Goal: Task Accomplishment & Management: Manage account settings

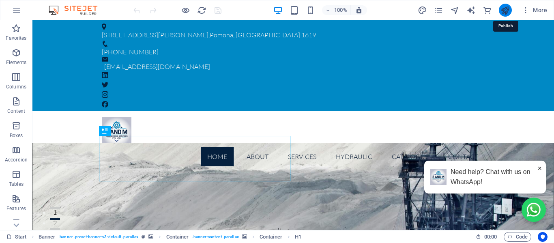
click at [0, 0] on icon "publish" at bounding box center [0, 0] width 0 height 0
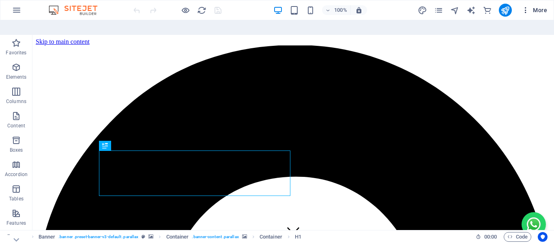
click at [525, 13] on icon "button" at bounding box center [526, 10] width 8 height 8
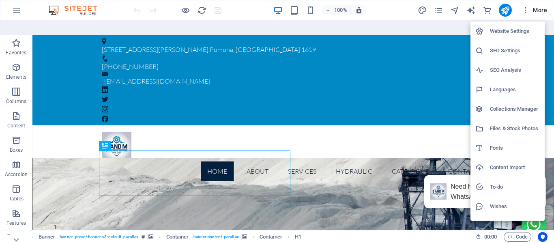
click at [499, 206] on h6 "Wishes" at bounding box center [515, 207] width 50 height 10
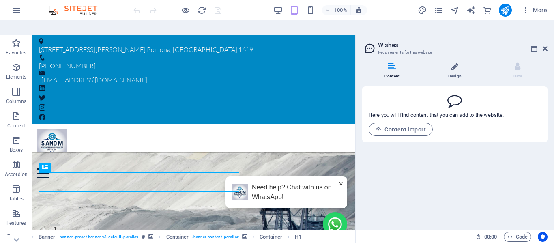
click at [454, 71] on span at bounding box center [455, 72] width 2 height 2
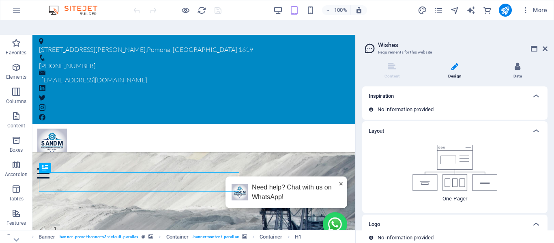
click at [517, 62] on li "Data" at bounding box center [518, 70] width 60 height 17
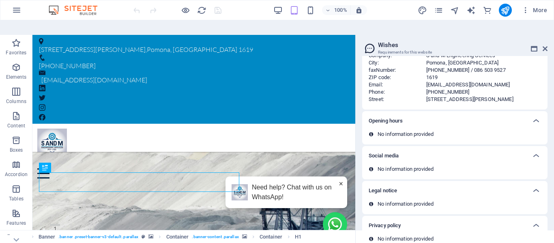
scroll to position [65, 0]
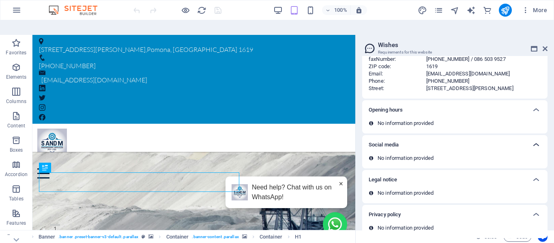
click at [535, 140] on icon at bounding box center [536, 145] width 10 height 10
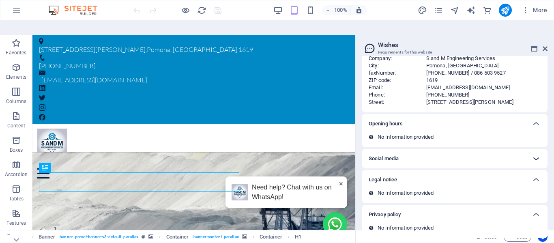
scroll to position [51, 0]
click at [535, 133] on div "No information provided" at bounding box center [454, 140] width 185 height 14
click at [549, 35] on aside "Wishes Requirements for this website Content Design Data Here you will find con…" at bounding box center [454, 140] width 199 height 210
click at [546, 45] on icon at bounding box center [545, 48] width 5 height 6
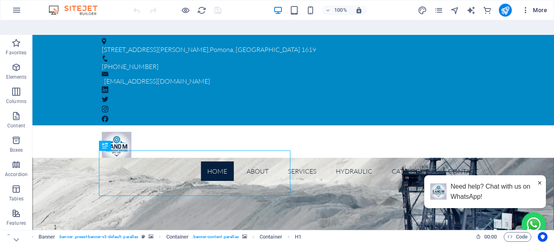
click at [525, 10] on icon "button" at bounding box center [526, 10] width 8 height 8
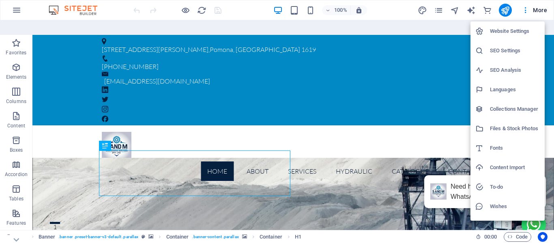
click at [504, 50] on h6 "SEO Settings" at bounding box center [515, 51] width 50 height 10
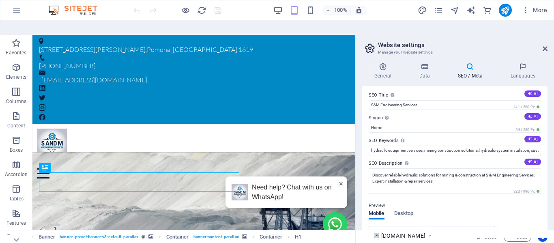
scroll to position [0, 0]
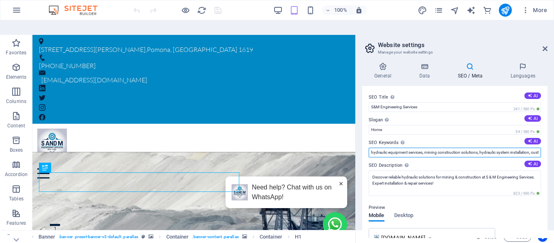
click at [489, 148] on input "hydraulic equipment services, mining construction solutions, hydraulic system i…" at bounding box center [455, 153] width 172 height 10
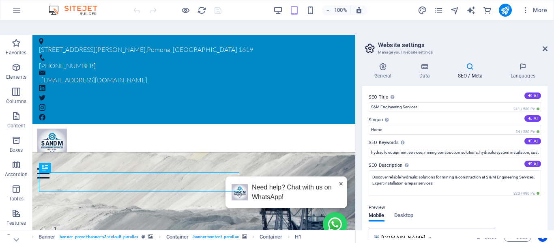
drag, startPoint x: 366, startPoint y: 76, endPoint x: 376, endPoint y: 82, distance: 11.8
click at [395, 126] on div "SEO Title The title of your website - make it something that stands out in sear…" at bounding box center [454, 162] width 185 height 152
click at [368, 86] on div "SEO Title The title of your website - make it something that stands out in sear…" at bounding box center [454, 162] width 185 height 152
drag, startPoint x: 370, startPoint y: 74, endPoint x: 379, endPoint y: 100, distance: 27.2
click at [379, 101] on div "SEO Title The title of your website - make it something that stands out in sear…" at bounding box center [454, 162] width 185 height 152
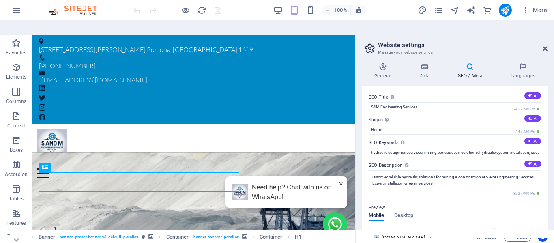
click at [369, 92] on label "SEO Title The title of your website - make it something that stands out in sear…" at bounding box center [455, 97] width 172 height 10
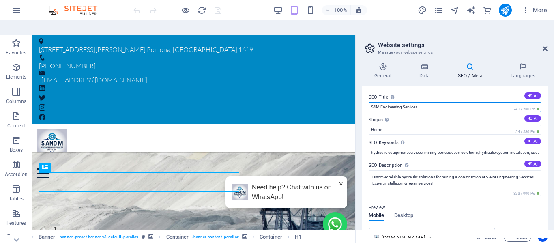
click at [369, 102] on input "S&M Engineering Services" at bounding box center [455, 107] width 172 height 10
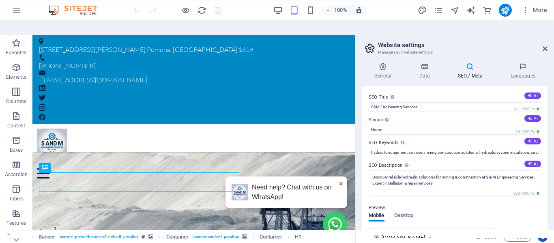
click at [372, 92] on label "SEO Title The title of your website - make it something that stands out in sear…" at bounding box center [455, 97] width 172 height 10
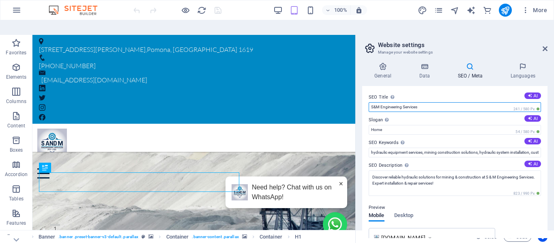
click at [372, 102] on input "S&M Engineering Services" at bounding box center [455, 107] width 172 height 10
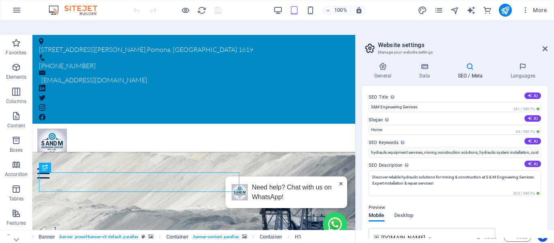
click at [372, 92] on label "SEO Title The title of your website - make it something that stands out in sear…" at bounding box center [455, 97] width 172 height 10
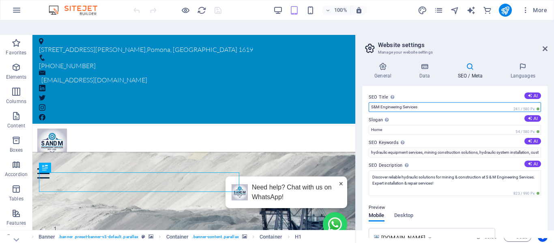
click at [372, 102] on input "S&M Engineering Services" at bounding box center [455, 107] width 172 height 10
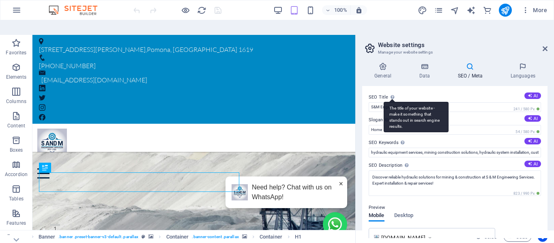
drag, startPoint x: 369, startPoint y: 78, endPoint x: 398, endPoint y: 114, distance: 46.3
click at [398, 102] on label "SEO Title The title of your website - make it something that stands out in sear…" at bounding box center [455, 97] width 172 height 10
click at [398, 112] on input "S&M Engineering Services" at bounding box center [455, 107] width 172 height 10
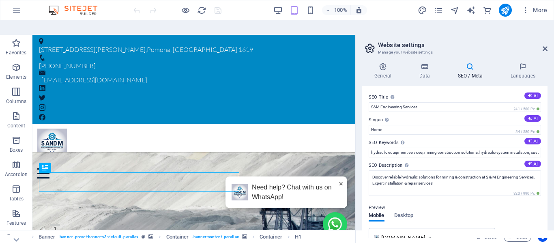
click at [419, 203] on div "Preview" at bounding box center [455, 208] width 172 height 10
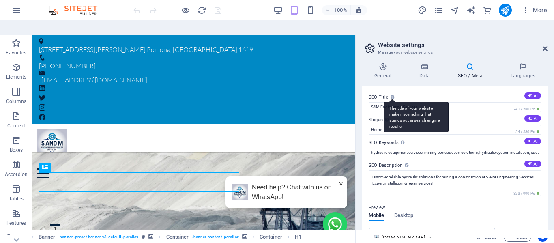
drag, startPoint x: 376, startPoint y: 82, endPoint x: 394, endPoint y: 82, distance: 18.7
click at [394, 92] on label "SEO Title The title of your website - make it something that stands out in sear…" at bounding box center [455, 97] width 172 height 10
click at [394, 102] on input "S&M Engineering Services" at bounding box center [455, 107] width 172 height 10
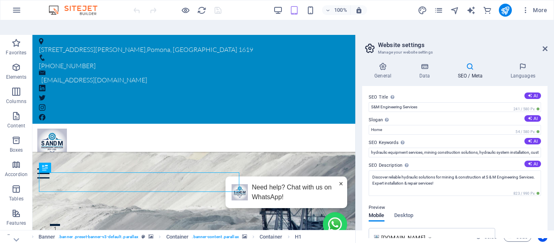
click at [414, 92] on label "SEO Title The title of your website - make it something that stands out in sear…" at bounding box center [455, 97] width 172 height 10
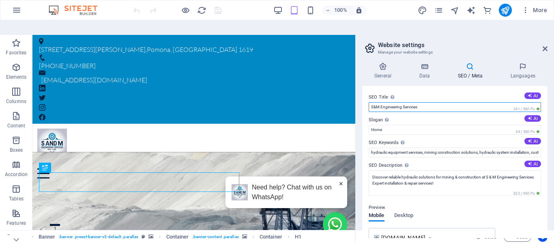
click at [414, 102] on input "S&M Engineering Services" at bounding box center [455, 107] width 172 height 10
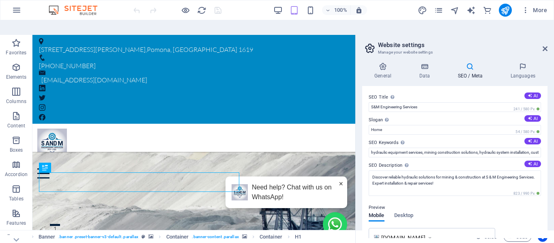
click at [400, 86] on div "SEO Title The title of your website - make it something that stands out in sear…" at bounding box center [454, 162] width 185 height 152
click at [421, 62] on h4 "Data" at bounding box center [426, 70] width 39 height 17
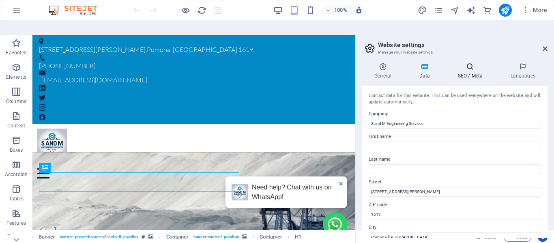
click at [468, 62] on icon at bounding box center [469, 66] width 49 height 8
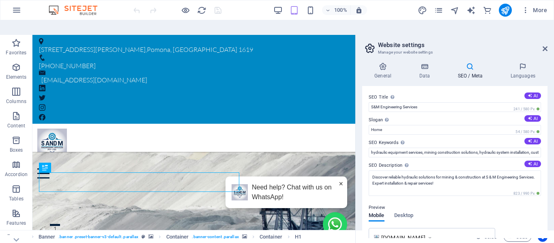
click at [383, 92] on label "SEO Title The title of your website - make it something that stands out in sear…" at bounding box center [455, 97] width 172 height 10
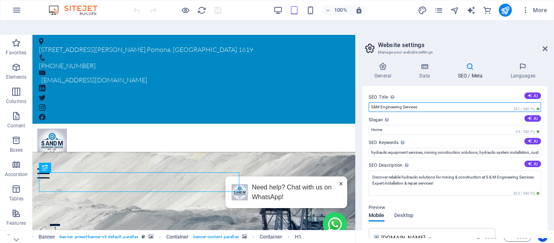
click at [383, 102] on input "S&M Engineering Services" at bounding box center [455, 107] width 172 height 10
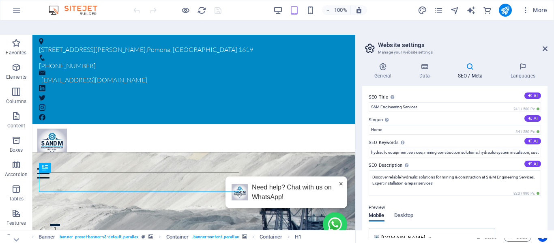
click at [383, 92] on label "SEO Title The title of your website - make it something that stands out in sear…" at bounding box center [455, 97] width 172 height 10
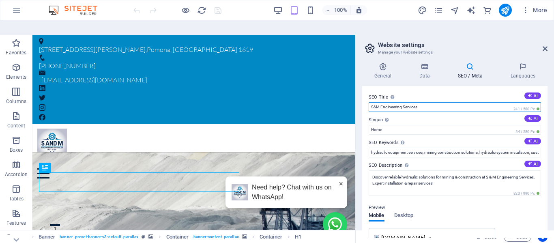
click at [383, 102] on input "S&M Engineering Services" at bounding box center [455, 107] width 172 height 10
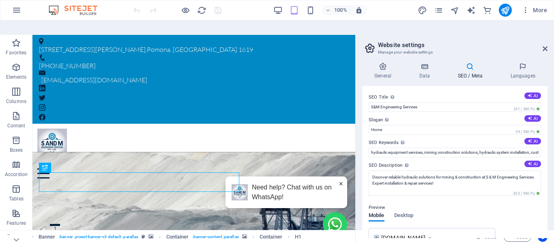
click at [383, 92] on label "SEO Title The title of your website - make it something that stands out in sear…" at bounding box center [455, 97] width 172 height 10
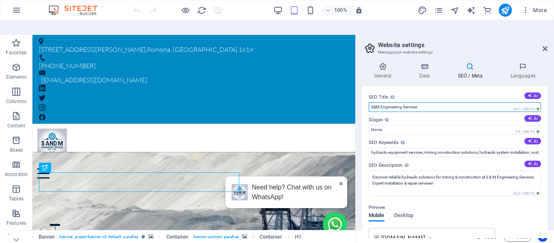
click at [383, 102] on input "S&M Engineering Services" at bounding box center [455, 107] width 172 height 10
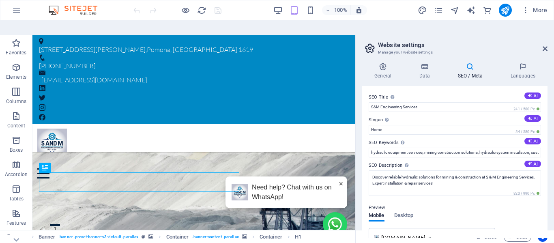
click at [383, 92] on label "SEO Title The title of your website - make it something that stands out in sear…" at bounding box center [455, 97] width 172 height 10
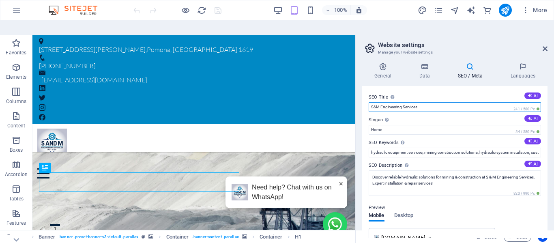
click at [383, 102] on input "S&M Engineering Services" at bounding box center [455, 107] width 172 height 10
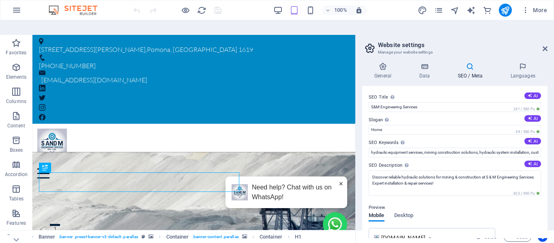
click at [383, 92] on label "SEO Title The title of your website - make it something that stands out in sear…" at bounding box center [455, 97] width 172 height 10
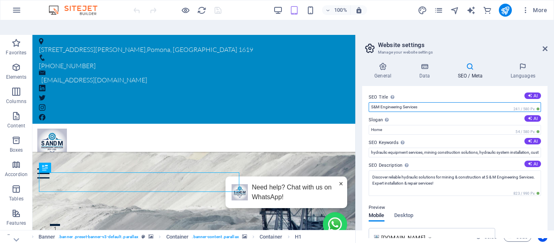
click at [383, 102] on input "S&M Engineering Services" at bounding box center [455, 107] width 172 height 10
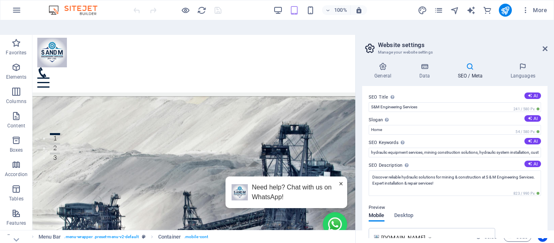
drag, startPoint x: 291, startPoint y: 75, endPoint x: 376, endPoint y: 272, distance: 213.9
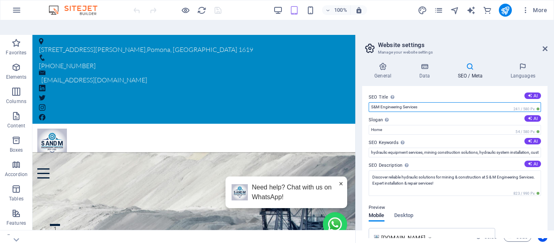
click at [390, 102] on input "S&M Engineering Services" at bounding box center [455, 107] width 172 height 10
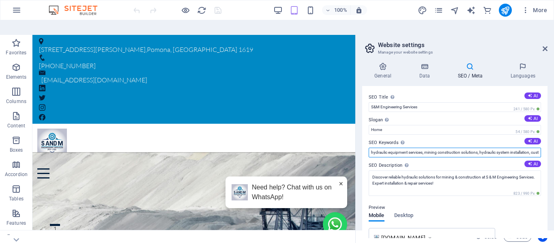
click at [391, 148] on input "hydraulic equipment services, mining construction solutions, hydraulic system i…" at bounding box center [455, 153] width 172 height 10
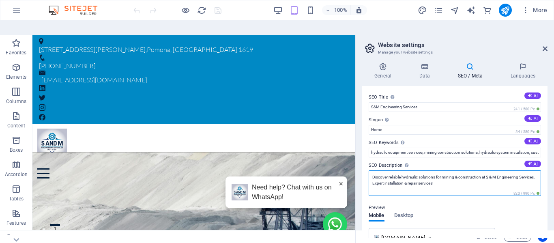
click at [390, 170] on textarea "Discover reliable hydraulic solutions for mining & construction at S & M Engine…" at bounding box center [455, 183] width 172 height 26
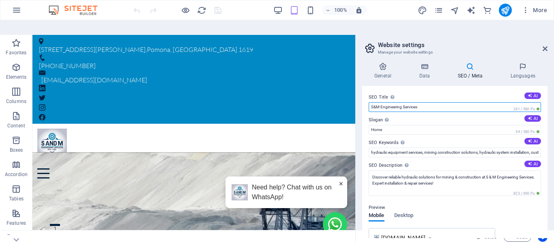
click at [385, 102] on input "S&M Engineering Services" at bounding box center [455, 107] width 172 height 10
paste input "Hydraulic Services | S&M Engineering"
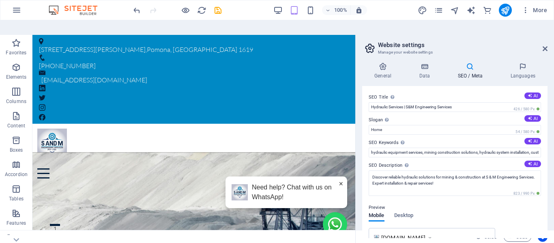
click at [449, 92] on label "SEO Title The title of your website - make it something that stands out in sear…" at bounding box center [455, 97] width 172 height 10
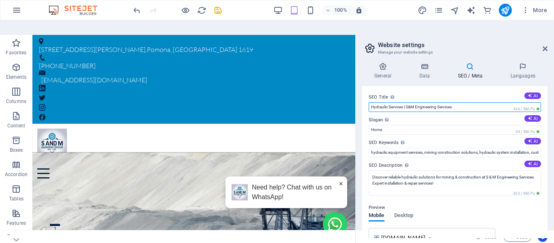
click at [449, 102] on input "Hydraulic Services | S&M Engineering Services" at bounding box center [455, 107] width 172 height 10
drag, startPoint x: 404, startPoint y: 92, endPoint x: 472, endPoint y: 93, distance: 67.3
click at [472, 102] on input "Hydraulic Services | S&M Engineering Services" at bounding box center [455, 107] width 172 height 10
type input "Hydraulic Services"
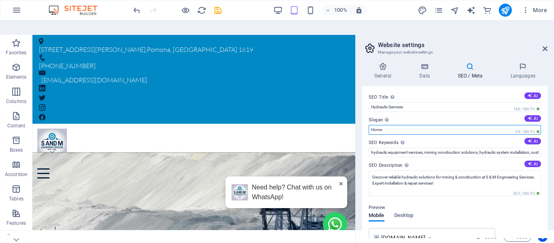
click at [374, 125] on input "Home" at bounding box center [455, 130] width 172 height 10
paste input "| S&M Engineering Services"
type input "S&M Engineering Services"
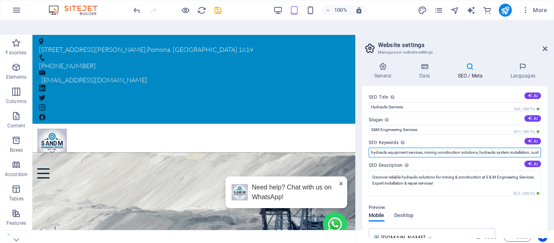
click at [384, 148] on input "hydraulic equipment services, mining construction solutions, hydraulic system i…" at bounding box center [455, 153] width 172 height 10
paste input "mining construction solutions hydraulic system installation customized hydrauli…"
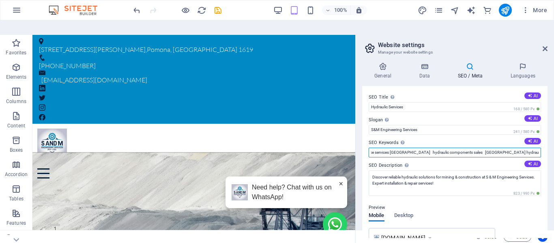
click at [391, 148] on input "hydraulic equipment services mining construction solutions hydraulic system ins…" at bounding box center [455, 153] width 172 height 10
click at [498, 148] on input "hydraulic equipment services, mining construction solutions, hydraulic system i…" at bounding box center [455, 153] width 172 height 10
type input "hydraulic equipment services, mining construction solutions, hydraulic system i…"
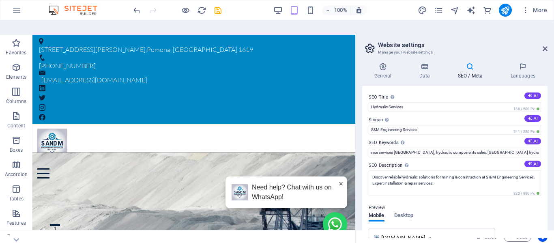
scroll to position [0, 263]
click at [497, 138] on label "SEO Keywords Comma-separated list of keywords representing your website. AI" at bounding box center [455, 143] width 172 height 10
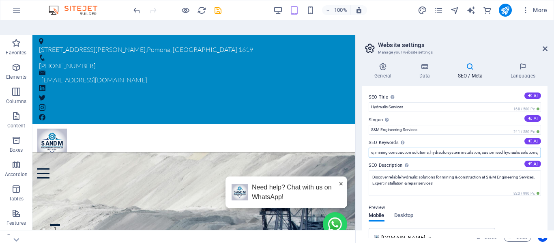
click at [497, 148] on input "hydraulic equipment services, mining construction solutions, hydraulic system i…" at bounding box center [455, 153] width 172 height 10
click at [475, 148] on input "hydraulic equipment services, mining construction solutions, hydraulic system i…" at bounding box center [455, 153] width 172 height 10
click at [475, 148] on input "SEO Keywords Comma-separated list of keywords representing your website. AI" at bounding box center [455, 153] width 172 height 10
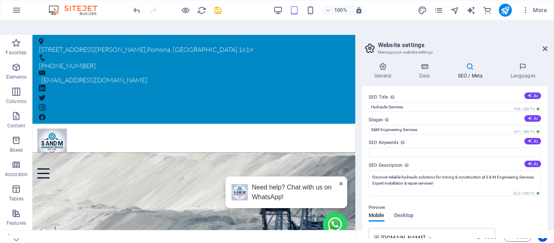
click at [471, 138] on label "SEO Keywords Comma-separated list of keywords representing your website. AI" at bounding box center [455, 143] width 172 height 10
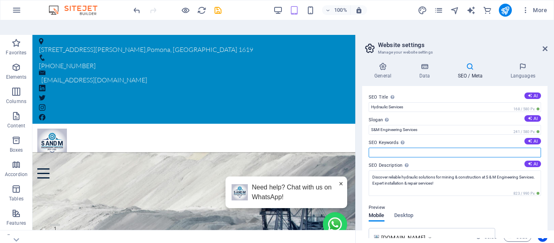
click at [471, 148] on input "SEO Keywords Comma-separated list of keywords representing your website. AI" at bounding box center [455, 153] width 172 height 10
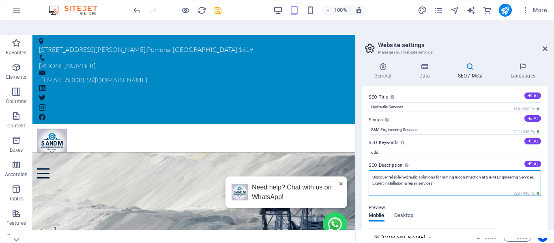
click at [437, 170] on textarea "Discover reliable hydraulic solutions for mining & construction at S & M Engine…" at bounding box center [455, 183] width 172 height 26
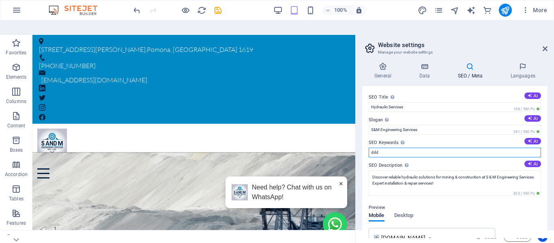
click at [434, 148] on input "ddd" at bounding box center [455, 153] width 172 height 10
paste input "hydraulic equipment services, mining construction solutions, hydraulic system i…"
type input "hydraulic equipment services, mining construction solutions, hydraulic system i…"
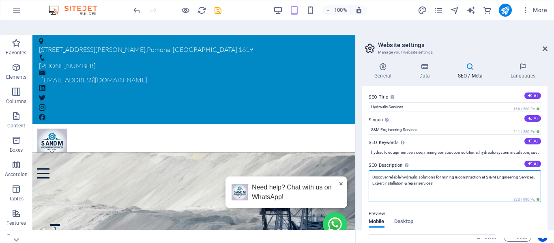
click at [409, 170] on textarea "Discover reliable hydraulic solutions for mining & construction at S & M Engine…" at bounding box center [455, 186] width 172 height 32
paste textarea "Reliable hydraulic solutions for mining & construction at S&M Engineering Servi…"
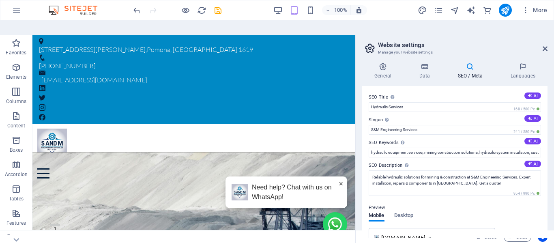
click at [452, 41] on h2 "Website settings" at bounding box center [463, 44] width 170 height 7
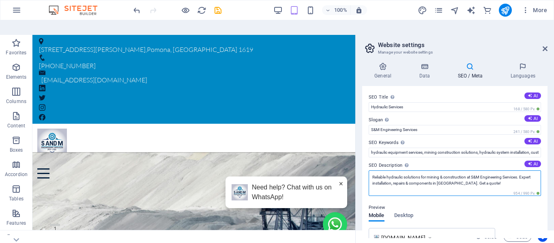
click at [434, 172] on textarea "Reliable hydraulic solutions for mining & construction at S&M Engineering Servi…" at bounding box center [455, 183] width 172 height 26
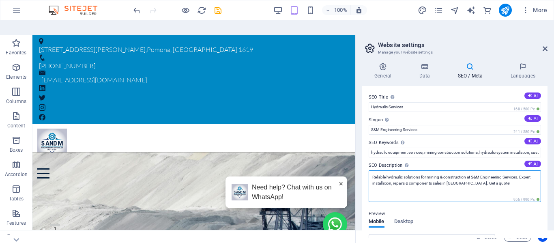
click at [438, 170] on textarea "Reliable hydraulic solutions for mining & construction at S&M Engineering Servi…" at bounding box center [455, 186] width 172 height 32
click at [435, 170] on textarea "Reliable hydraulic solutions for mining & construction at S&M Engineering Servi…" at bounding box center [455, 186] width 172 height 32
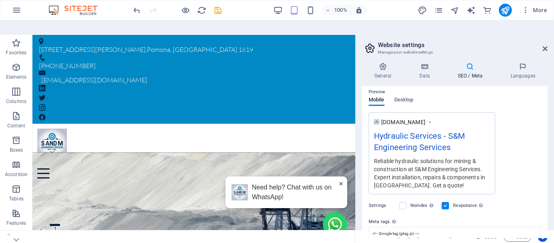
scroll to position [162, 0]
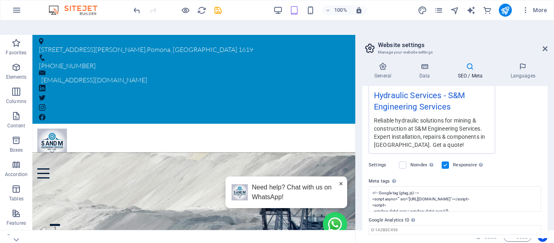
type textarea "Reliable hydraulic solutions for mining & construction at S&M Engineering Servi…"
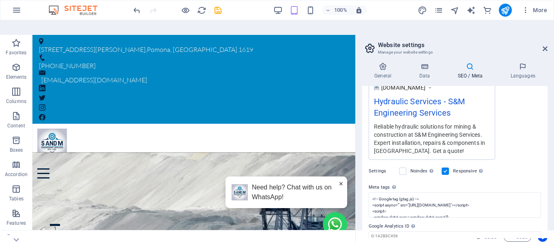
click at [515, 110] on div "www.example.com Hydraulic Services - S&M Engineering Services Reliable hydrauli…" at bounding box center [455, 119] width 172 height 82
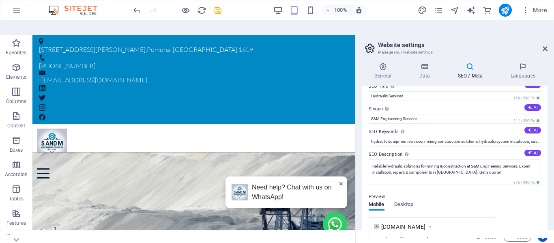
scroll to position [0, 0]
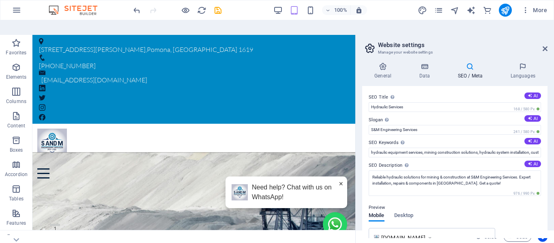
click at [525, 7] on icon "button" at bounding box center [526, 10] width 8 height 8
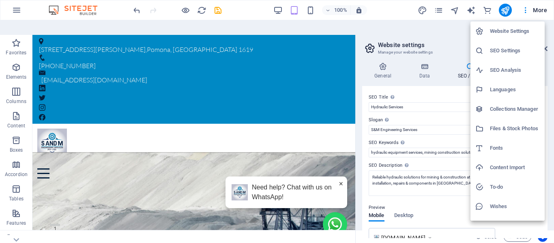
click at [500, 69] on h6 "SEO Analysis" at bounding box center [515, 70] width 50 height 10
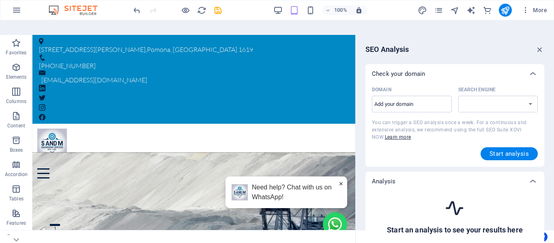
select select "google.com"
click at [397, 98] on input "Domain ​" at bounding box center [412, 104] width 80 height 13
click at [415, 98] on input "https://www.nanarbeauty.com/" at bounding box center [412, 104] width 80 height 13
click at [507, 151] on span "Start analysis" at bounding box center [509, 154] width 39 height 6
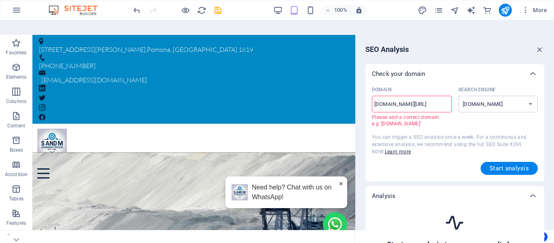
click at [434, 98] on input "www.smes.co.za/" at bounding box center [412, 104] width 80 height 13
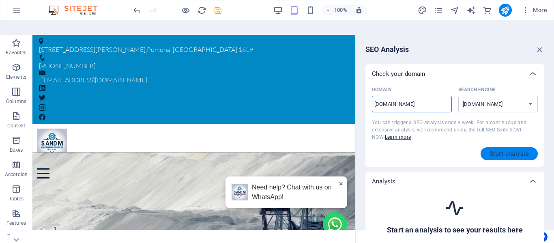
type input "www.smes.co.za"
click at [507, 151] on span "Start analysis" at bounding box center [509, 154] width 39 height 6
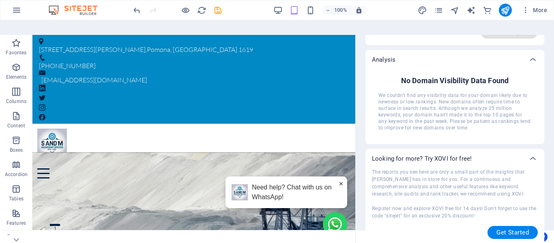
scroll to position [123, 0]
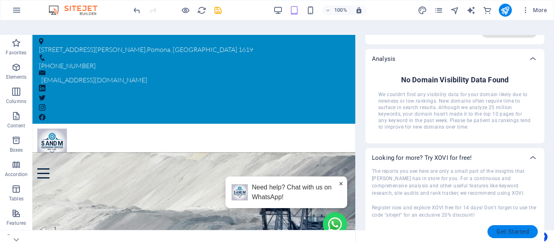
click at [505, 228] on span "Get Started" at bounding box center [513, 231] width 32 height 6
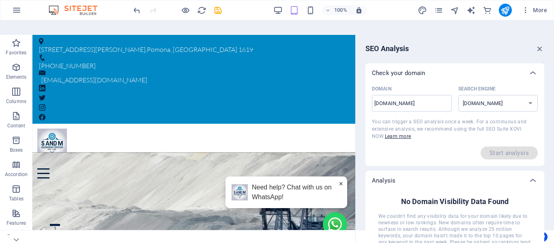
scroll to position [0, 0]
click at [537, 45] on icon "button" at bounding box center [539, 49] width 9 height 9
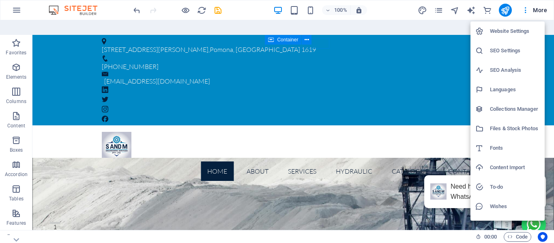
click at [392, 12] on div at bounding box center [277, 121] width 554 height 243
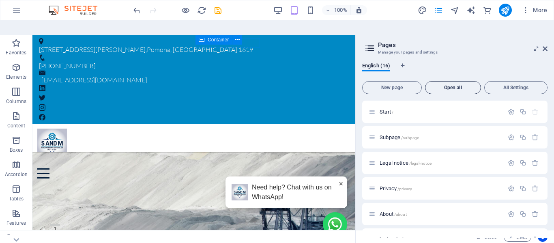
click at [452, 85] on span "Open all" at bounding box center [453, 87] width 49 height 5
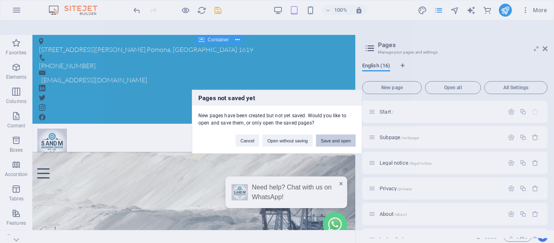
click at [331, 141] on button "Save and open" at bounding box center [336, 140] width 40 height 12
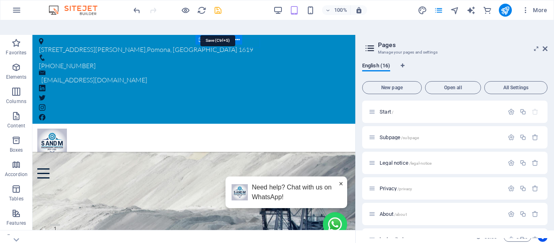
click at [219, 14] on icon "save" at bounding box center [217, 10] width 9 height 9
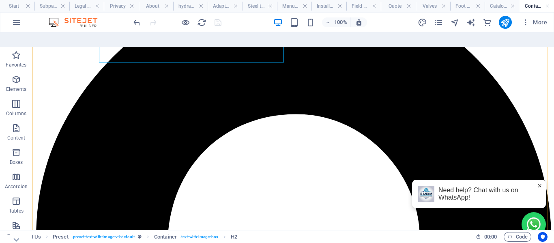
scroll to position [122, 0]
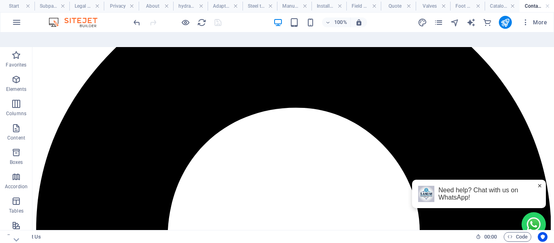
click at [531, 6] on h4 "Contact Us" at bounding box center [537, 6] width 34 height 9
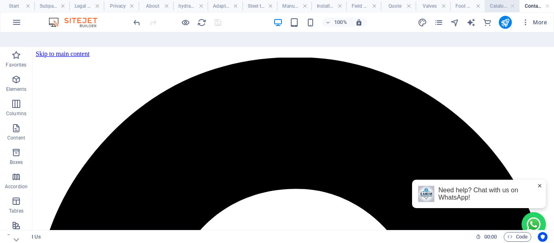
click at [499, 8] on h4 "Catalogue" at bounding box center [502, 6] width 34 height 9
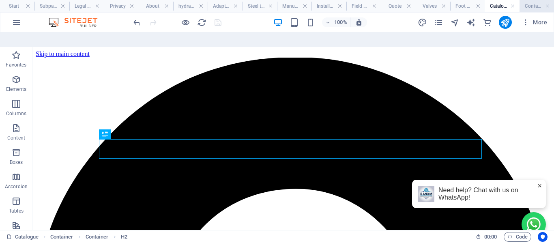
click at [529, 5] on h4 "Contact Us" at bounding box center [537, 6] width 34 height 9
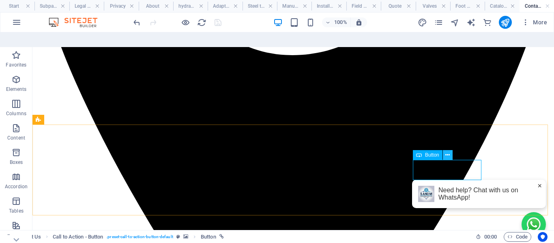
click at [447, 151] on icon at bounding box center [447, 155] width 4 height 9
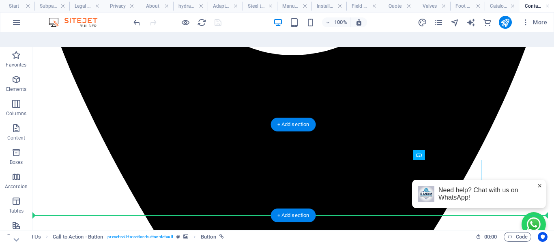
drag, startPoint x: 432, startPoint y: 164, endPoint x: 84, endPoint y: 177, distance: 347.9
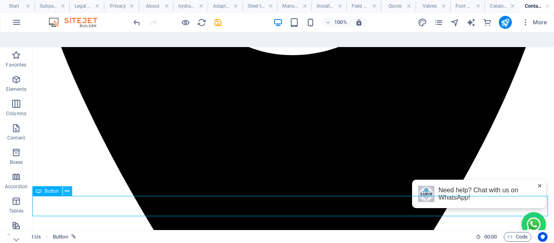
click at [65, 187] on icon at bounding box center [67, 191] width 4 height 9
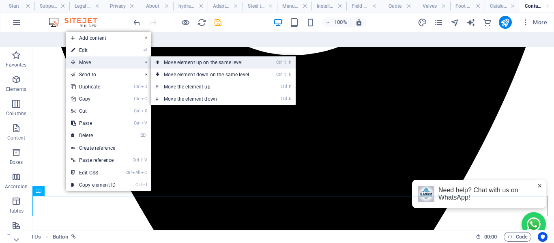
click at [200, 56] on link "Ctrl ⇧ ⬆ Move element up on the same level" at bounding box center [208, 62] width 114 height 12
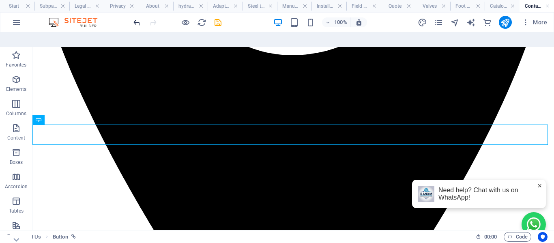
click at [135, 25] on icon "undo" at bounding box center [136, 22] width 9 height 9
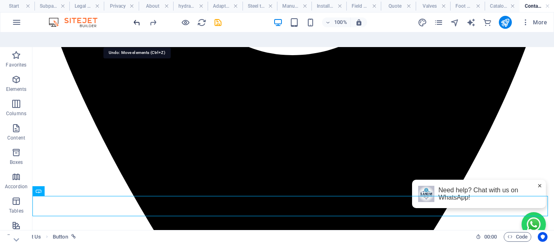
click at [135, 25] on icon "undo" at bounding box center [136, 22] width 9 height 9
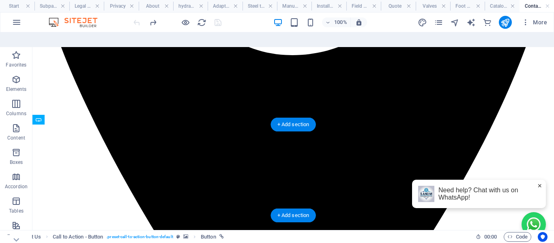
drag, startPoint x: 445, startPoint y: 170, endPoint x: 398, endPoint y: 171, distance: 47.1
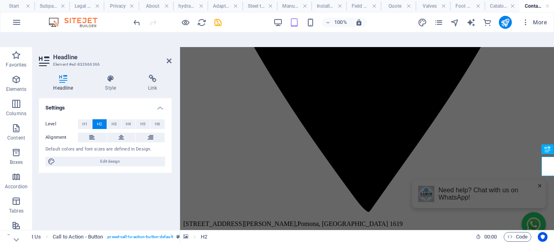
scroll to position [434, 0]
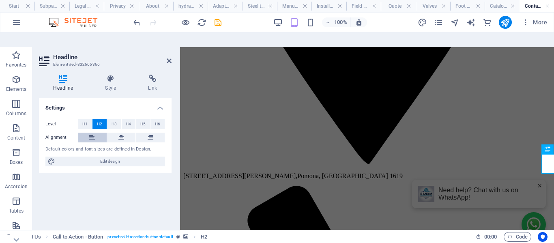
click at [90, 133] on icon at bounding box center [92, 138] width 6 height 10
click at [167, 58] on icon at bounding box center [169, 61] width 5 height 6
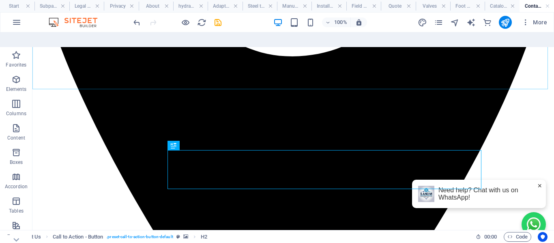
scroll to position [386, 0]
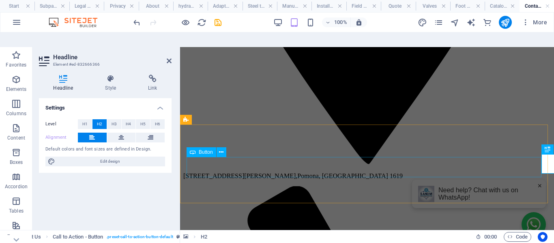
scroll to position [474, 0]
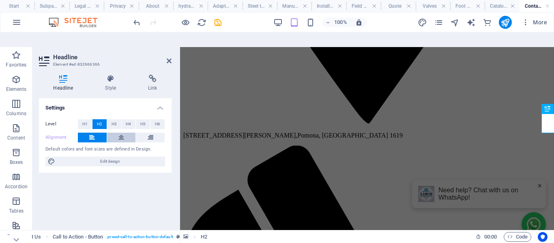
click at [131, 133] on button at bounding box center [121, 138] width 29 height 10
click at [96, 133] on button at bounding box center [92, 138] width 29 height 10
click at [167, 58] on icon at bounding box center [169, 61] width 5 height 6
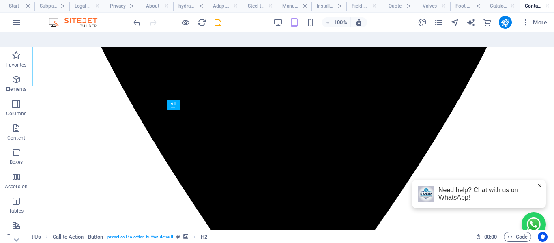
scroll to position [426, 0]
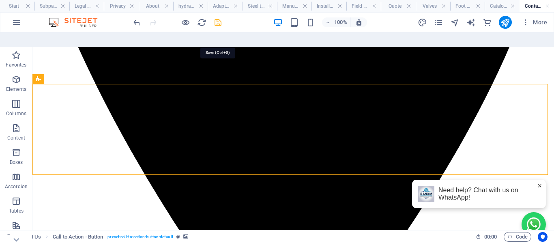
click at [216, 22] on icon "save" at bounding box center [217, 22] width 9 height 9
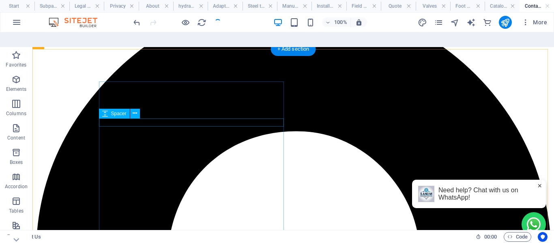
scroll to position [0, 0]
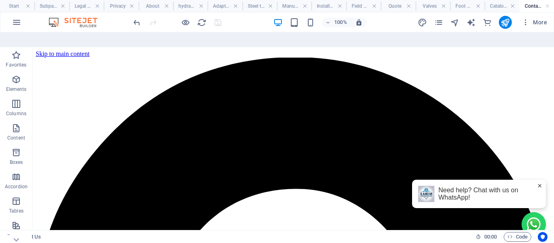
click at [528, 7] on h4 "Contact Us" at bounding box center [537, 6] width 34 height 9
click at [526, 22] on icon "button" at bounding box center [526, 22] width 8 height 8
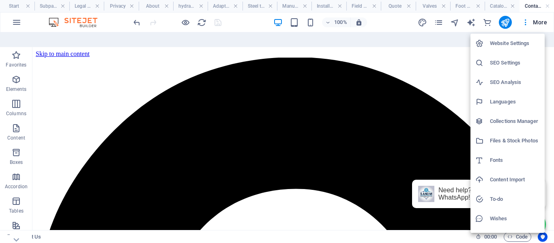
click at [522, 19] on div at bounding box center [277, 121] width 554 height 243
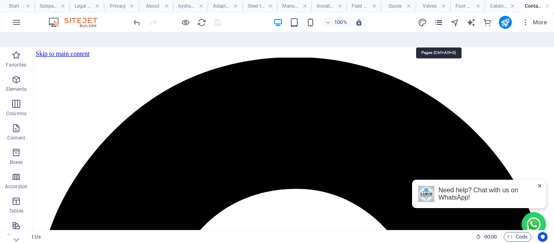
click at [442, 22] on icon "pages" at bounding box center [438, 22] width 9 height 9
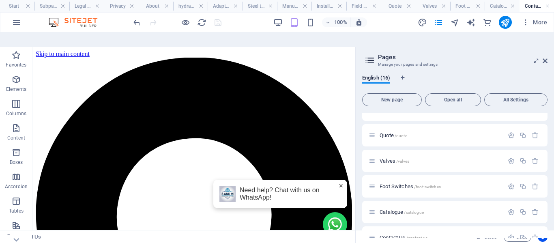
scroll to position [284, 0]
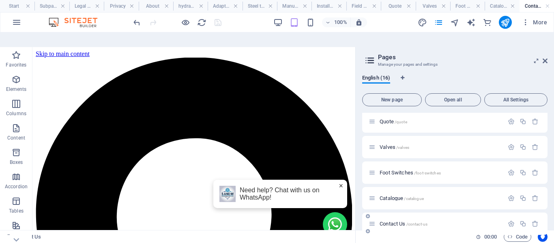
click at [387, 221] on span "Contact Us /contact-us" at bounding box center [404, 224] width 48 height 6
click at [512, 220] on icon "button" at bounding box center [511, 223] width 7 height 7
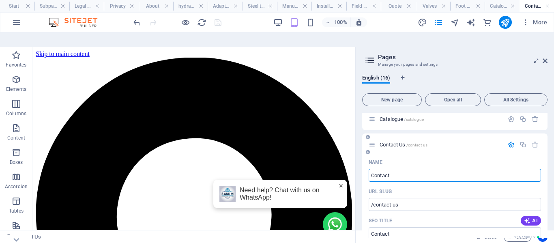
click at [429, 156] on div "Name" at bounding box center [455, 162] width 172 height 13
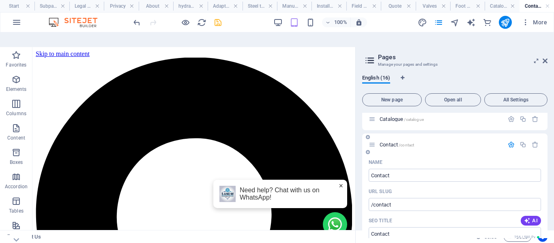
type input "Contact"
type input "/contact"
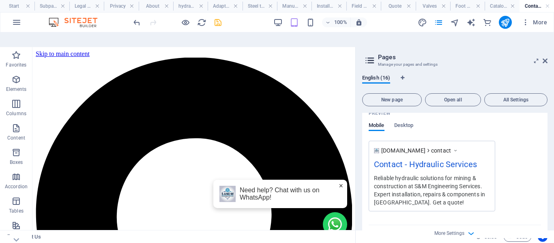
scroll to position [610, 0]
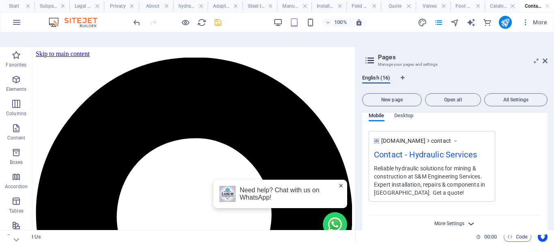
click at [454, 221] on span "More Settings" at bounding box center [449, 224] width 30 height 6
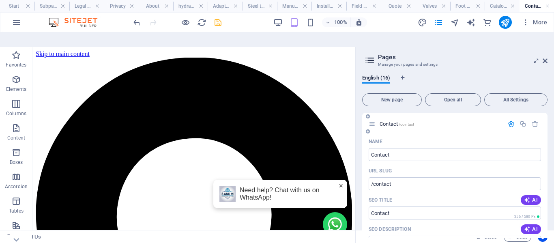
scroll to position [402, 0]
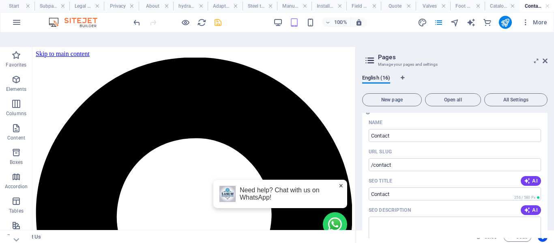
drag, startPoint x: 363, startPoint y: 108, endPoint x: 377, endPoint y: 158, distance: 52.3
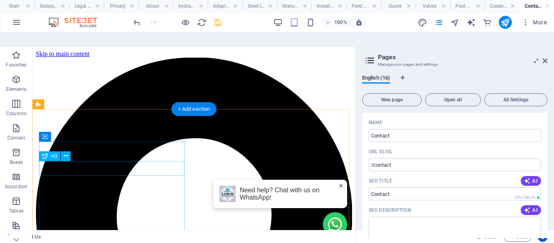
scroll to position [41, 0]
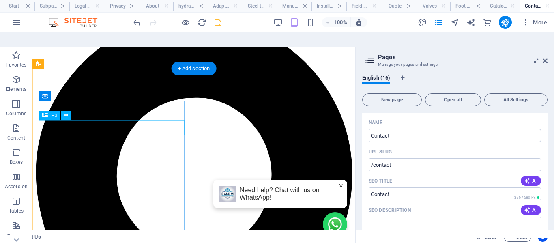
click at [108, 116] on div "H2 2 columns Container Reference Text Spacer H3 Container Contact Form Form Con…" at bounding box center [193, 146] width 323 height 198
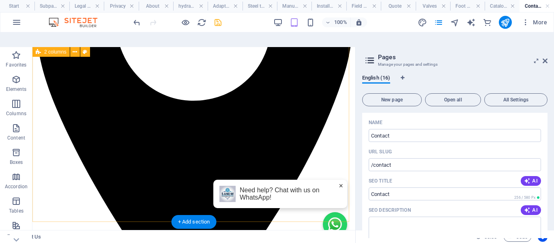
scroll to position [210, 0]
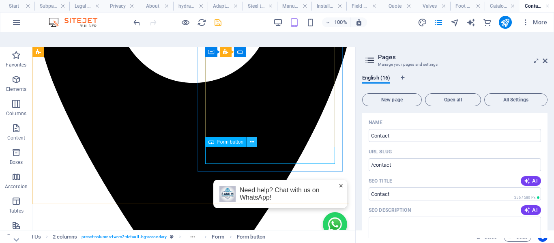
click at [253, 138] on icon at bounding box center [252, 142] width 4 height 9
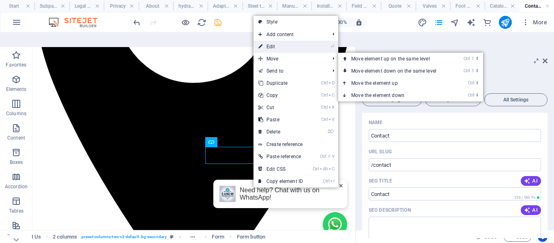
click at [273, 41] on link "⏎ Edit" at bounding box center [281, 47] width 54 height 12
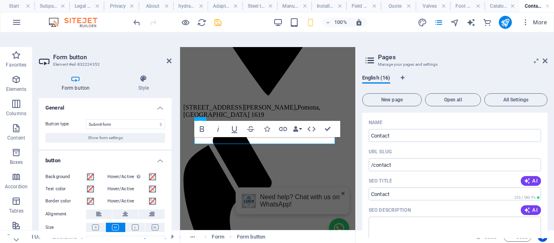
scroll to position [360, 0]
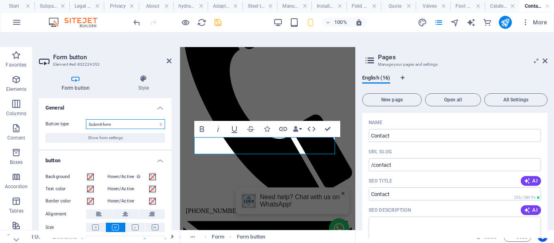
click at [108, 119] on select "Submit form Reset form No action" at bounding box center [125, 124] width 79 height 10
click at [113, 98] on h4 "General" at bounding box center [105, 105] width 133 height 15
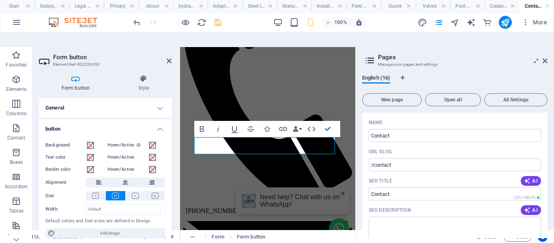
click at [138, 98] on h4 "General" at bounding box center [105, 107] width 133 height 19
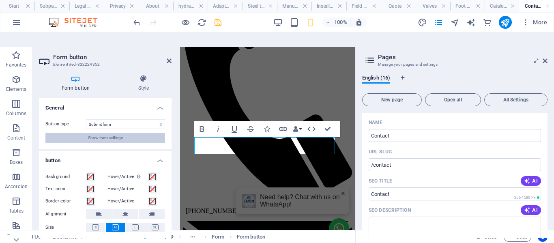
click at [115, 133] on span "Show form settings" at bounding box center [105, 138] width 35 height 10
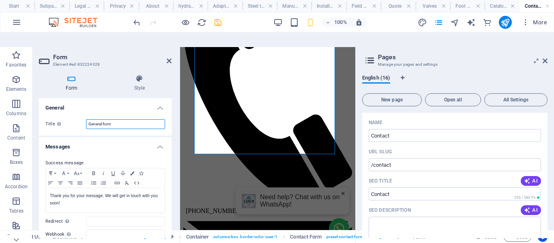
click at [110, 119] on input "General form" at bounding box center [125, 124] width 79 height 10
paste input "Request a Quote"
click at [108, 98] on h4 "General" at bounding box center [105, 105] width 133 height 15
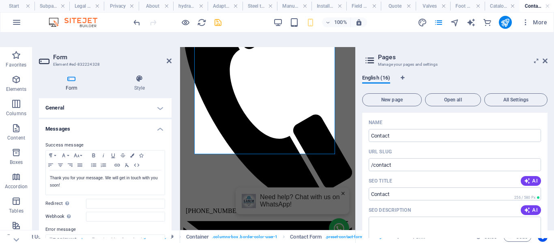
click at [120, 99] on h4 "General" at bounding box center [105, 107] width 133 height 19
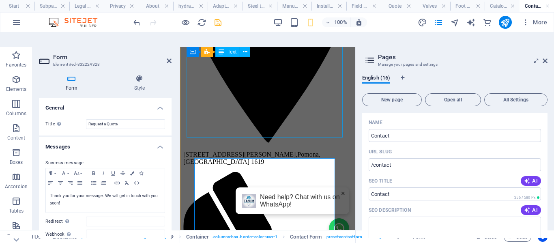
scroll to position [157, 0]
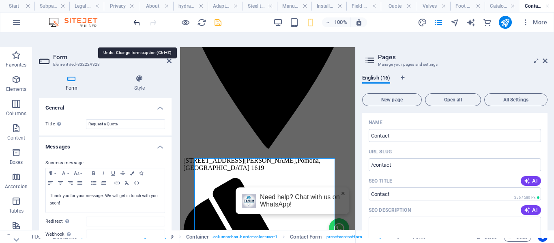
click at [136, 21] on icon "undo" at bounding box center [136, 22] width 9 height 9
type input "General form"
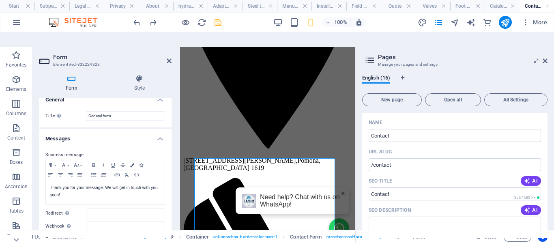
scroll to position [0, 0]
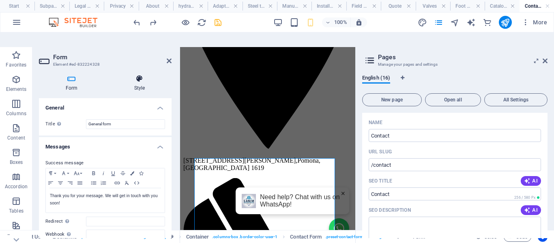
click at [140, 75] on icon at bounding box center [140, 79] width 64 height 8
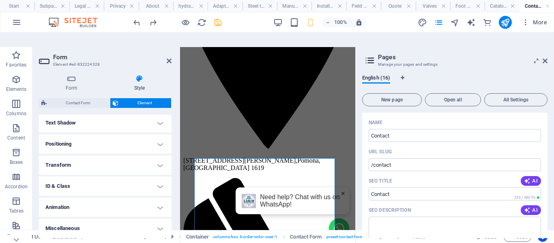
scroll to position [57, 0]
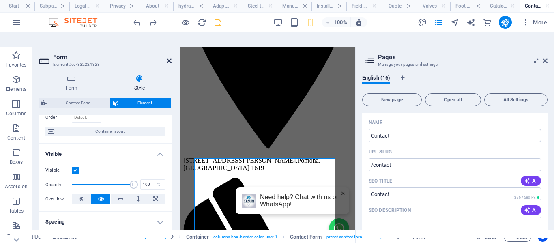
click at [167, 58] on icon at bounding box center [169, 61] width 5 height 6
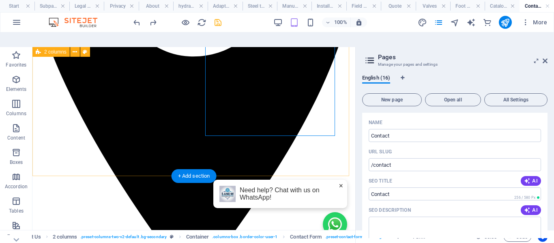
scroll to position [238, 0]
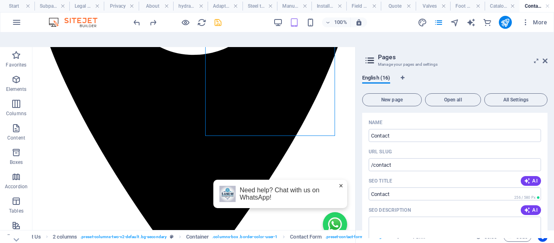
click at [339, 183] on span "×" at bounding box center [341, 186] width 4 height 9
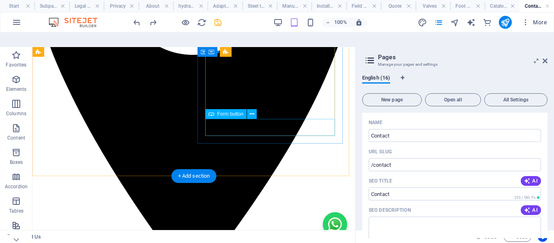
drag, startPoint x: 267, startPoint y: 129, endPoint x: 120, endPoint y: 128, distance: 147.7
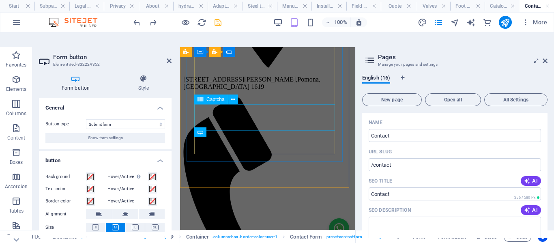
scroll to position [360, 0]
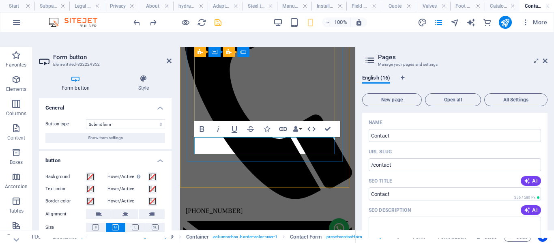
type button "Submit"
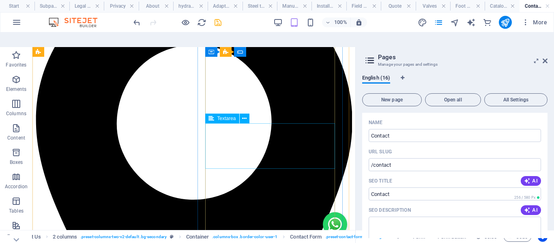
scroll to position [79, 0]
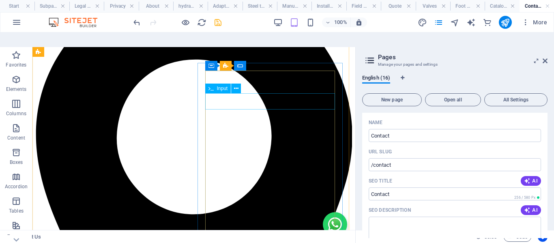
click div
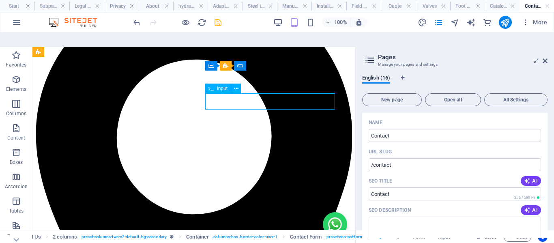
click div
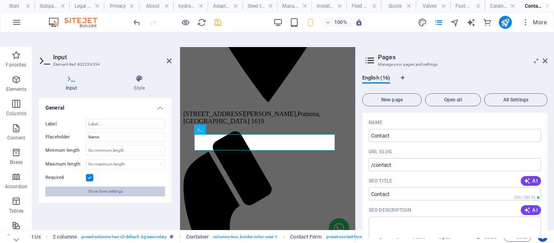
click span "Show form settings"
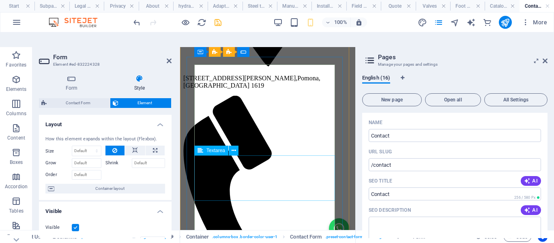
scroll to position [200, 0]
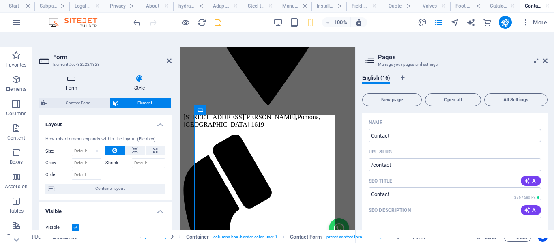
click icon
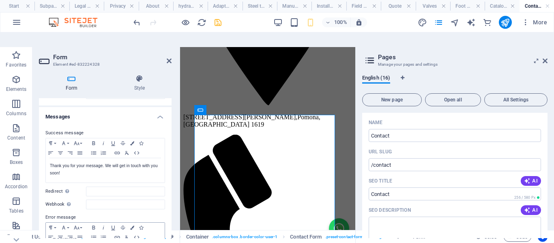
scroll to position [0, 0]
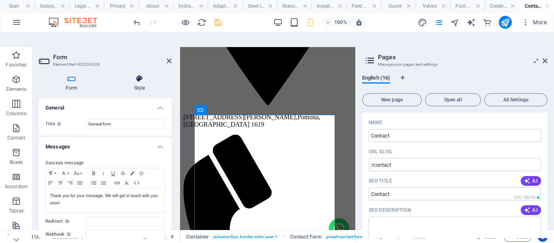
click icon
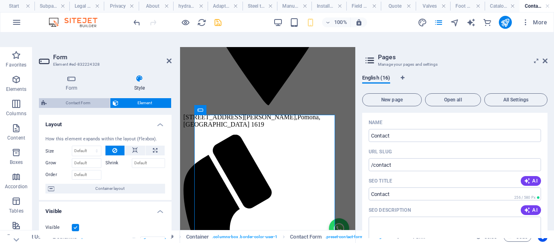
click span "Contact Form"
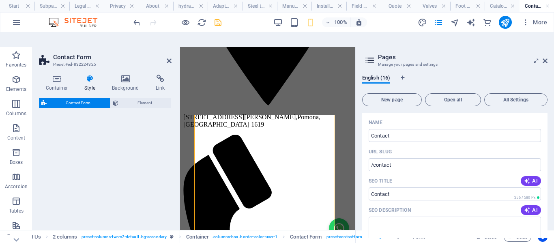
select select "rem"
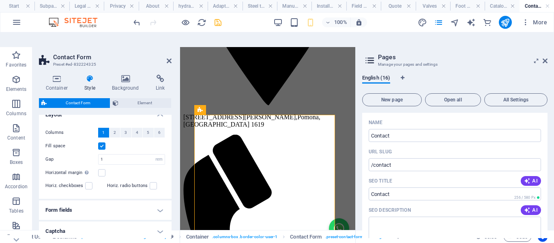
scroll to position [162, 0]
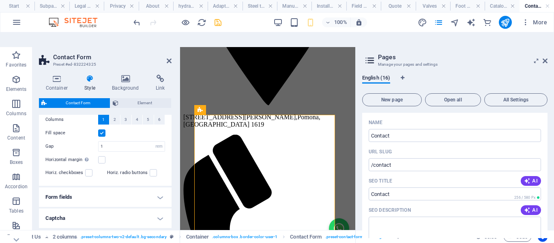
click h4 "Form fields"
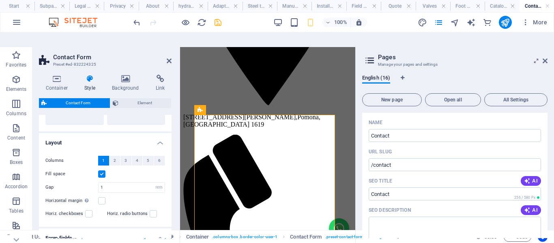
scroll to position [122, 0]
click button "2"
click span "1"
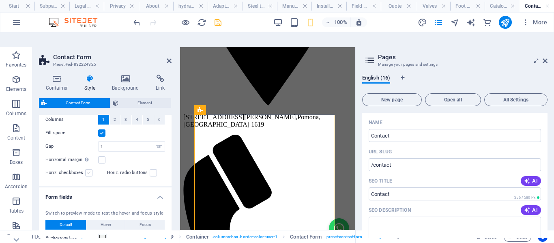
click label
click input "Horiz. checkboxes"
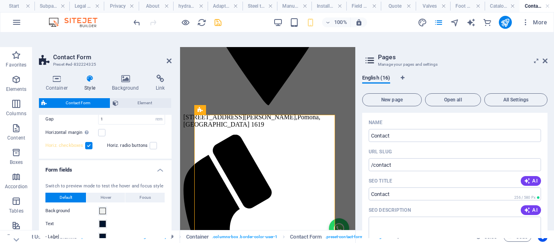
scroll to position [149, 0]
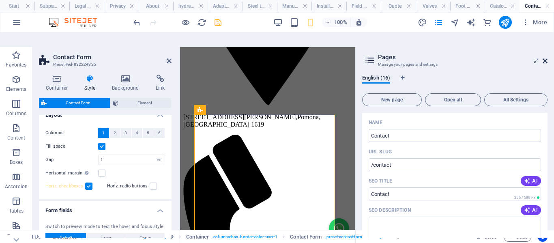
click icon
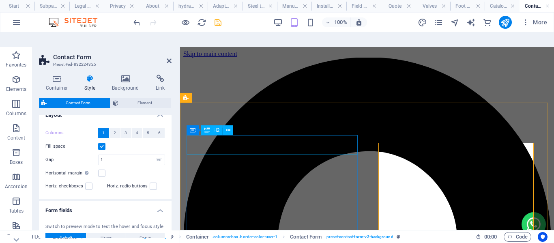
scroll to position [41, 0]
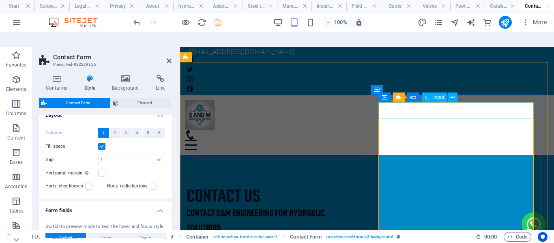
click input "text"
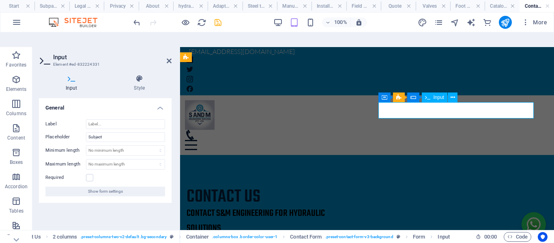
click input "text"
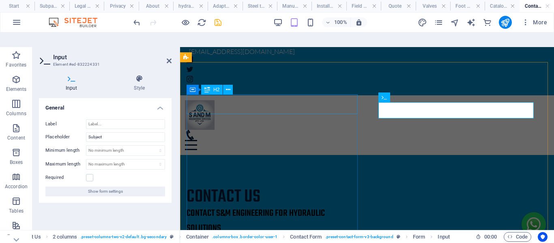
click div "Contact us"
type input "Company"
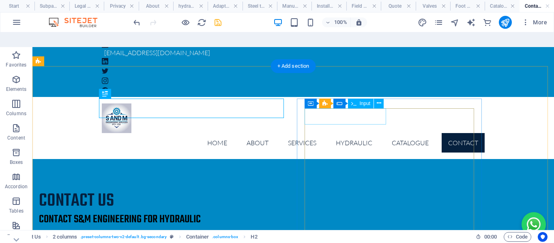
click div "Company"
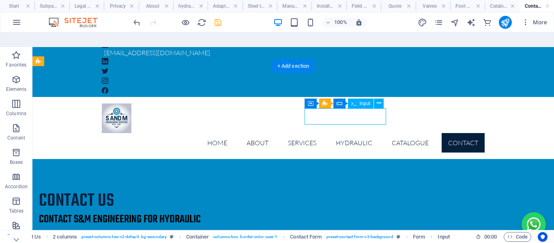
click div "Company"
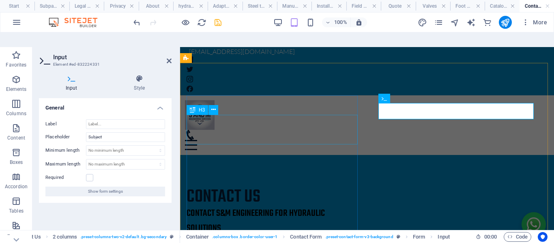
scroll to position [40, 0]
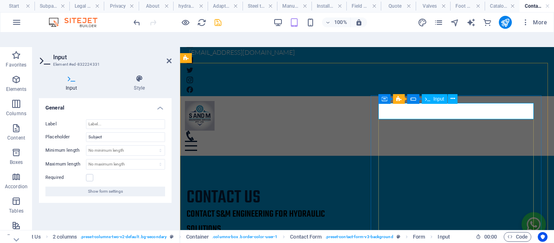
click input "Company"
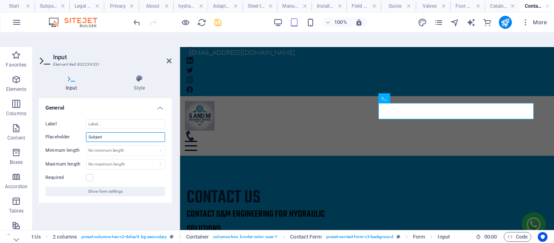
click input "Subject"
click input "Label"
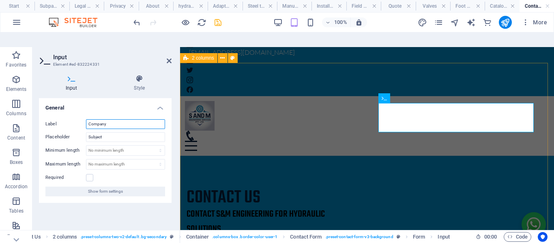
type input "Company"
click div "Contact us Contact S&M Engineering for Hydraulic Solutions S & M Engineering Se…"
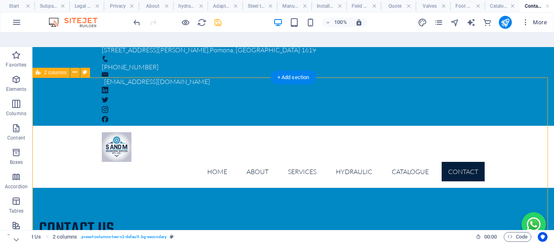
scroll to position [0, 0]
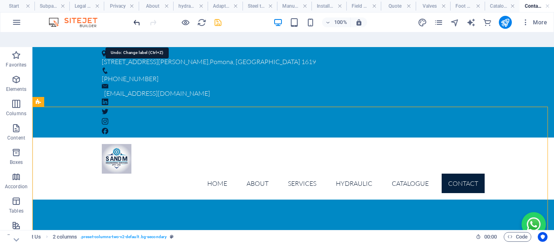
click icon "undo"
click icon "redo"
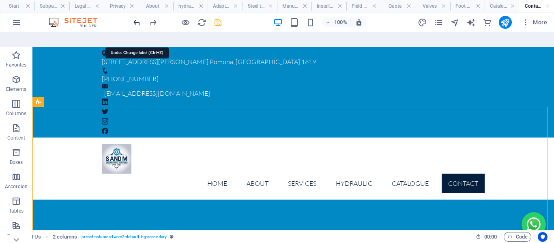
click icon "undo"
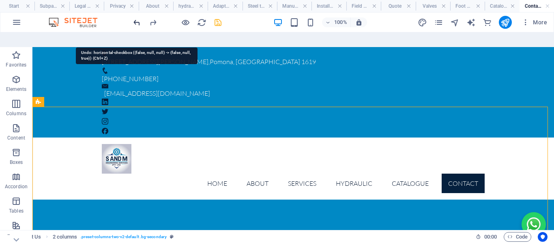
click icon "undo"
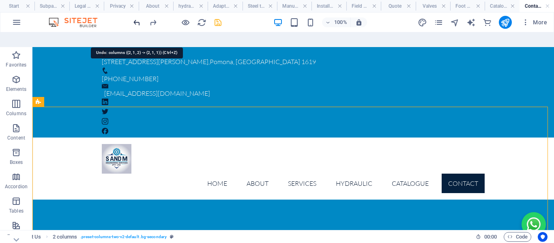
click icon "undo"
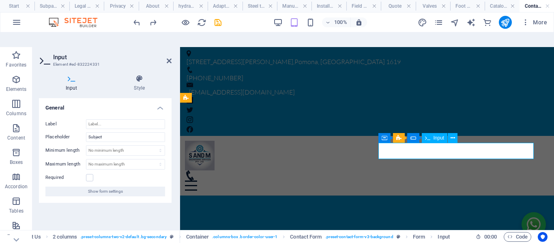
click at [87, 174] on label at bounding box center [89, 177] width 7 height 7
click at [0, 0] on input "Required" at bounding box center [0, 0] width 0 height 0
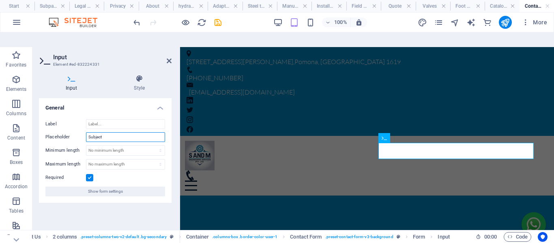
click at [105, 132] on input "Subject" at bounding box center [125, 137] width 79 height 10
click at [91, 132] on input "Subject" at bounding box center [125, 137] width 79 height 10
type input "Company"
click at [102, 98] on h4 "General" at bounding box center [105, 105] width 133 height 15
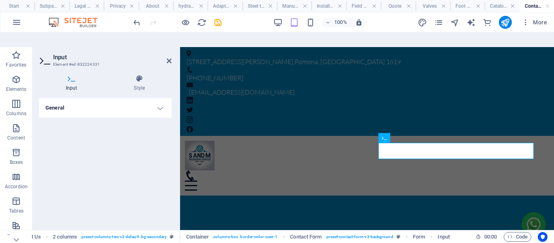
click at [103, 98] on h4 "General" at bounding box center [105, 107] width 133 height 19
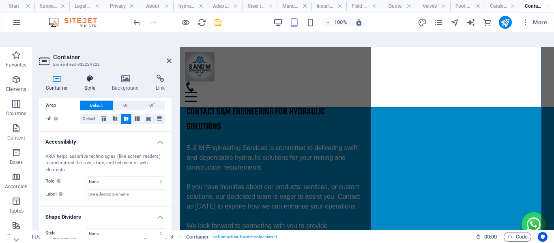
click at [88, 75] on icon at bounding box center [90, 79] width 24 height 8
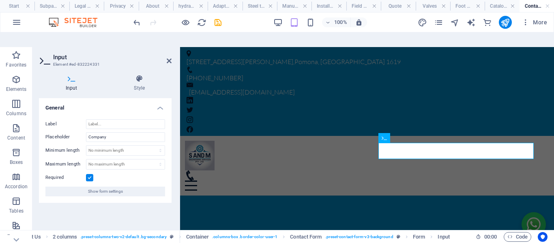
click at [41, 55] on icon at bounding box center [45, 60] width 12 height 11
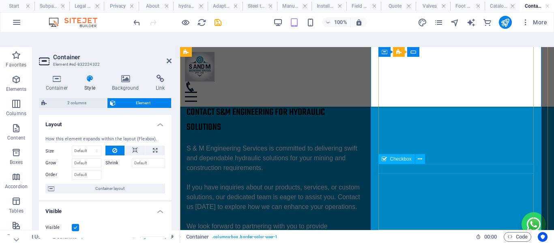
scroll to position [122, 0]
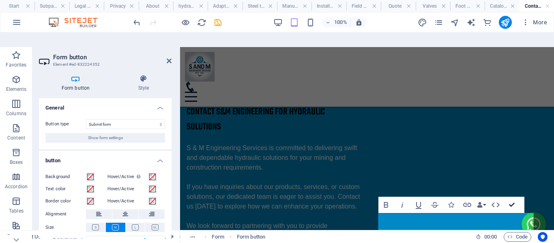
scroll to position [71, 0]
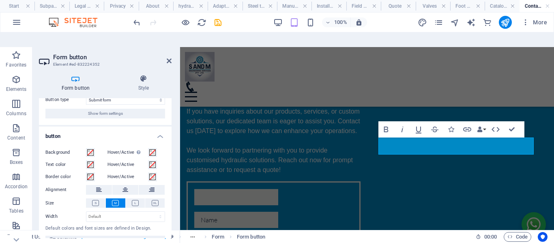
scroll to position [38, 0]
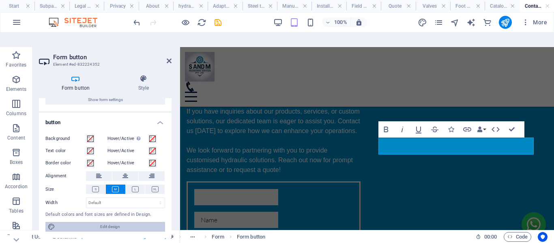
click at [130, 222] on span "Edit design" at bounding box center [110, 227] width 105 height 10
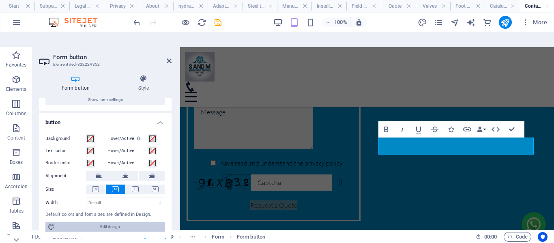
select select "px"
select select "300"
select select "px"
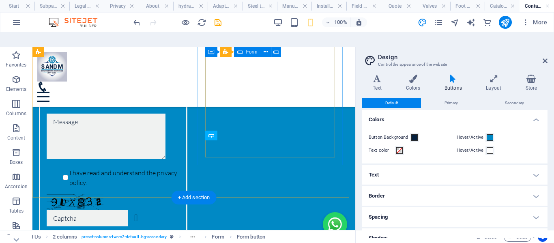
scroll to position [200, 0]
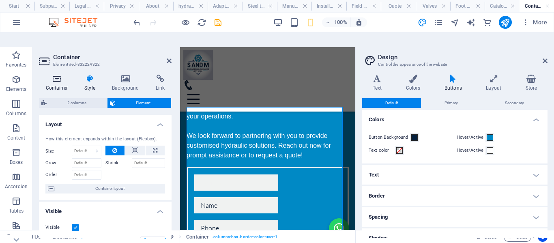
click at [61, 75] on h4 "Container" at bounding box center [58, 83] width 39 height 17
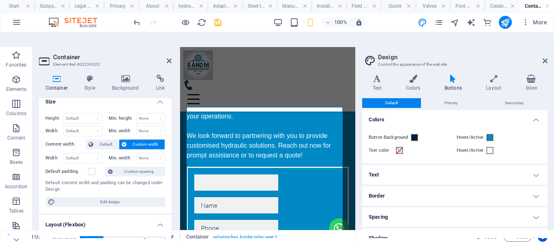
scroll to position [0, 0]
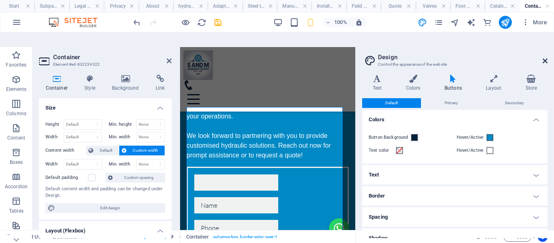
click at [545, 58] on icon at bounding box center [545, 61] width 5 height 6
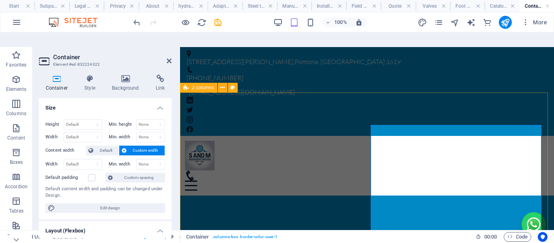
scroll to position [81, 0]
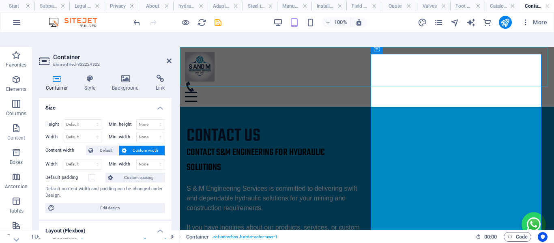
click at [373, 83] on div "Home About Services Manufacturing Insatallations Field Services Tools & Equipme…" at bounding box center [367, 77] width 374 height 60
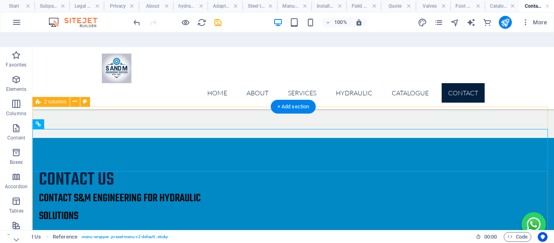
scroll to position [0, 0]
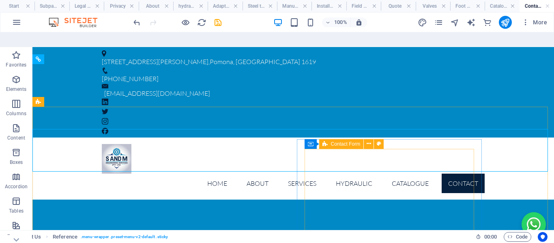
click at [337, 142] on span "Contact Form" at bounding box center [346, 144] width 30 height 5
select select "rem"
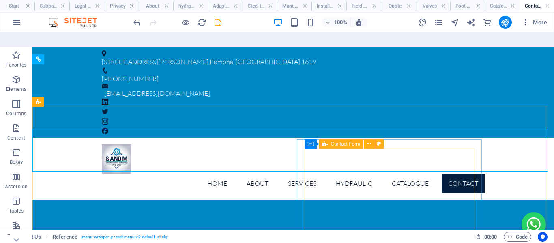
select select "rem"
select select "px"
select select "rem"
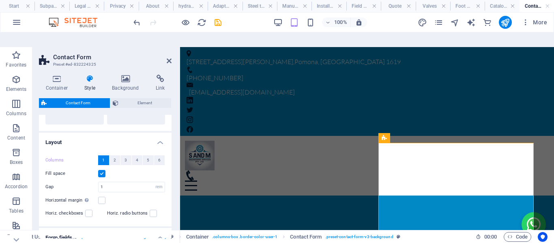
scroll to position [162, 0]
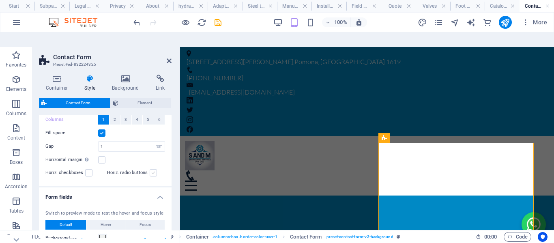
click at [151, 169] on label at bounding box center [153, 172] width 7 height 7
click at [0, 0] on input "Horiz. radio buttons" at bounding box center [0, 0] width 0 height 0
click at [151, 169] on label at bounding box center [153, 172] width 7 height 7
click at [0, 0] on input "Horiz. radio buttons" at bounding box center [0, 0] width 0 height 0
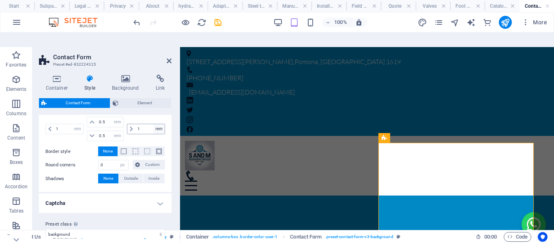
scroll to position [352, 0]
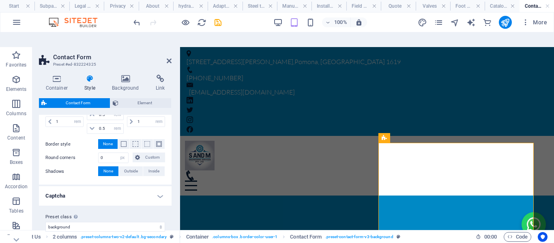
click at [161, 186] on h4 "Captcha" at bounding box center [105, 195] width 133 height 19
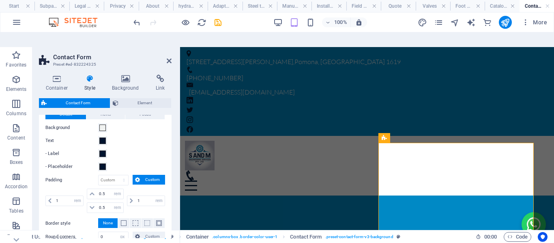
scroll to position [271, 0]
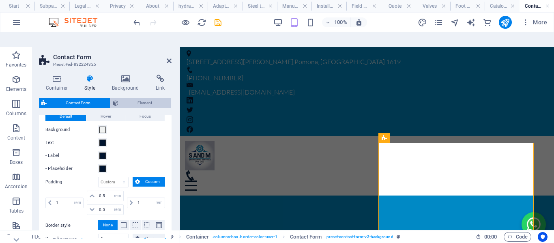
click at [136, 98] on span "Element" at bounding box center [145, 103] width 48 height 10
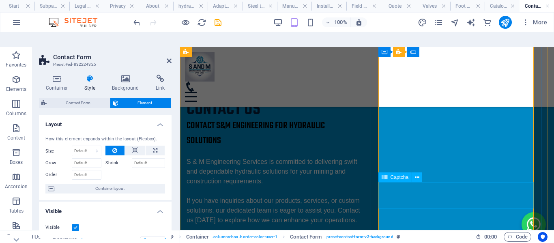
scroll to position [122, 0]
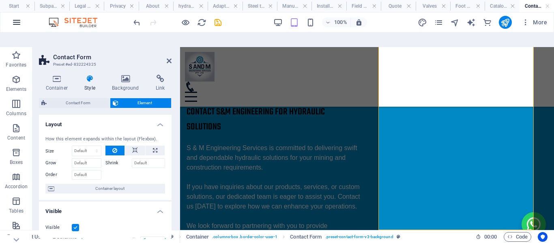
click at [15, 21] on icon "button" at bounding box center [17, 22] width 10 height 10
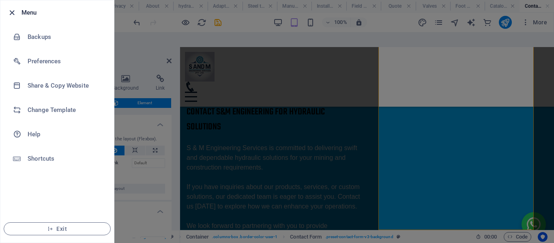
click at [12, 13] on icon "button" at bounding box center [11, 12] width 9 height 9
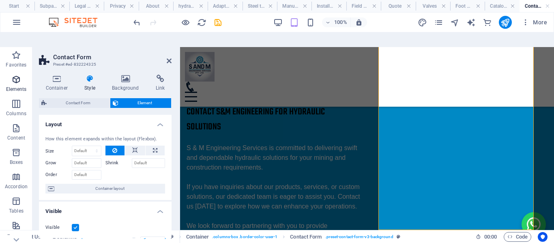
click at [17, 86] on p "Elements" at bounding box center [16, 89] width 21 height 6
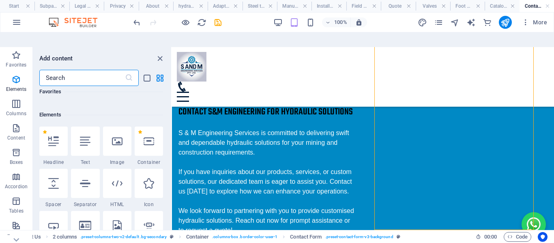
scroll to position [86, 0]
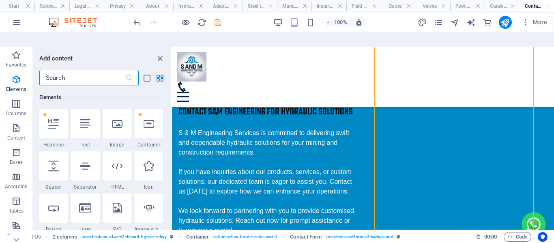
click at [62, 70] on input "text" at bounding box center [82, 78] width 86 height 16
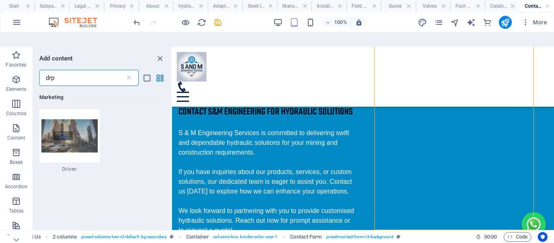
scroll to position [0, 0]
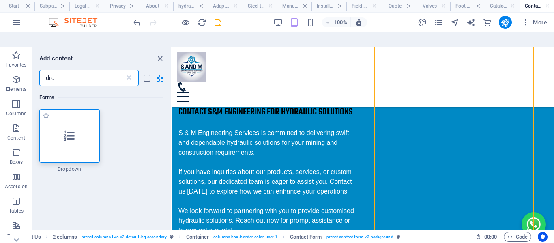
type input "dro"
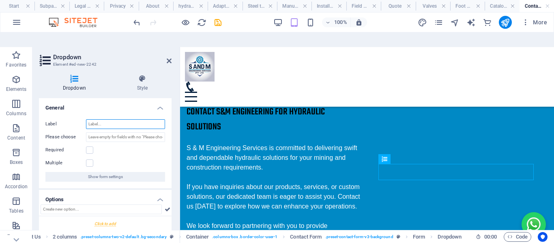
click at [116, 119] on input "Label" at bounding box center [125, 124] width 79 height 10
paste input "Service Needed"
type input "Service Needed"
click at [106, 132] on input "Please choose" at bounding box center [125, 137] width 79 height 10
click at [88, 146] on label at bounding box center [89, 149] width 7 height 7
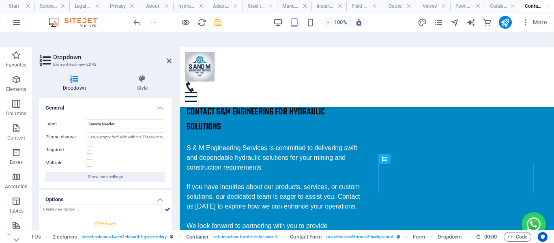
click at [0, 0] on input "Required" at bounding box center [0, 0] width 0 height 0
click at [92, 159] on label at bounding box center [89, 162] width 7 height 7
click at [0, 0] on input "Multiple" at bounding box center [0, 0] width 0 height 0
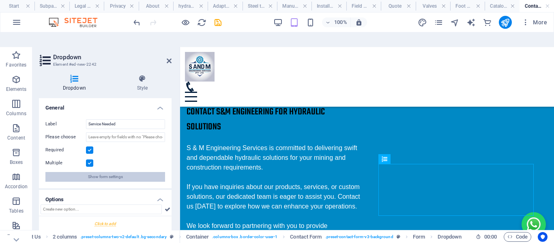
click at [108, 172] on span "Show form settings" at bounding box center [105, 177] width 35 height 10
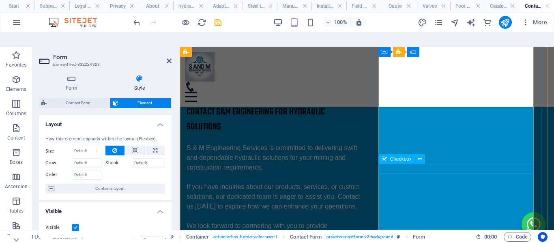
click at [409, 157] on span "Checkbox" at bounding box center [401, 159] width 22 height 5
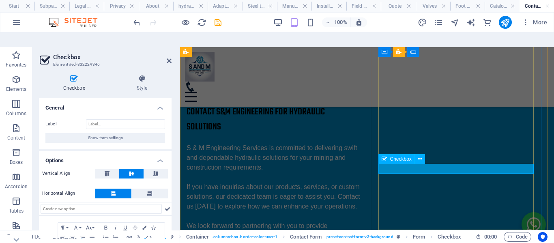
click at [406, 157] on span "Checkbox" at bounding box center [401, 159] width 22 height 5
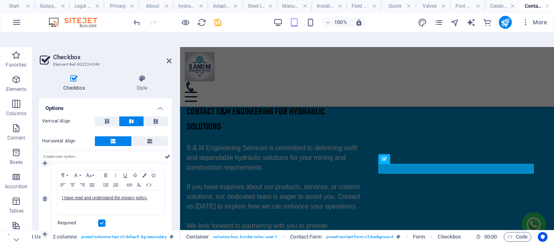
click at [103, 219] on label at bounding box center [101, 222] width 7 height 7
click at [0, 0] on input "Required" at bounding box center [0, 0] width 0 height 0
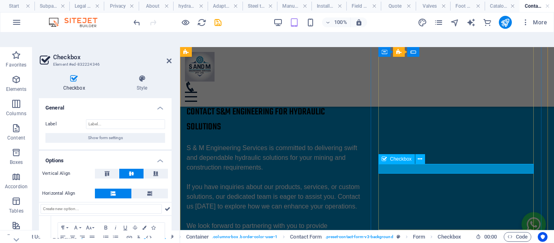
click at [400, 157] on span "Checkbox" at bounding box center [401, 159] width 22 height 5
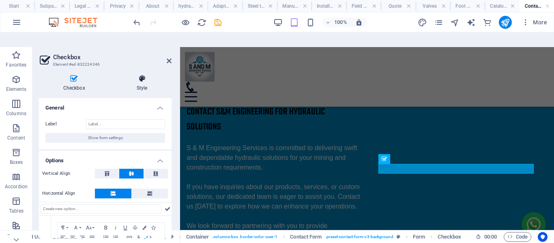
click at [139, 75] on h4 "Style" at bounding box center [141, 83] width 59 height 17
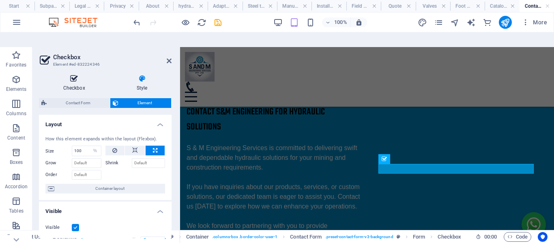
click at [74, 75] on icon at bounding box center [74, 79] width 70 height 8
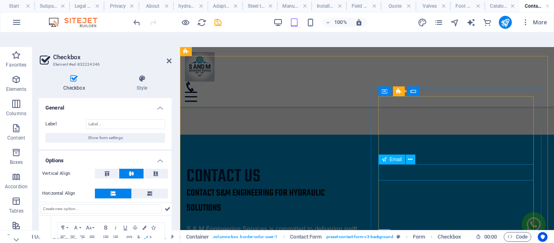
scroll to position [81, 0]
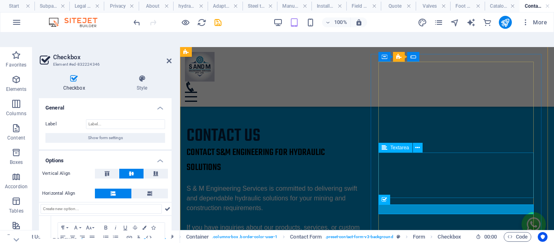
click at [395, 145] on span "Textarea" at bounding box center [400, 147] width 19 height 5
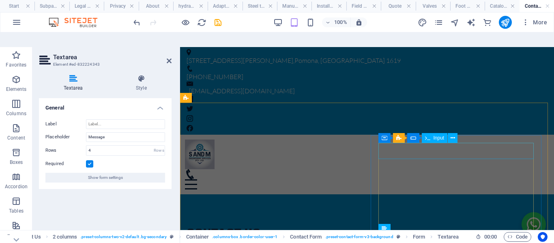
scroll to position [0, 0]
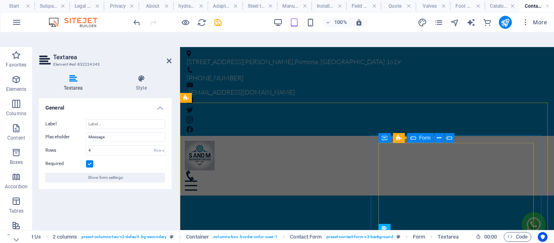
click at [422, 135] on span "Form" at bounding box center [424, 137] width 11 height 5
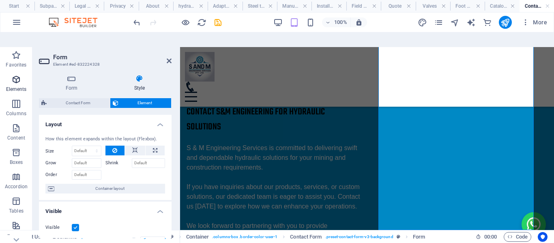
click at [15, 75] on icon "button" at bounding box center [16, 80] width 10 height 10
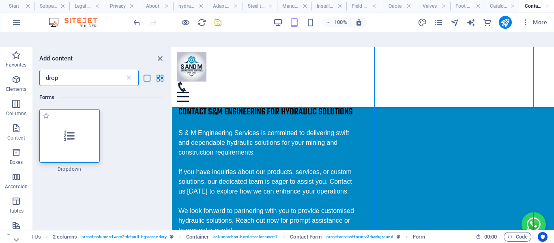
type input "drop"
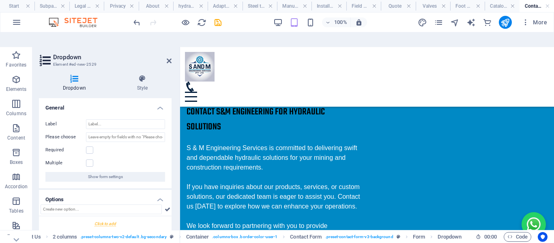
drag, startPoint x: 577, startPoint y: 191, endPoint x: 392, endPoint y: 109, distance: 202.3
click at [139, 24] on icon "undo" at bounding box center [136, 22] width 9 height 9
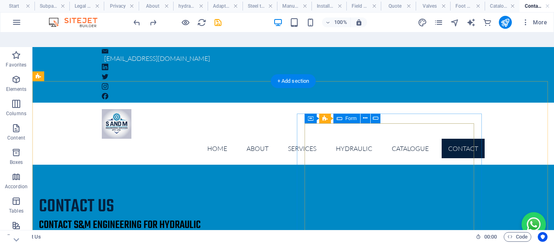
scroll to position [1, 0]
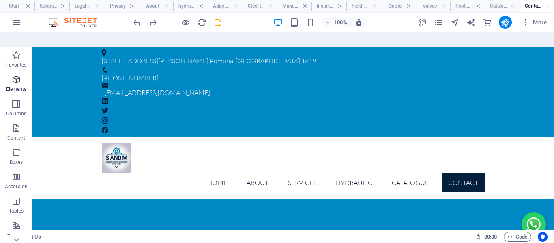
click at [16, 86] on p "Elements" at bounding box center [16, 89] width 21 height 6
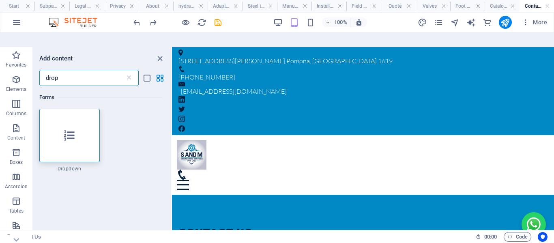
scroll to position [0, 0]
type input "drop"
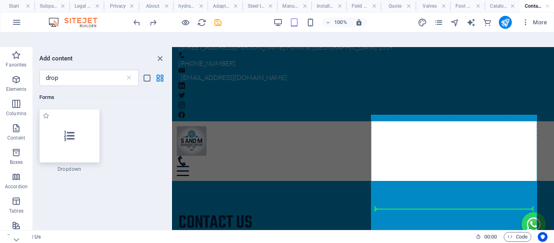
scroll to position [61, 0]
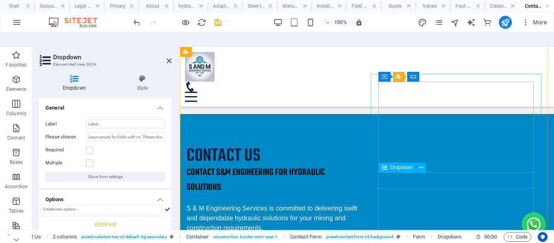
click at [407, 165] on span "Dropdown" at bounding box center [402, 167] width 22 height 5
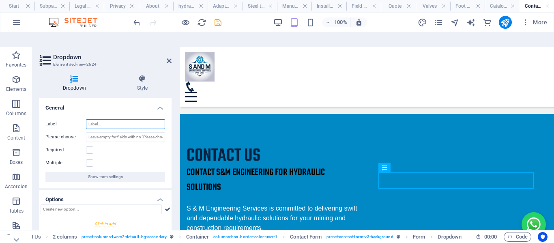
click at [106, 119] on input "Label" at bounding box center [125, 124] width 79 height 10
paste input "Service Needed"
type input "Service Needed"
click at [88, 159] on label at bounding box center [89, 162] width 7 height 7
click at [0, 0] on input "Multiple" at bounding box center [0, 0] width 0 height 0
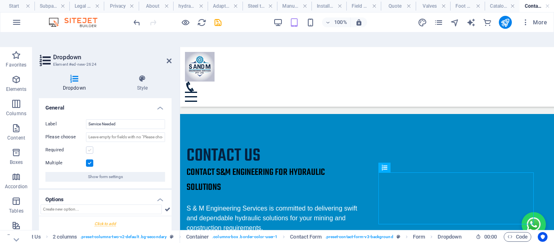
click at [91, 146] on label at bounding box center [89, 149] width 7 height 7
click at [0, 0] on input "Required" at bounding box center [0, 0] width 0 height 0
click at [108, 204] on input "text" at bounding box center [101, 209] width 121 height 10
paste input "Repairs"
type input "Repairs"
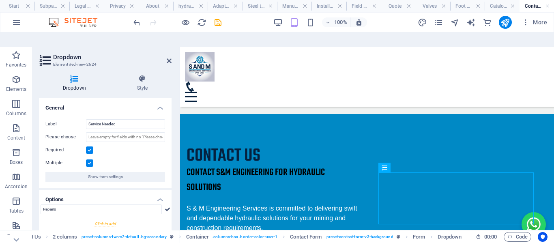
click at [112, 216] on div at bounding box center [105, 223] width 133 height 15
click at [165, 204] on icon at bounding box center [168, 209] width 6 height 10
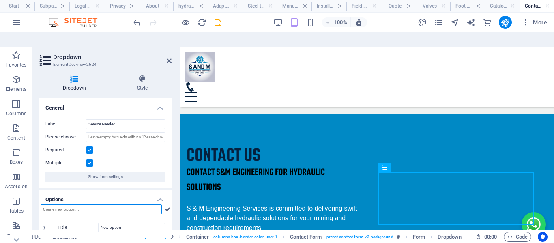
scroll to position [24, 0]
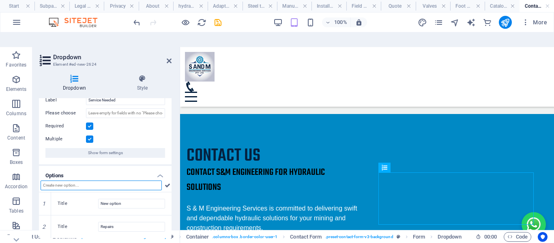
paste input "Installations"
type input "Installations"
click at [166, 181] on icon at bounding box center [168, 186] width 6 height 10
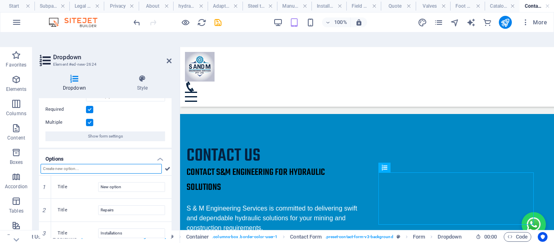
scroll to position [47, 0]
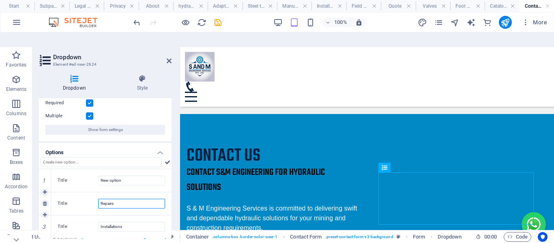
click at [108, 199] on input "Repairs" at bounding box center [131, 204] width 67 height 10
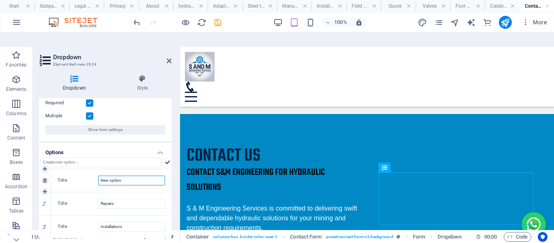
click at [112, 176] on input "New option" at bounding box center [131, 181] width 67 height 10
paste input "Repairs"
type input "Repairs"
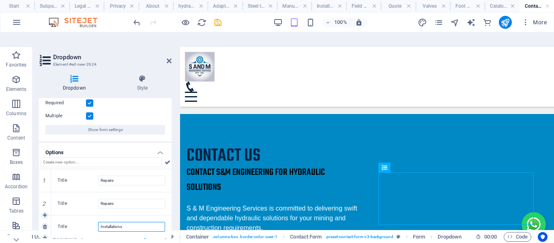
click at [109, 222] on input "Installations" at bounding box center [131, 227] width 67 height 10
click at [115, 199] on input "Repairs" at bounding box center [131, 204] width 67 height 10
paste input "Installation"
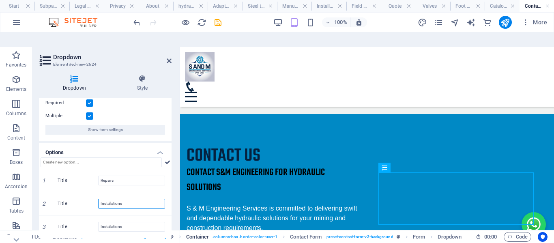
type input "Installations"
click at [116, 222] on input "Installations" at bounding box center [131, 227] width 67 height 10
paste input "Component Sale"
type input "Component Sales"
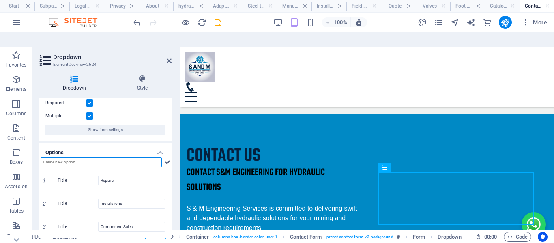
click at [80, 157] on input "text" at bounding box center [101, 162] width 121 height 10
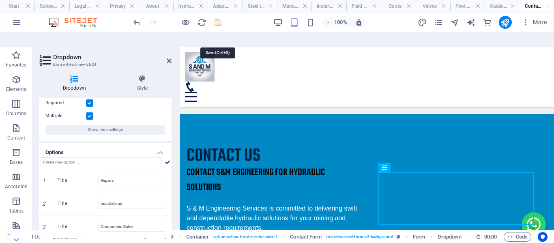
click at [215, 22] on icon "save" at bounding box center [217, 22] width 9 height 9
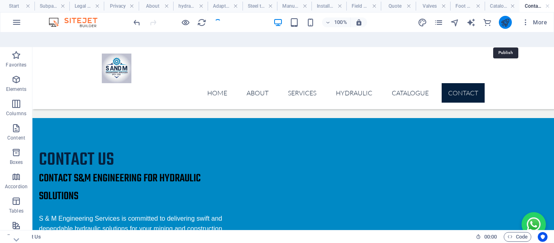
click at [508, 18] on icon "publish" at bounding box center [505, 22] width 9 height 9
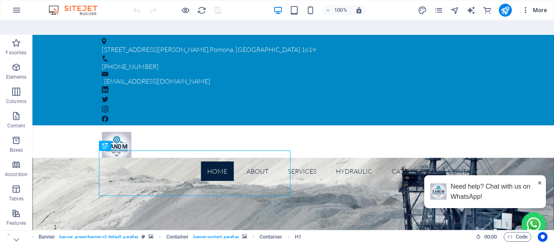
click at [524, 13] on icon "button" at bounding box center [526, 10] width 8 height 8
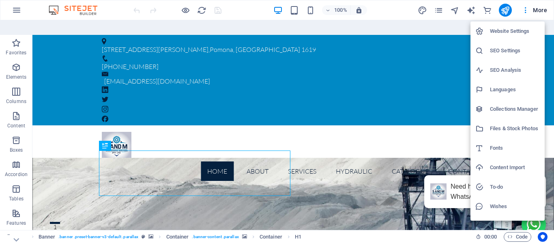
click at [436, 7] on div at bounding box center [277, 121] width 554 height 243
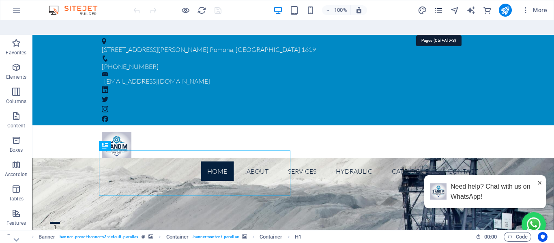
click at [438, 9] on icon "pages" at bounding box center [438, 10] width 9 height 9
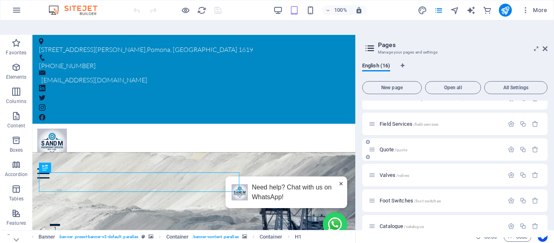
scroll to position [271, 0]
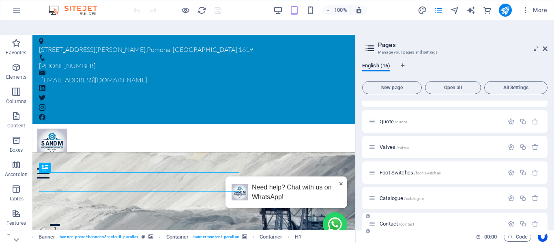
click at [390, 221] on span "Contact /contact" at bounding box center [397, 224] width 34 height 6
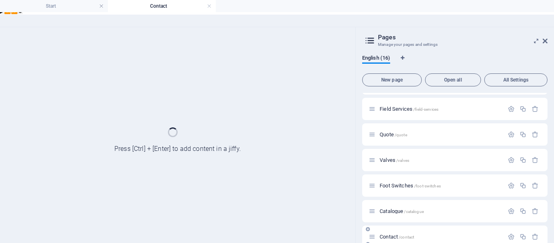
click at [390, 209] on div "Start / Subpage /subpage Legal notice /legal-notice Privacy /privacy About /abo…" at bounding box center [454, 45] width 185 height 406
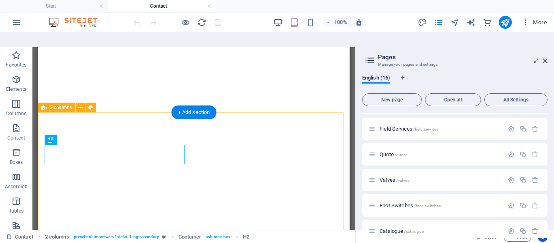
select select
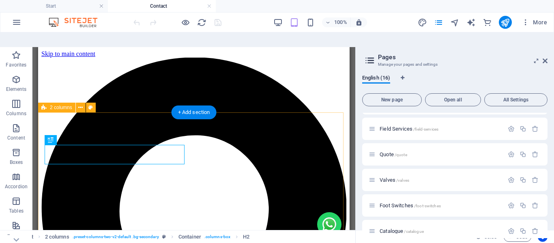
scroll to position [0, 0]
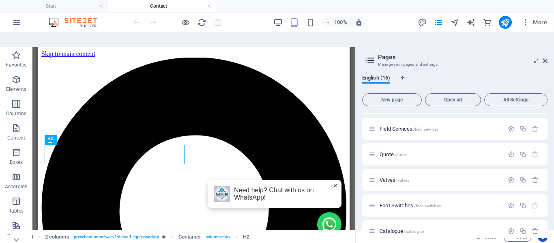
click at [333, 183] on span "×" at bounding box center [335, 186] width 4 height 9
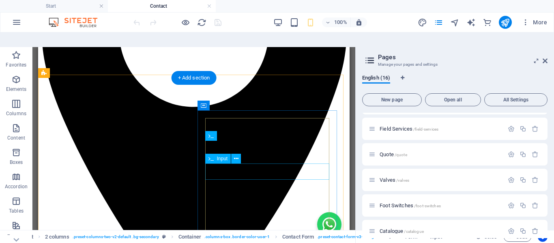
scroll to position [34, 0]
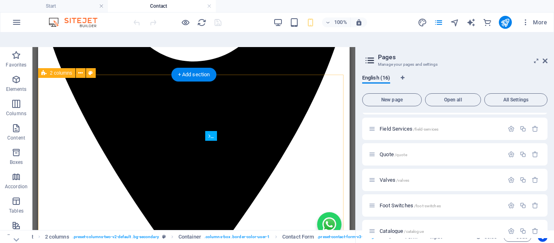
scroll to position [34, 0]
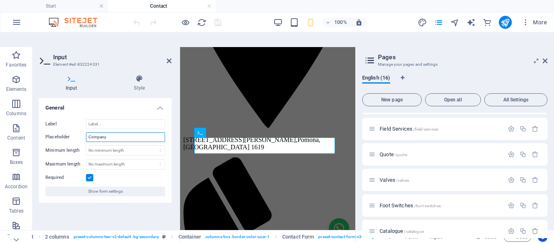
click at [102, 132] on input "Company" at bounding box center [125, 137] width 79 height 10
type input "Company"
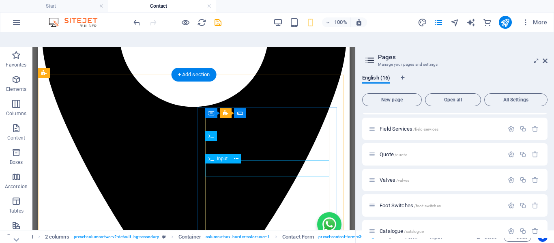
scroll to position [34, 0]
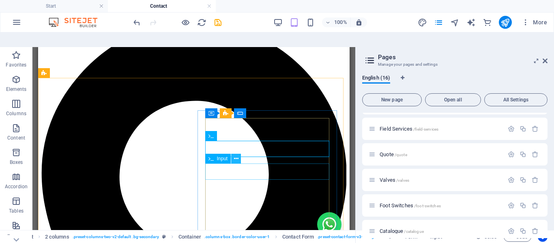
click at [239, 154] on button at bounding box center [236, 159] width 10 height 10
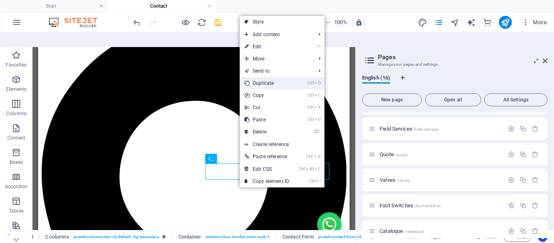
click at [266, 77] on link "Ctrl D Duplicate" at bounding box center [267, 83] width 54 height 12
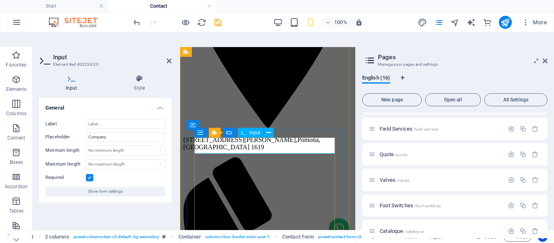
click at [271, 129] on icon at bounding box center [269, 133] width 4 height 9
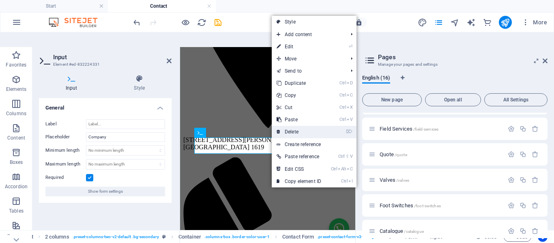
click at [288, 126] on link "⌦ Delete" at bounding box center [299, 132] width 54 height 12
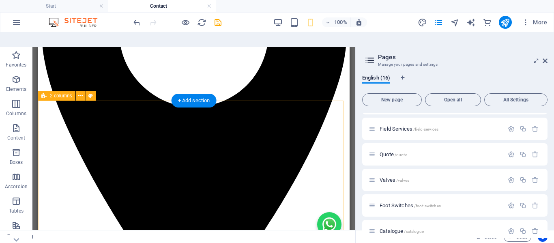
scroll to position [12, 0]
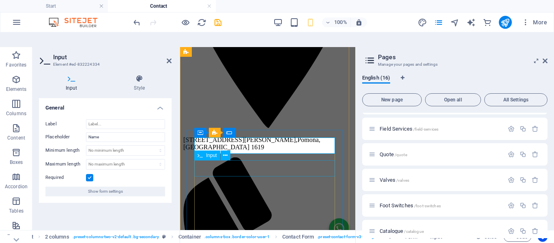
type input "Company"
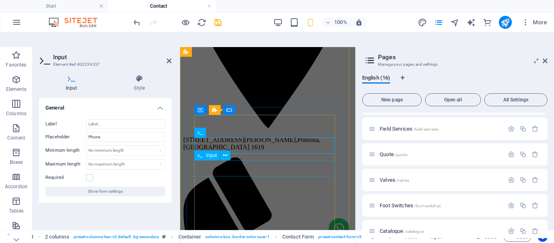
scroll to position [200, 0]
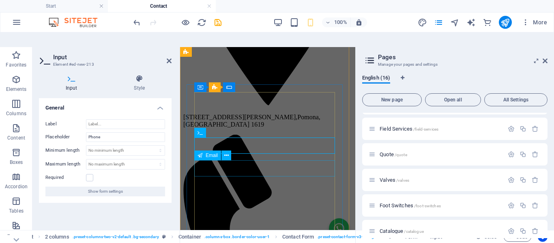
scroll to position [223, 0]
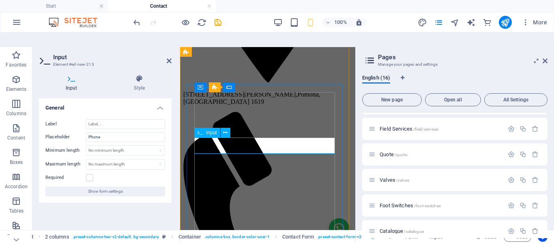
type input "Name"
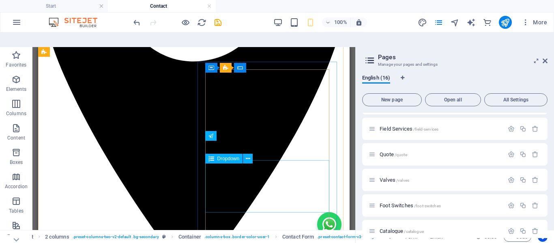
scroll to position [80, 0]
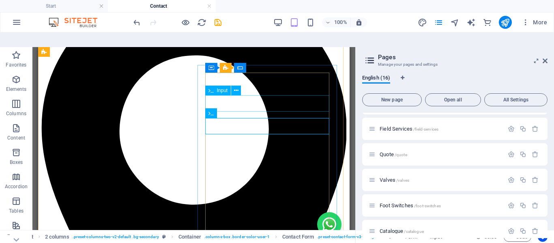
scroll to position [39, 0]
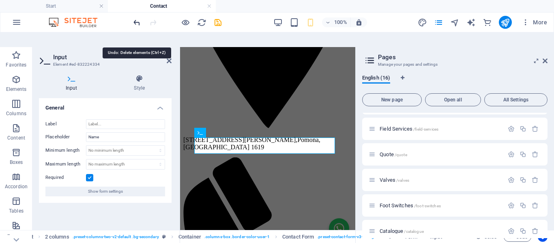
click at [135, 21] on icon "undo" at bounding box center [136, 22] width 9 height 9
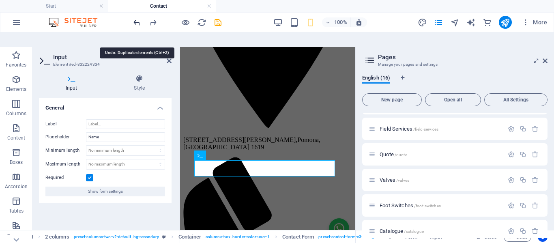
click at [135, 20] on icon "undo" at bounding box center [136, 22] width 9 height 9
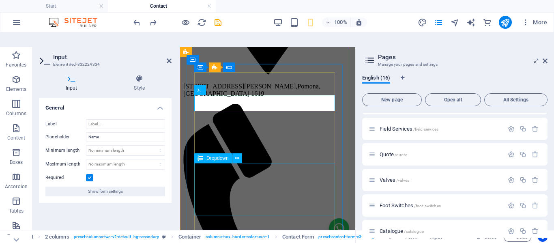
scroll to position [218, 0]
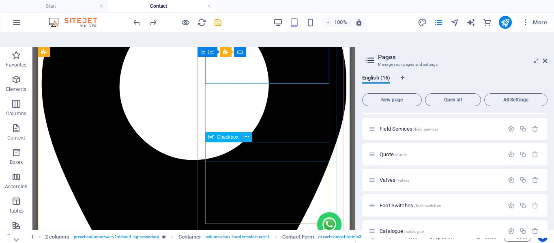
scroll to position [56, 0]
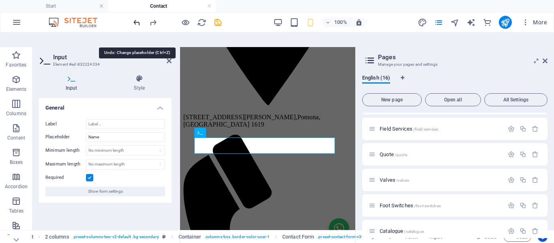
click at [134, 19] on icon "undo" at bounding box center [136, 22] width 9 height 9
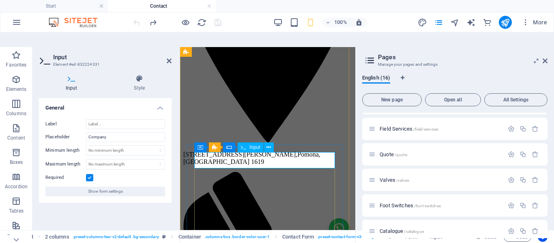
scroll to position [178, 0]
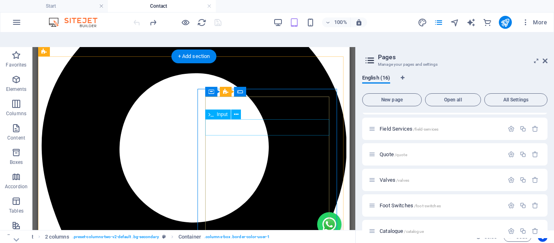
scroll to position [56, 0]
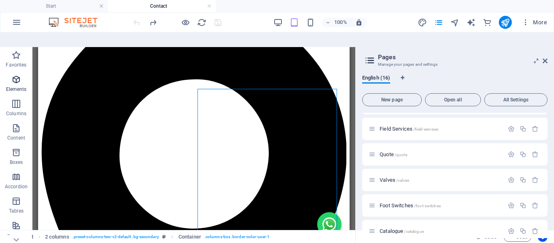
click at [15, 75] on icon "button" at bounding box center [16, 80] width 10 height 10
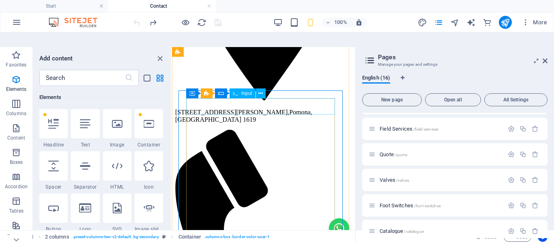
scroll to position [176, 0]
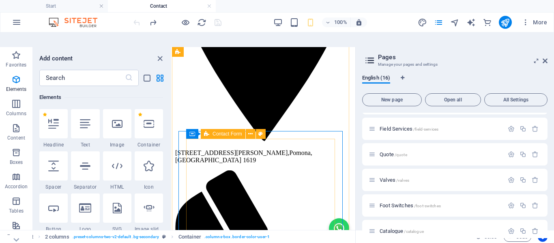
click at [231, 131] on span "Contact Form" at bounding box center [228, 133] width 30 height 5
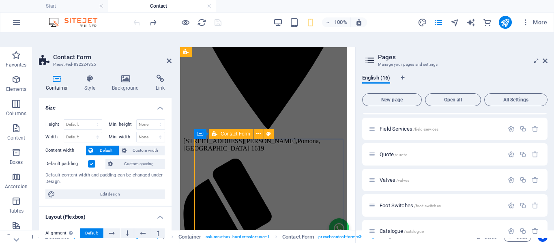
select select "rem"
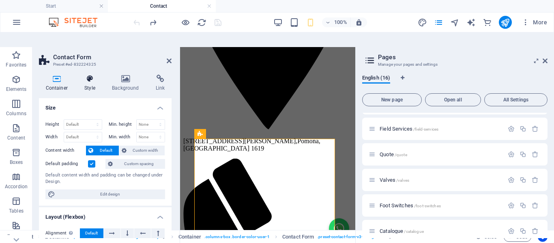
click at [93, 75] on icon at bounding box center [90, 79] width 24 height 8
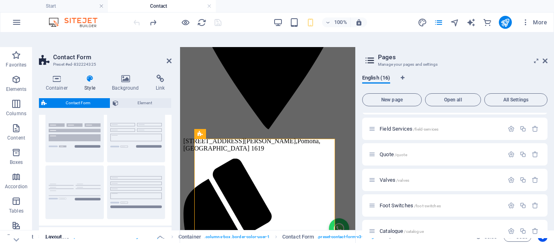
scroll to position [41, 0]
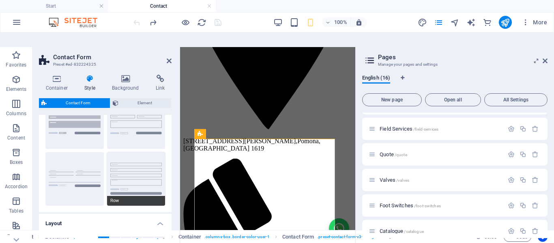
click at [139, 154] on button "Row" at bounding box center [136, 179] width 58 height 54
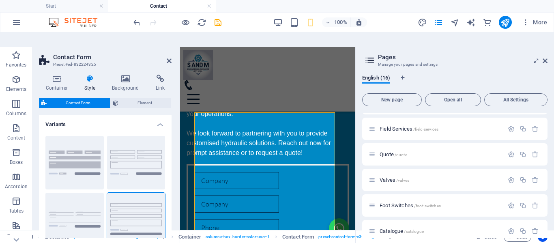
scroll to position [81, 0]
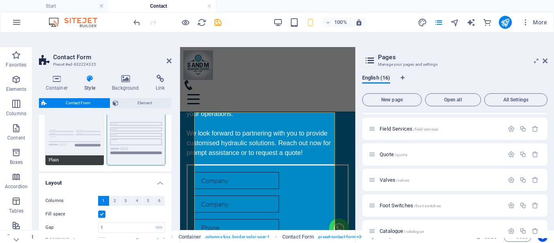
click at [73, 137] on button "Plain" at bounding box center [74, 139] width 58 height 54
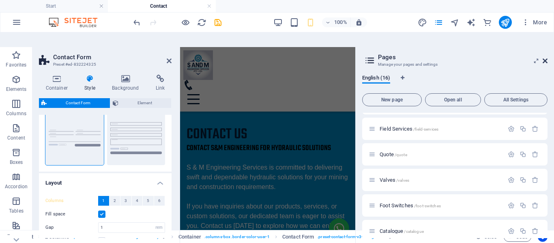
click at [543, 58] on icon at bounding box center [545, 61] width 5 height 6
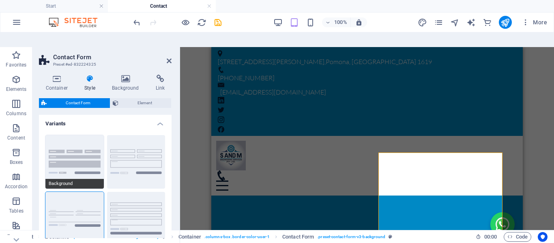
scroll to position [0, 0]
click at [74, 139] on button "Background" at bounding box center [74, 163] width 58 height 54
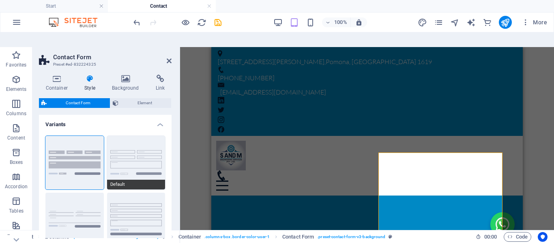
click at [114, 153] on button "Default" at bounding box center [136, 163] width 58 height 54
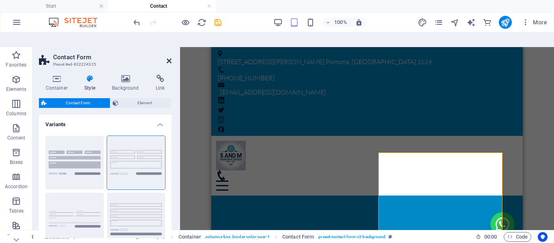
click at [168, 58] on icon at bounding box center [169, 61] width 5 height 6
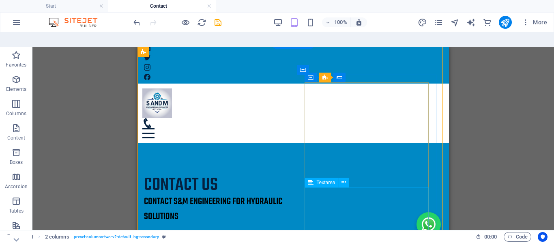
scroll to position [41, 0]
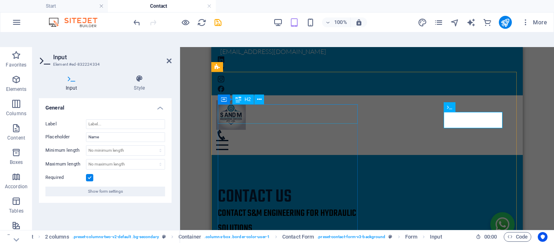
click at [327, 187] on div "Contact us" at bounding box center [289, 196] width 143 height 19
type input "Name"
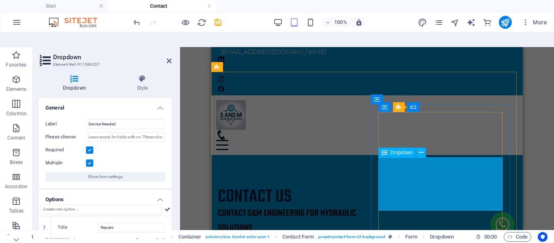
click at [408, 150] on span "Dropdown" at bounding box center [402, 152] width 22 height 5
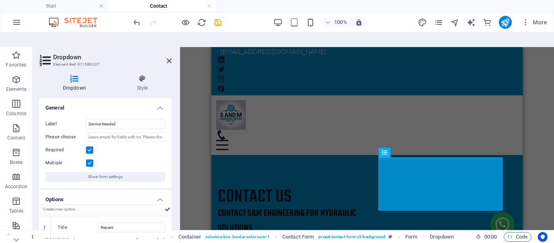
click at [92, 159] on label at bounding box center [89, 162] width 7 height 7
click at [0, 0] on input "Multiple" at bounding box center [0, 0] width 0 height 0
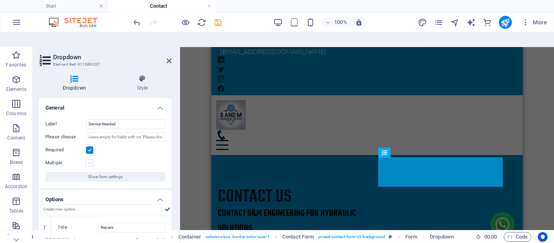
click at [90, 159] on label at bounding box center [89, 162] width 7 height 7
click at [0, 0] on input "Multiple" at bounding box center [0, 0] width 0 height 0
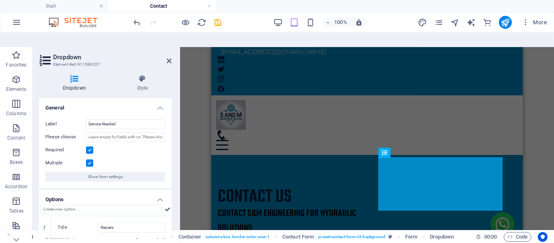
click at [90, 159] on label at bounding box center [89, 162] width 7 height 7
click at [0, 0] on input "Multiple" at bounding box center [0, 0] width 0 height 0
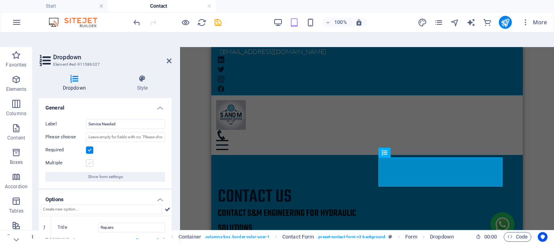
click at [90, 159] on label at bounding box center [89, 162] width 7 height 7
click at [0, 0] on input "Multiple" at bounding box center [0, 0] width 0 height 0
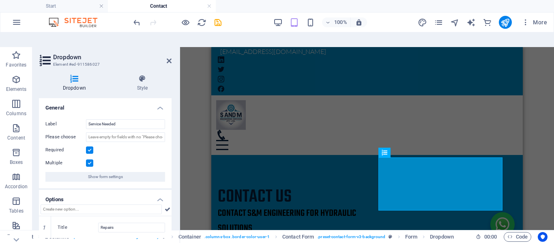
click at [90, 159] on label at bounding box center [89, 162] width 7 height 7
click at [0, 0] on input "Multiple" at bounding box center [0, 0] width 0 height 0
click at [90, 159] on label at bounding box center [89, 162] width 7 height 7
click at [0, 0] on input "Multiple" at bounding box center [0, 0] width 0 height 0
click at [88, 159] on label at bounding box center [89, 162] width 7 height 7
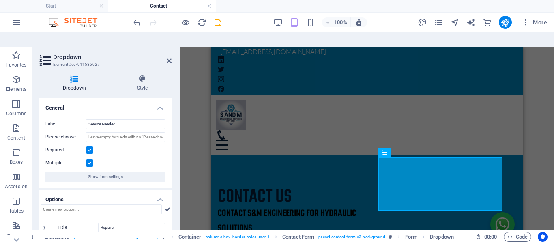
click at [0, 0] on input "Multiple" at bounding box center [0, 0] width 0 height 0
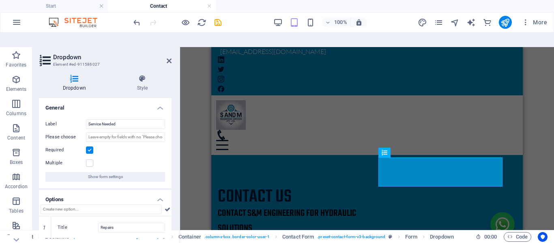
click at [91, 146] on label at bounding box center [89, 149] width 7 height 7
click at [0, 0] on input "Required" at bounding box center [0, 0] width 0 height 0
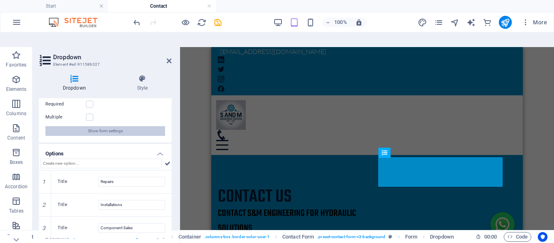
scroll to position [47, 0]
drag, startPoint x: 45, startPoint y: 170, endPoint x: 40, endPoint y: 165, distance: 6.9
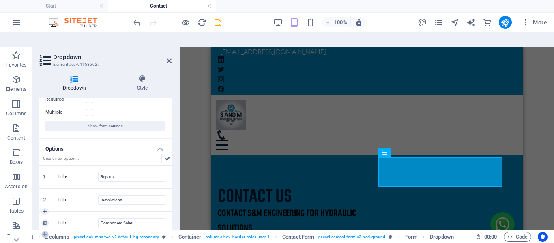
scroll to position [51, 0]
click at [44, 232] on icon at bounding box center [45, 234] width 4 height 5
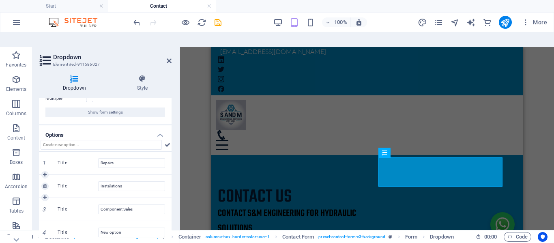
scroll to position [70, 0]
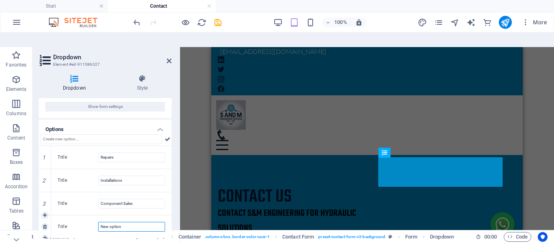
click at [115, 222] on input "New option" at bounding box center [131, 227] width 67 height 10
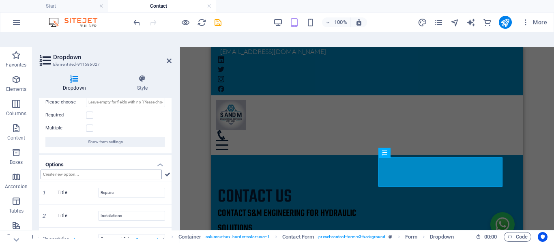
scroll to position [0, 0]
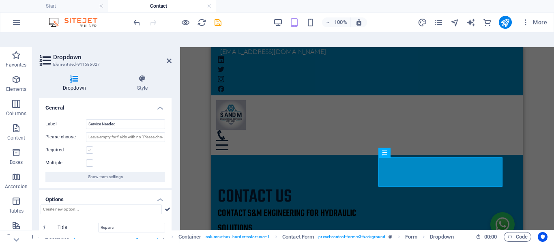
type input "Other"
click at [88, 146] on label at bounding box center [89, 149] width 7 height 7
click at [0, 0] on input "Required" at bounding box center [0, 0] width 0 height 0
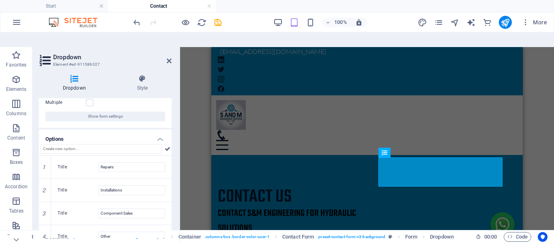
scroll to position [70, 0]
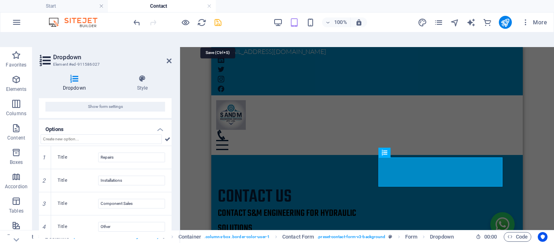
click at [217, 23] on icon "save" at bounding box center [217, 22] width 9 height 9
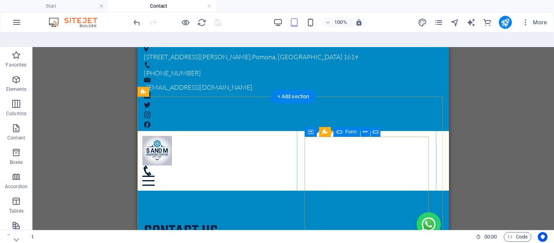
scroll to position [0, 0]
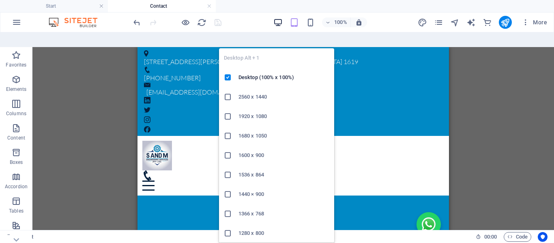
click at [276, 19] on icon "button" at bounding box center [277, 22] width 9 height 9
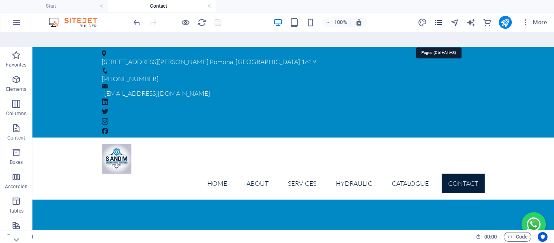
click at [437, 20] on icon "pages" at bounding box center [438, 22] width 9 height 9
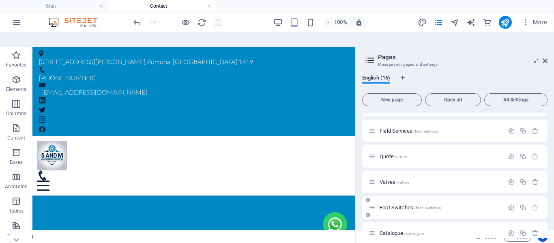
scroll to position [284, 0]
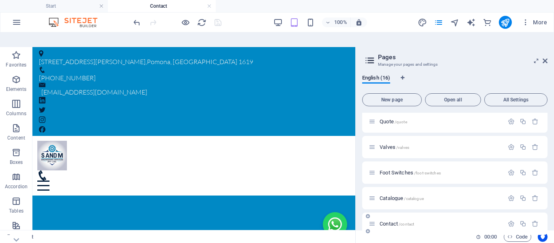
click at [414, 222] on span "/contact" at bounding box center [406, 224] width 15 height 4
click at [509, 220] on icon "button" at bounding box center [511, 223] width 7 height 7
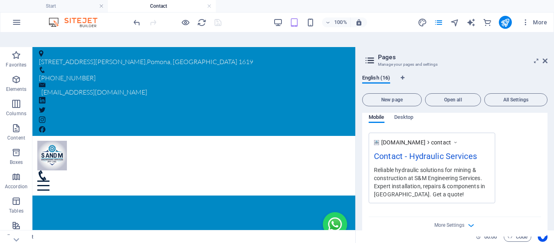
scroll to position [610, 0]
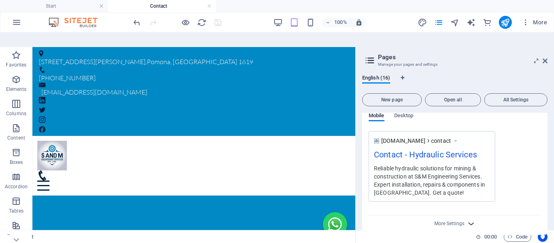
click at [467, 219] on icon "button" at bounding box center [471, 223] width 9 height 9
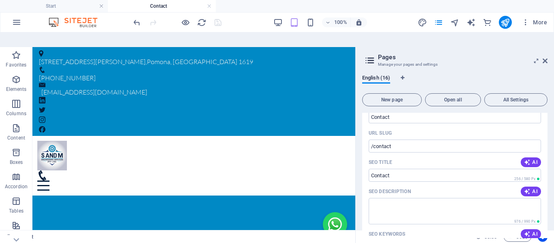
scroll to position [527, 0]
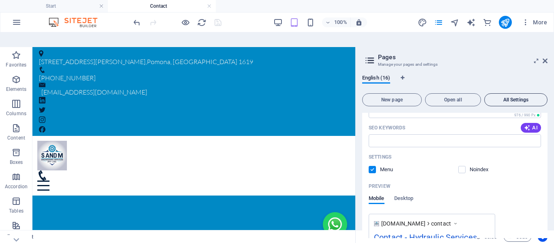
click at [511, 97] on span "All Settings" at bounding box center [516, 99] width 56 height 5
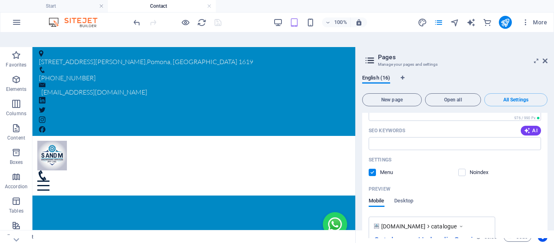
scroll to position [5194, 0]
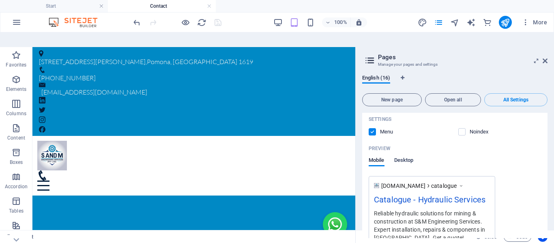
click at [404, 155] on span "Desktop" at bounding box center [403, 160] width 19 height 11
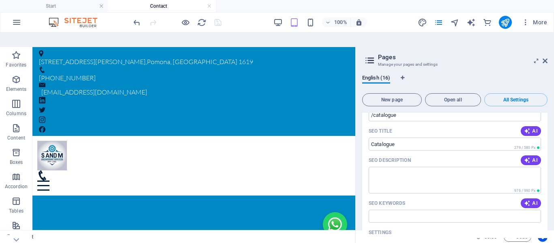
scroll to position [5113, 0]
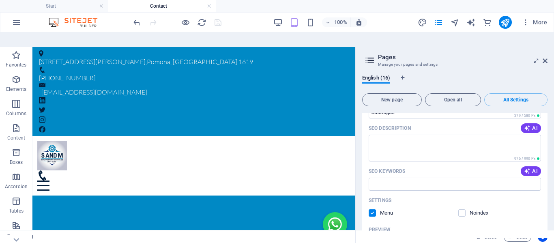
click at [151, 5] on h4 "Contact" at bounding box center [162, 6] width 108 height 9
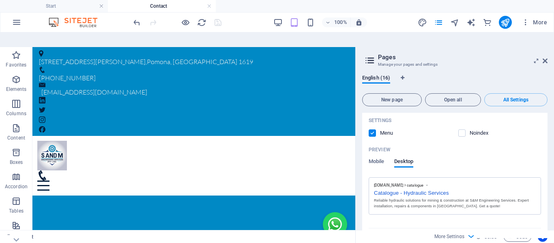
scroll to position [5072, 0]
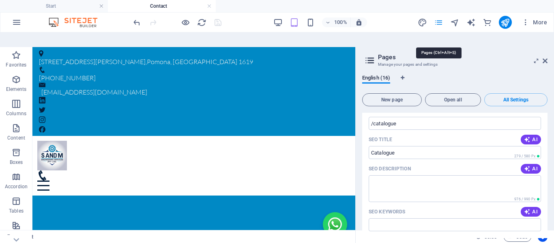
click at [438, 22] on icon "pages" at bounding box center [438, 22] width 9 height 9
drag, startPoint x: 547, startPoint y: 45, endPoint x: 432, endPoint y: 22, distance: 117.6
click at [547, 58] on icon at bounding box center [545, 61] width 5 height 6
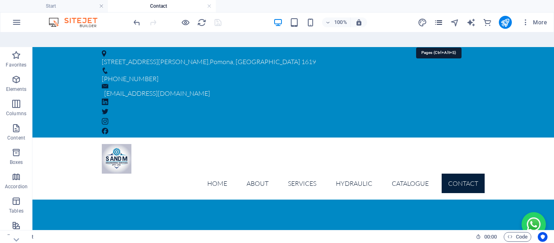
click at [439, 22] on icon "pages" at bounding box center [438, 22] width 9 height 9
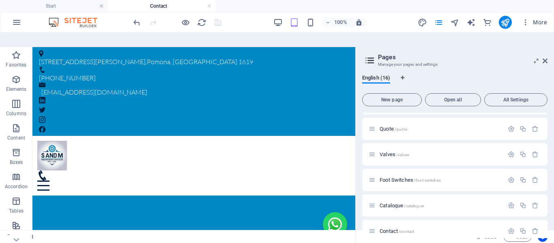
scroll to position [284, 0]
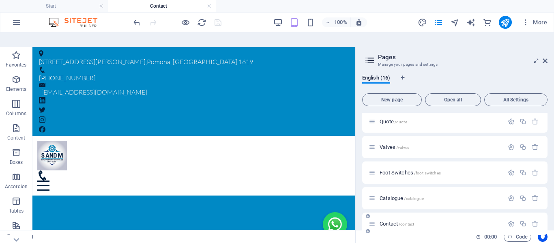
click at [394, 221] on span "Contact /contact" at bounding box center [397, 224] width 34 height 6
click at [508, 220] on icon "button" at bounding box center [511, 223] width 7 height 7
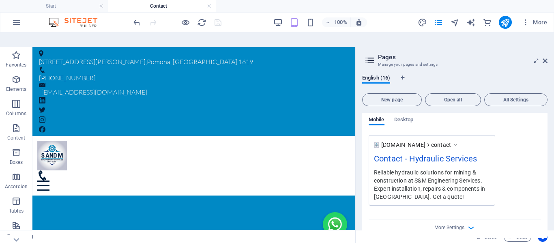
scroll to position [610, 0]
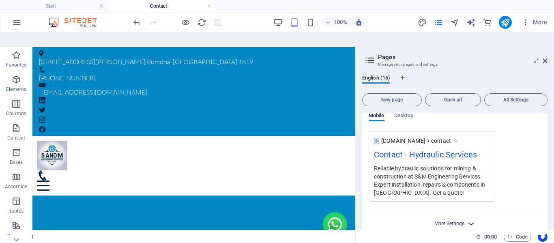
click at [457, 221] on span "More Settings" at bounding box center [449, 224] width 30 height 6
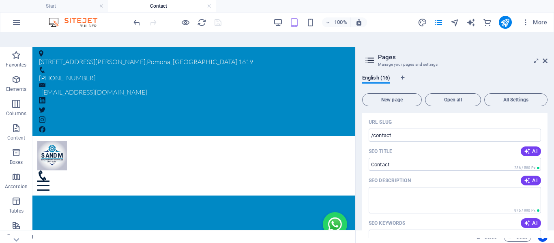
scroll to position [443, 0]
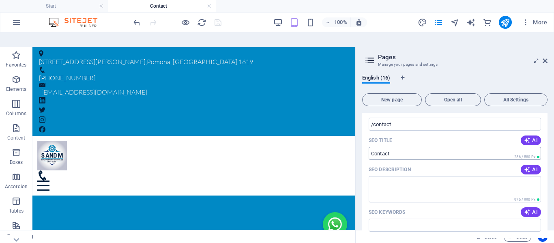
click at [379, 147] on input "SEO Title" at bounding box center [455, 153] width 172 height 13
click at [397, 178] on textarea "SEO Description" at bounding box center [455, 189] width 172 height 26
paste textarea "Contact S&M Engineering for hydraulic repairs, installations & components in [G…"
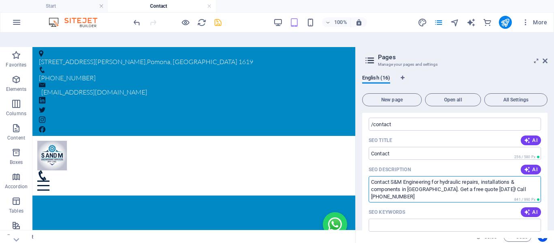
scroll to position [0, 0]
type textarea "Contact S&M Engineering for hydraulic repairs, installations & components in [G…"
click at [389, 219] on input "SEO Keywords" at bounding box center [455, 225] width 172 height 13
paste input "contact hydraulic services Gauteng, hydraulic repair quote [GEOGRAPHIC_DATA], h…"
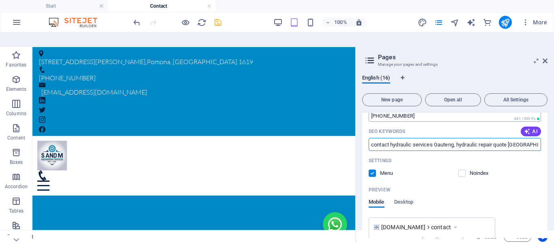
scroll to position [524, 0]
type input "contact hydraulic services Gauteng, hydraulic repair quote [GEOGRAPHIC_DATA], h…"
click at [460, 169] on label at bounding box center [461, 172] width 7 height 7
click at [0, 0] on input "checkbox" at bounding box center [0, 0] width 0 height 0
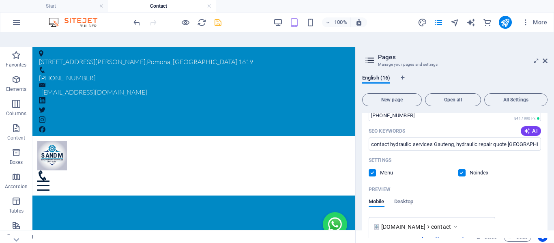
click at [462, 169] on label at bounding box center [461, 172] width 7 height 7
click at [0, 0] on input "checkbox" at bounding box center [0, 0] width 0 height 0
click at [443, 154] on div "Settings" at bounding box center [455, 160] width 172 height 13
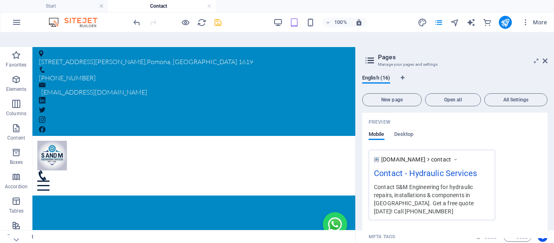
scroll to position [605, 0]
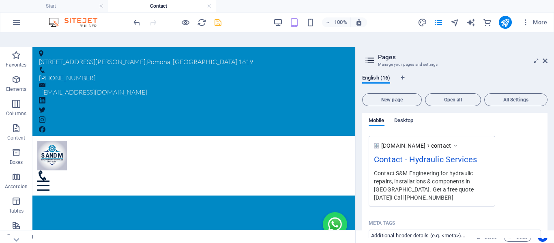
click at [406, 116] on span "Desktop" at bounding box center [403, 121] width 19 height 11
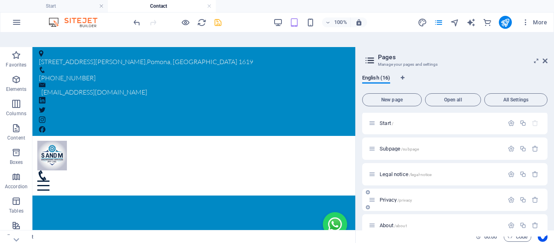
scroll to position [0, 0]
click at [221, 23] on icon "save" at bounding box center [217, 22] width 9 height 9
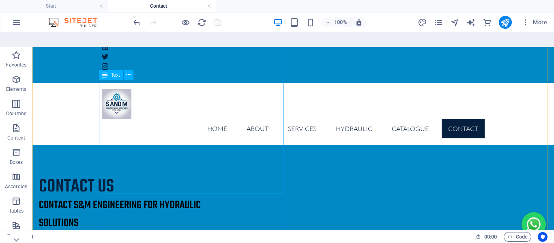
scroll to position [122, 0]
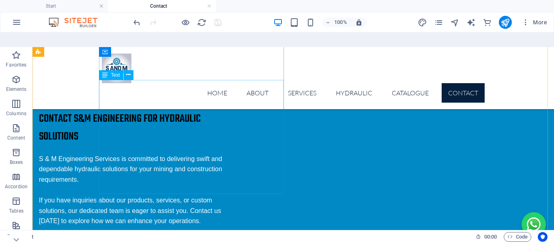
click at [224, 154] on div "S & M Engineering Services is committed to delivering swift and dependable hydr…" at bounding box center [131, 211] width 185 height 114
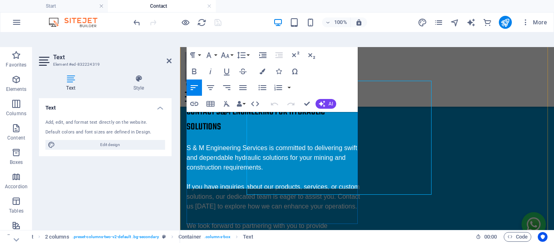
scroll to position [120, 0]
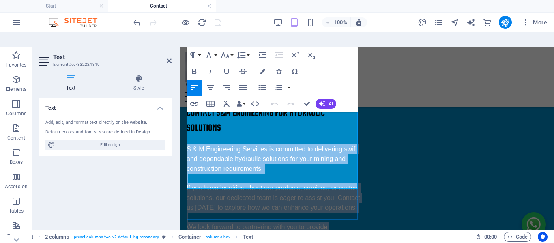
copy span "S & M Engineering Services is committed to delivering swift and dependable hydr…"
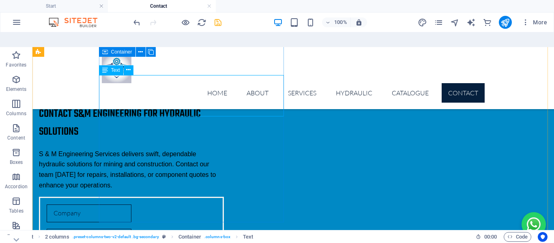
click at [224, 160] on div "Contact us Contact S&M Engineering for Hydraulic Solutions S & M Engineering Se…" at bounding box center [131, 138] width 185 height 104
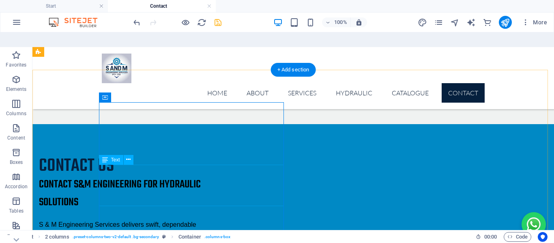
scroll to position [5, 0]
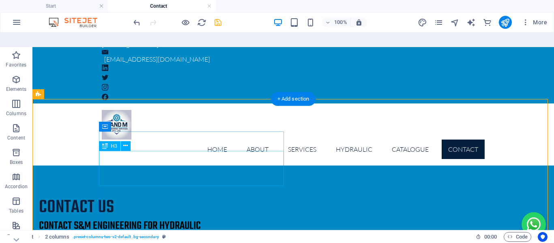
scroll to position [45, 0]
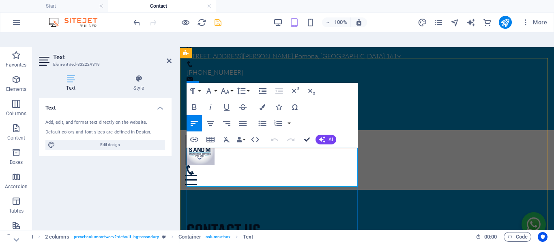
scroll to position [4, 0]
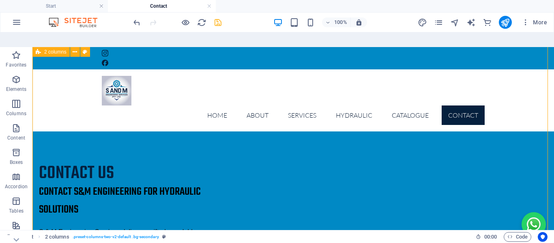
scroll to position [54, 0]
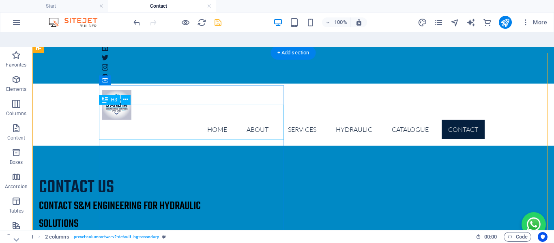
click at [199, 198] on div "Contact S&M Engineering for Hydraulic Solutions" at bounding box center [131, 215] width 185 height 35
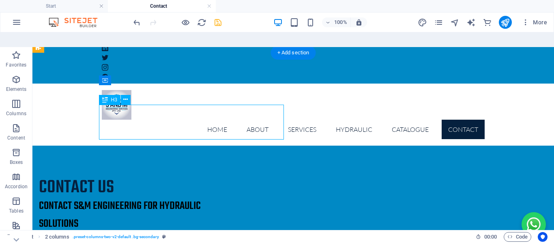
click at [199, 198] on div "Contact S&M Engineering for Hydraulic Solutions" at bounding box center [131, 215] width 185 height 35
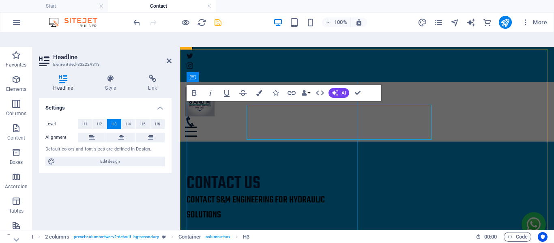
scroll to position [54, 0]
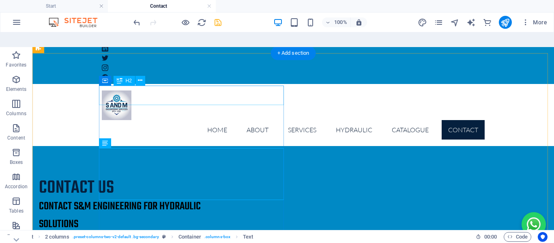
click at [181, 178] on div "Contact us" at bounding box center [131, 187] width 185 height 19
click at [180, 178] on div "Contact us" at bounding box center [131, 187] width 185 height 19
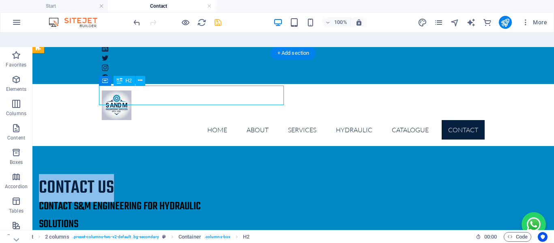
scroll to position [53, 0]
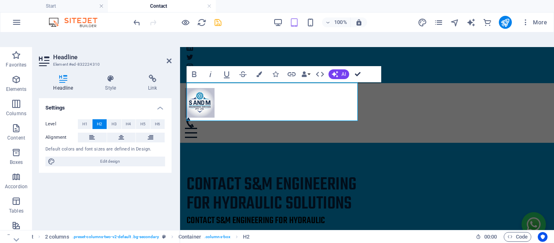
drag, startPoint x: 357, startPoint y: 61, endPoint x: 323, endPoint y: 36, distance: 42.3
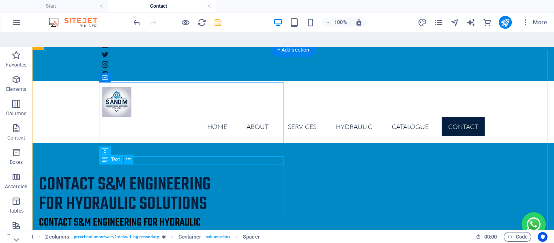
click at [200, 214] on div "Contact S&M Engineering for Hydraulic Solutions" at bounding box center [131, 231] width 185 height 35
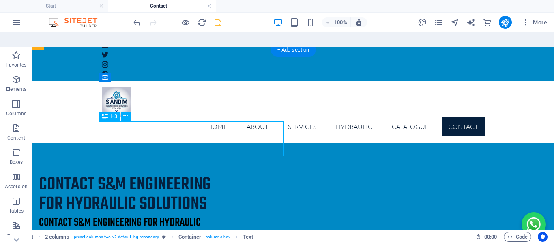
click at [200, 214] on div "Contact S&M Engineering for Hydraulic Solutions" at bounding box center [131, 231] width 185 height 35
click at [201, 214] on div "Contact S&M Engineering for Hydraulic Solutions" at bounding box center [131, 231] width 185 height 35
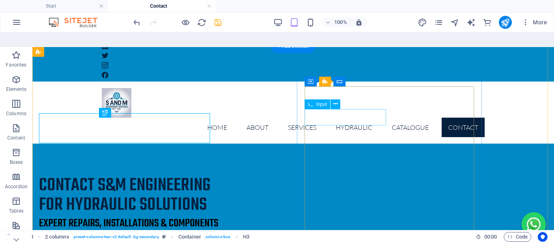
scroll to position [60, 0]
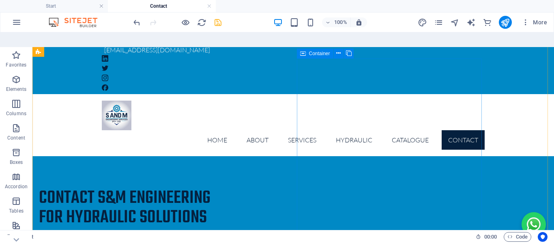
scroll to position [0, 0]
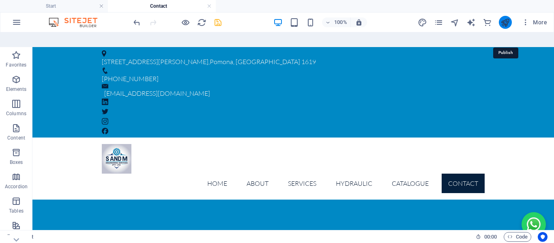
click at [508, 21] on icon "publish" at bounding box center [505, 22] width 9 height 9
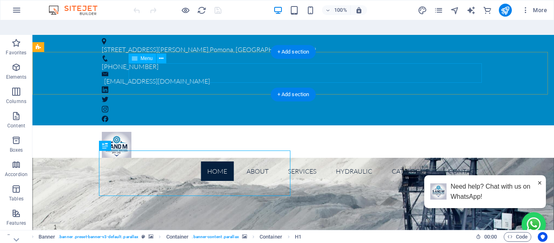
click at [465, 161] on nav "Home About Services Manufacturing Insatallations Field Services Tools & Equipme…" at bounding box center [293, 170] width 383 height 19
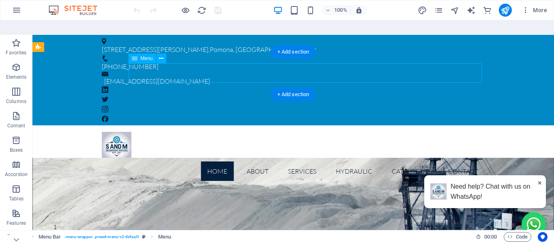
click at [465, 161] on nav "Home About Services Manufacturing Insatallations Field Services Tools & Equipme…" at bounding box center [293, 170] width 383 height 19
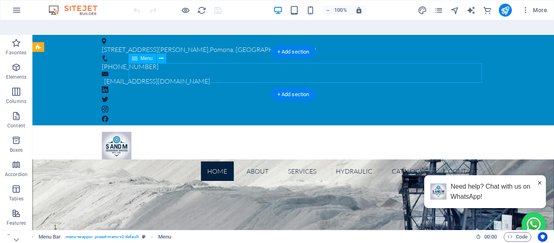
select select
select select "4"
select select
select select "8"
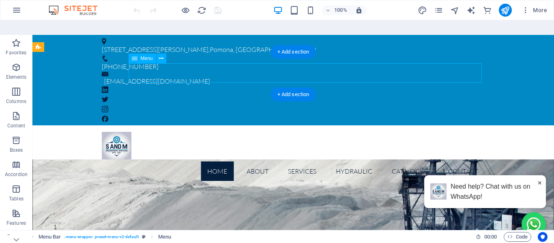
select select
select select "9"
select select
select select "10"
select select
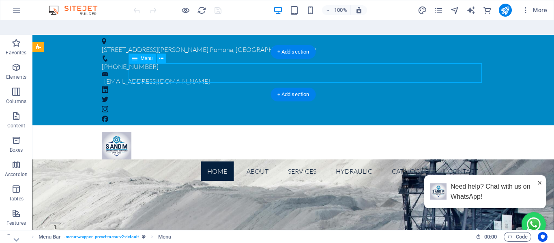
select select "14"
select select
select select "5"
select select
select select "6"
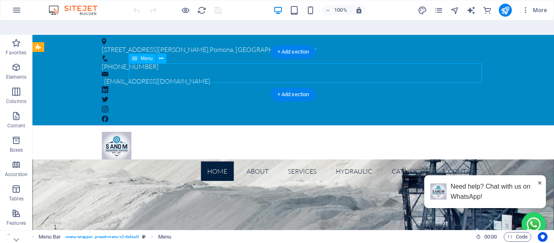
select select
select select "7"
select select
select select "12"
select select
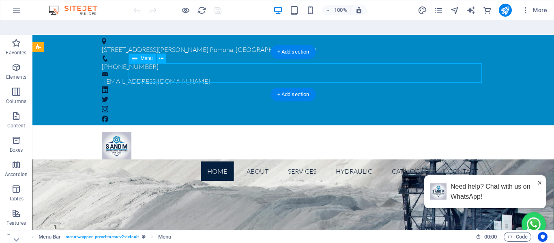
select select "13"
select select
select select "14"
select select
select select "15"
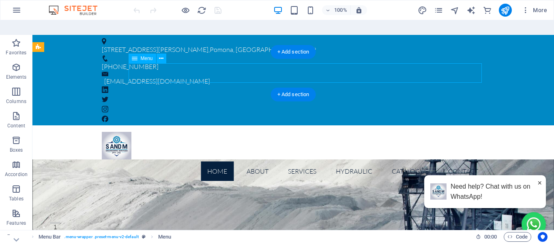
select select
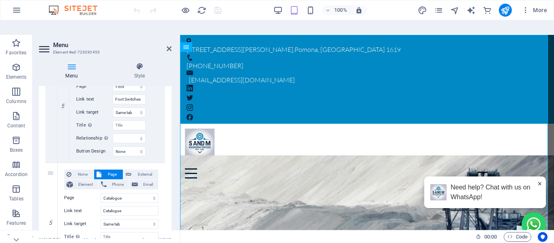
scroll to position [1712, 0]
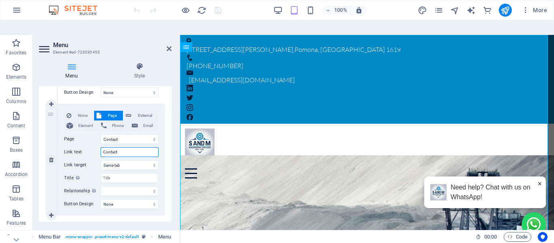
click at [127, 147] on input "Contact" at bounding box center [130, 152] width 58 height 10
type input "Contact"
select select
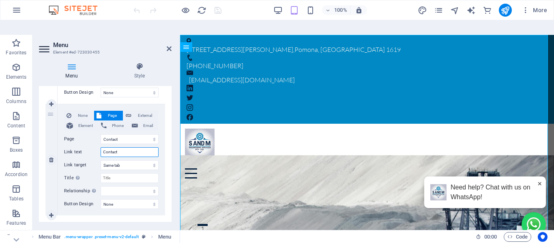
select select
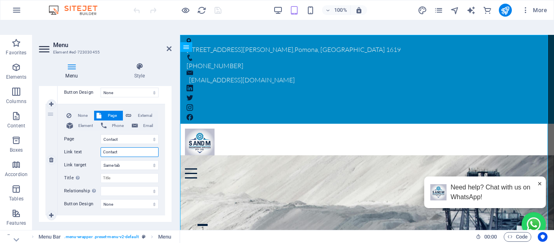
select select
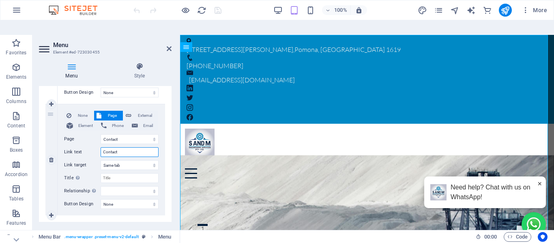
select select
type input "Contact U"
select select
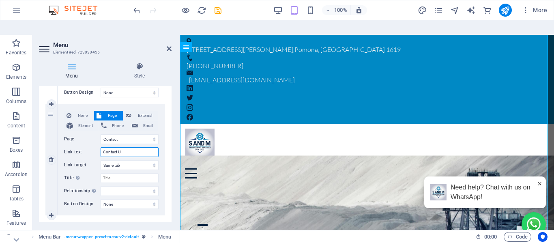
select select
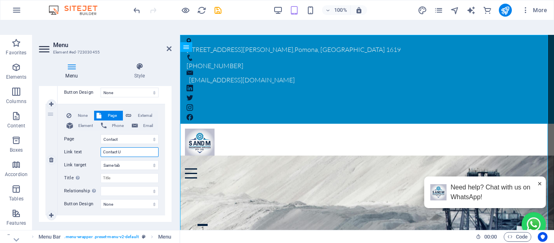
select select
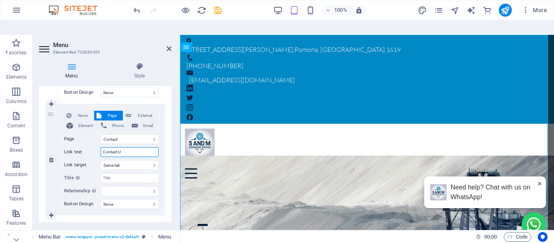
select select
type input "Contact Us"
select select
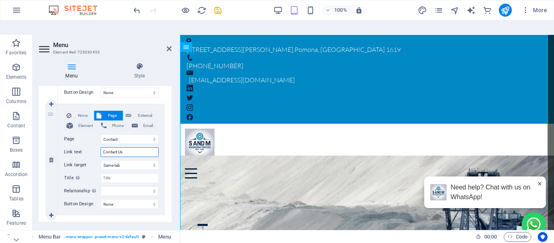
select select
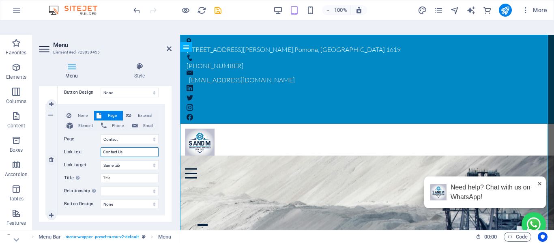
select select
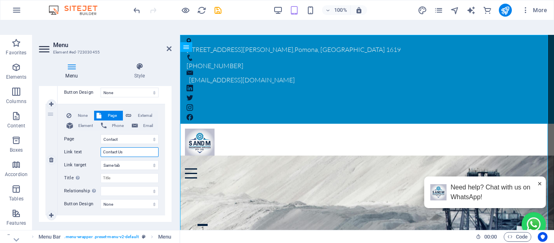
select select
type input "Contact"
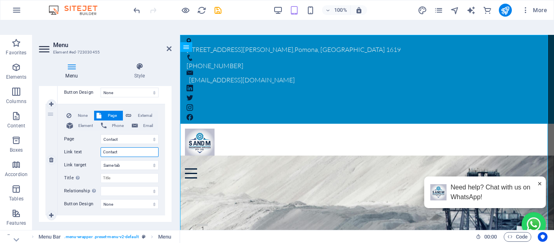
select select
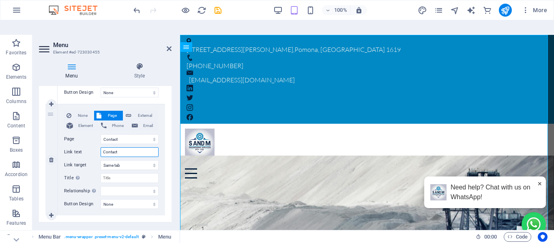
select select
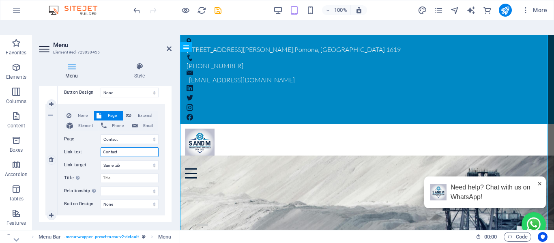
select select
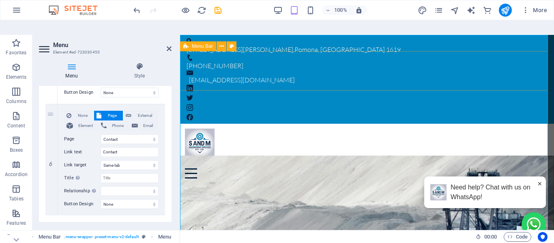
click at [360, 124] on div "Home About Services Manufacturing Insatallations Field Services Tools & Equipme…" at bounding box center [367, 154] width 374 height 60
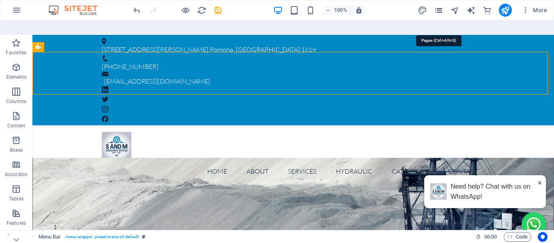
click at [440, 6] on icon "pages" at bounding box center [438, 10] width 9 height 9
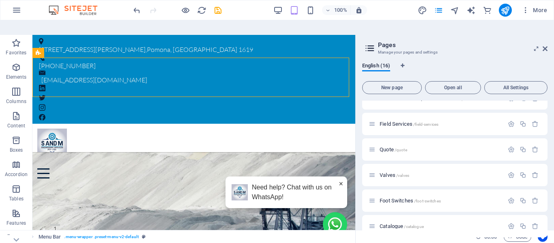
scroll to position [271, 0]
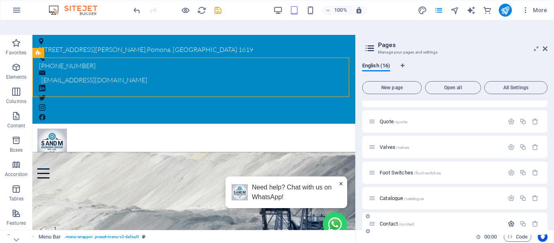
click at [510, 220] on icon "button" at bounding box center [511, 223] width 7 height 7
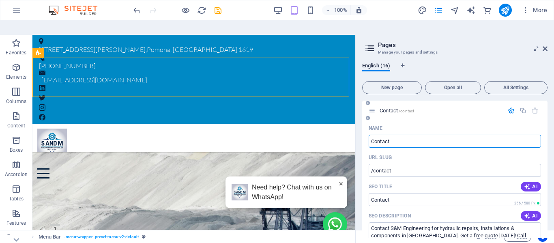
scroll to position [397, 0]
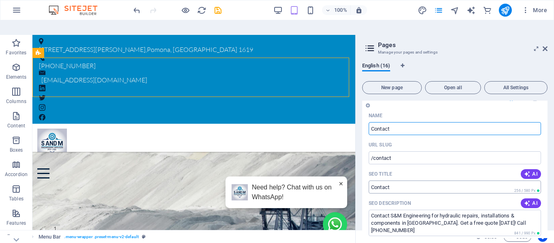
click at [400, 181] on input "SEO Title" at bounding box center [455, 187] width 172 height 13
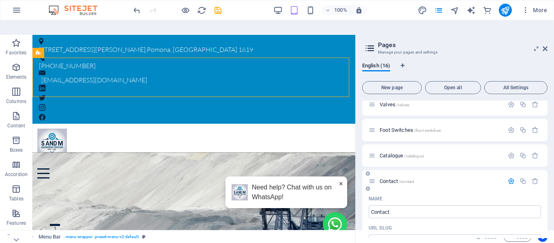
scroll to position [273, 0]
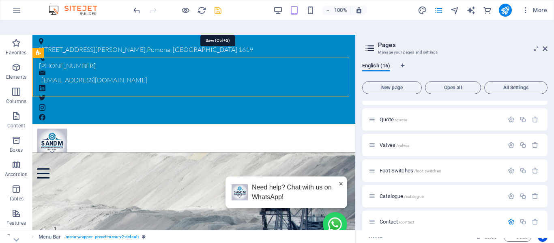
type input "Contact Us"
click at [219, 13] on icon "save" at bounding box center [217, 10] width 9 height 9
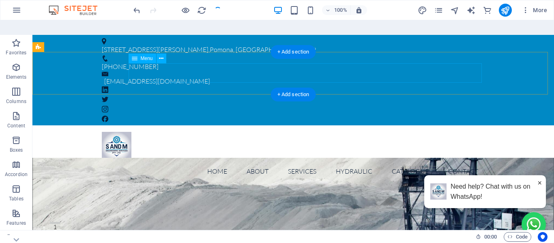
click at [190, 161] on nav "Home About Services Manufacturing Insatallations Field Services Tools & Equipme…" at bounding box center [293, 170] width 383 height 19
select select
select select "4"
select select
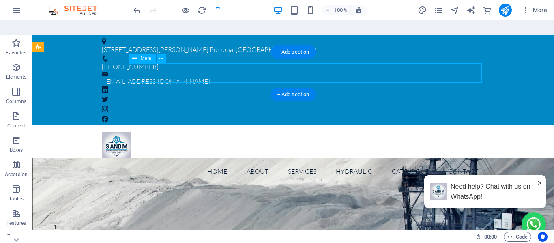
select select
select select "8"
select select
select select "9"
select select
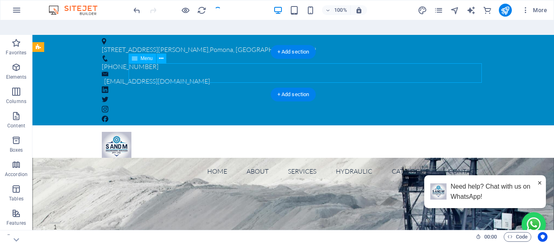
select select "10"
select select
select select "14"
select select
select select "5"
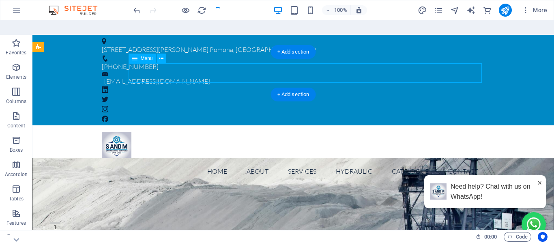
select select
select select "6"
select select
select select "7"
select select
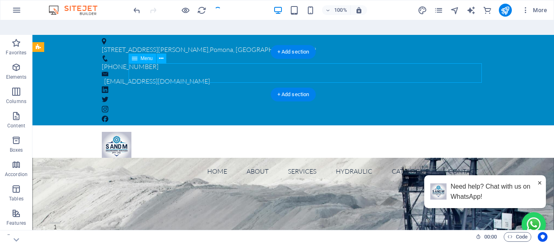
select select "12"
select select
select select "13"
select select
select select "14"
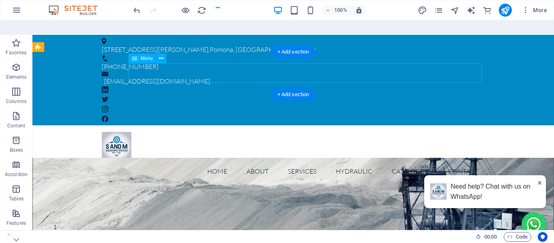
select select
select select "15"
select select
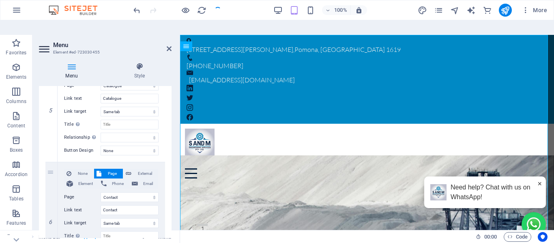
scroll to position [1712, 0]
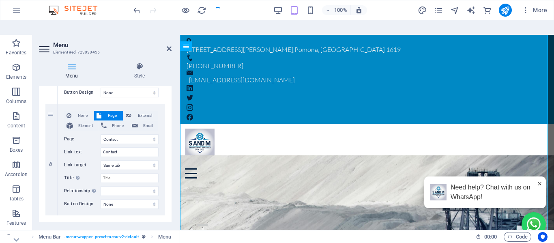
select select "4"
select select "8"
select select "9"
select select "10"
select select "14"
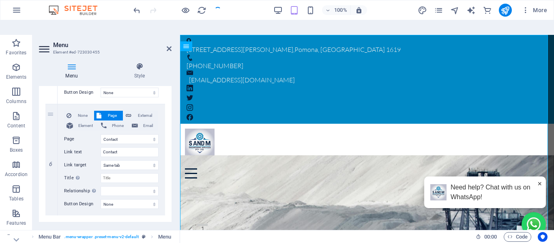
select select "5"
select select "6"
select select "7"
select select "12"
select select "13"
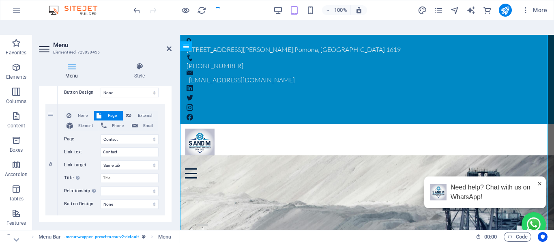
select select "14"
click at [125, 134] on select "Start Subpage Legal notice Privacy About hydraulic hoses Adapters Steel tubes M…" at bounding box center [130, 139] width 58 height 10
click at [173, 69] on div "Menu Style Menu Auto Custom Create custom menu items for this menu. Recommended…" at bounding box center [105, 150] width 146 height 189
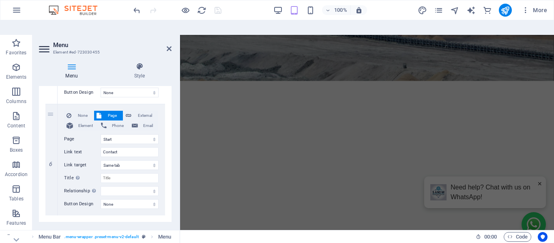
scroll to position [0, 0]
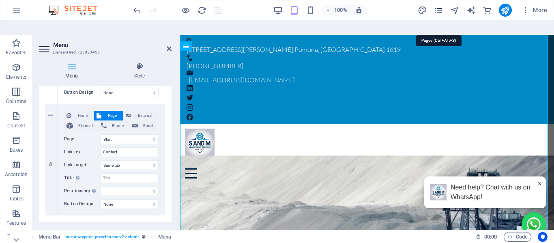
click at [439, 7] on icon "pages" at bounding box center [438, 10] width 9 height 9
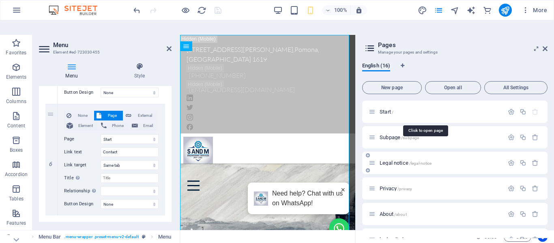
scroll to position [271, 0]
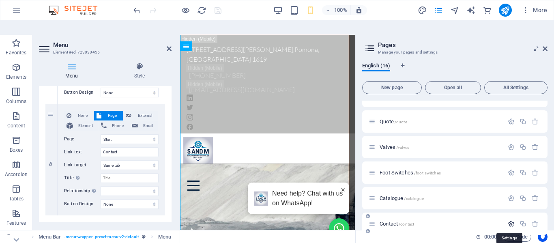
click at [509, 220] on icon "button" at bounding box center [511, 223] width 7 height 7
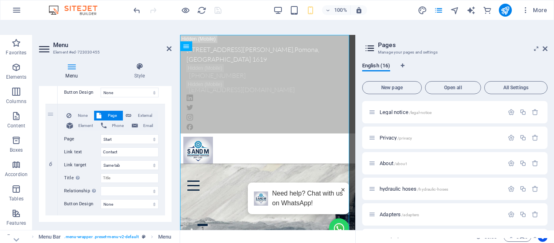
scroll to position [0, 0]
click at [167, 45] on icon at bounding box center [169, 48] width 5 height 6
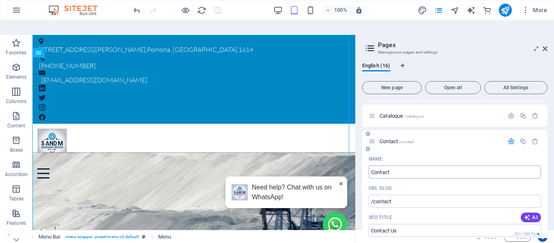
scroll to position [355, 0]
click at [388, 138] on span "Contact /contact" at bounding box center [397, 141] width 34 height 6
click at [388, 129] on div "Contact /contact" at bounding box center [454, 140] width 185 height 22
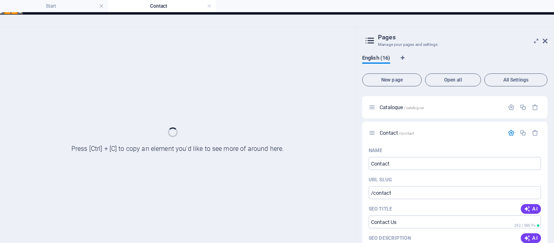
drag, startPoint x: 545, startPoint y: 26, endPoint x: 534, endPoint y: 26, distance: 11.4
click at [545, 38] on icon at bounding box center [545, 41] width 5 height 6
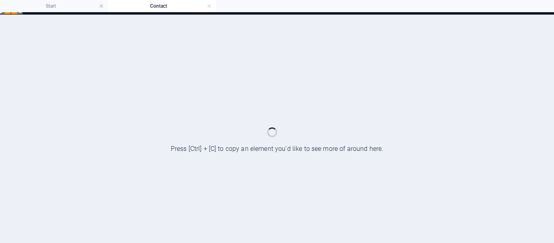
click at [278, 105] on div at bounding box center [277, 142] width 554 height 230
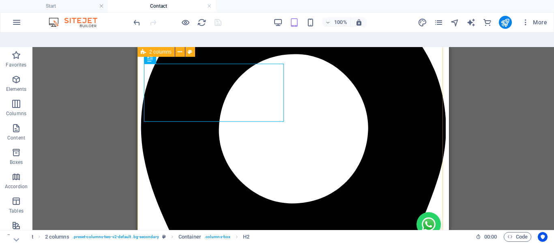
scroll to position [41, 0]
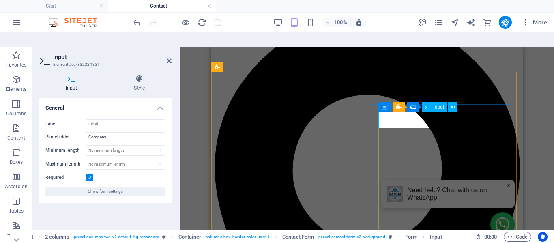
click at [435, 105] on span "Input" at bounding box center [439, 107] width 11 height 5
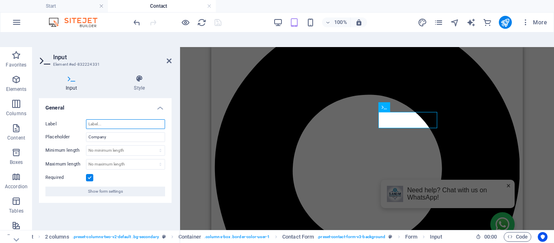
click at [108, 119] on input "Label" at bounding box center [125, 124] width 79 height 10
click at [103, 119] on input "Label" at bounding box center [125, 124] width 79 height 10
click at [95, 132] on input "Company" at bounding box center [125, 137] width 79 height 10
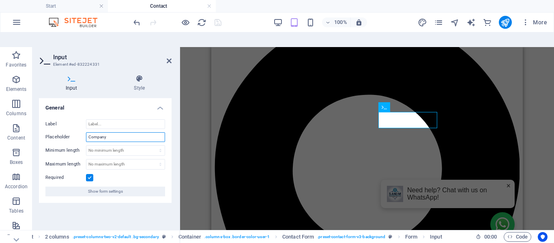
click at [95, 132] on input "Company" at bounding box center [125, 137] width 79 height 10
click at [97, 119] on input "Label" at bounding box center [125, 124] width 79 height 10
type input "V"
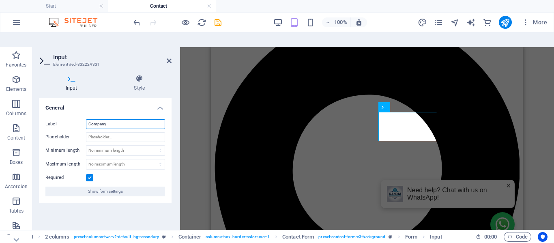
type input "Company"
click at [189, 106] on div "Container H2 2 columns Container Container Input Container Contact Form Form Co…" at bounding box center [367, 146] width 374 height 198
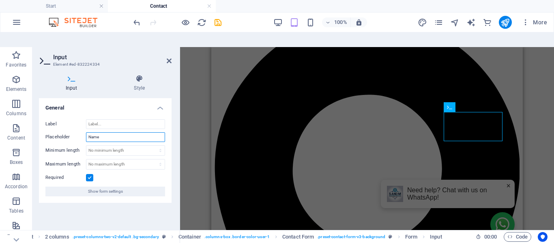
click at [102, 132] on input "Name" at bounding box center [125, 137] width 79 height 10
type input "N"
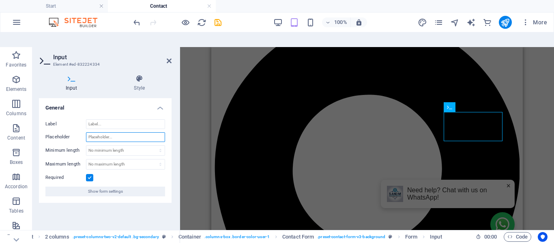
click at [101, 132] on input "Placeholder" at bounding box center [125, 137] width 79 height 10
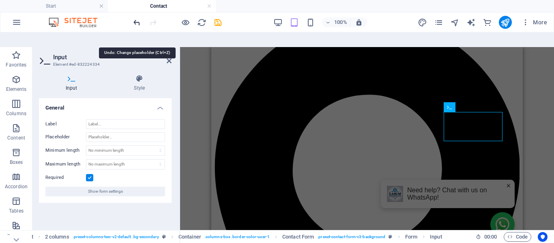
click at [135, 23] on icon "undo" at bounding box center [136, 22] width 9 height 9
type input "Name"
click at [135, 23] on icon "undo" at bounding box center [136, 22] width 9 height 9
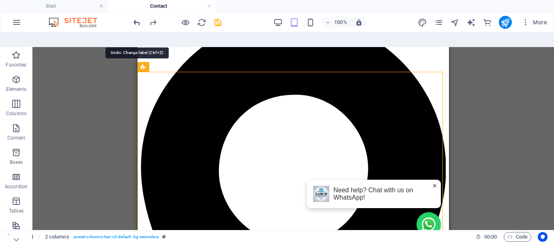
click at [136, 24] on icon "undo" at bounding box center [136, 22] width 9 height 9
click at [136, 23] on icon "undo" at bounding box center [136, 22] width 9 height 9
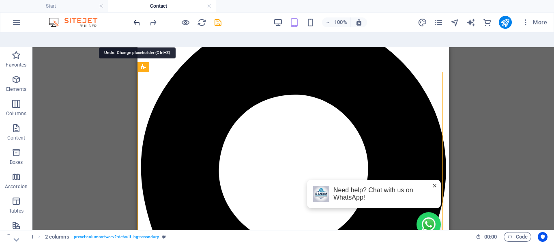
click at [137, 21] on icon "undo" at bounding box center [136, 22] width 9 height 9
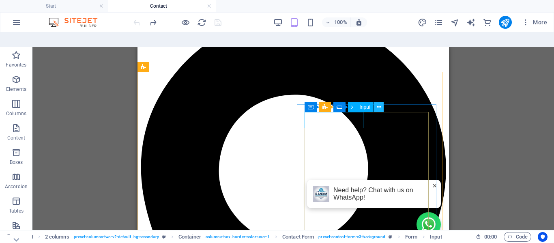
click at [379, 103] on icon at bounding box center [379, 107] width 4 height 9
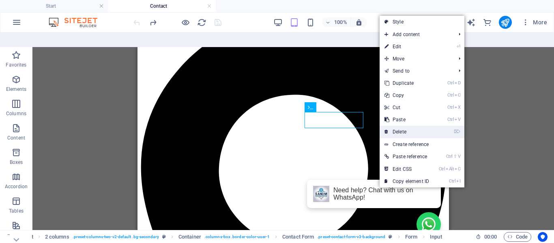
click at [399, 126] on link "⌦ Delete" at bounding box center [407, 132] width 54 height 12
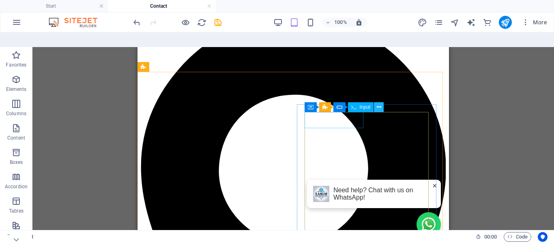
click at [377, 103] on icon at bounding box center [379, 107] width 4 height 9
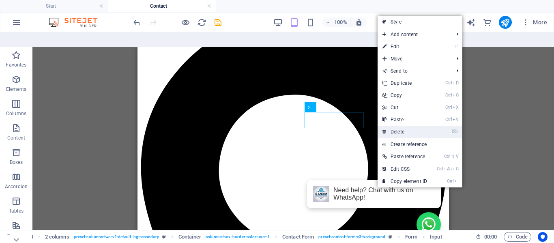
click at [403, 126] on link "⌦ Delete" at bounding box center [405, 132] width 54 height 12
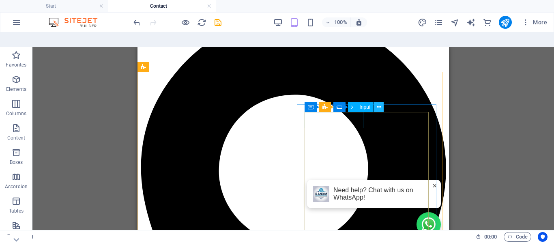
click at [378, 103] on icon at bounding box center [379, 107] width 4 height 9
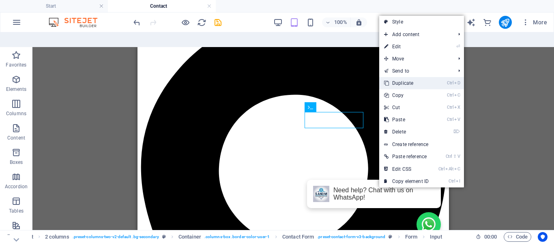
click at [406, 77] on link "Ctrl D Duplicate" at bounding box center [406, 83] width 54 height 12
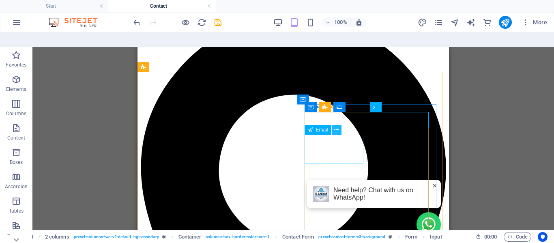
click at [338, 126] on icon at bounding box center [336, 130] width 4 height 9
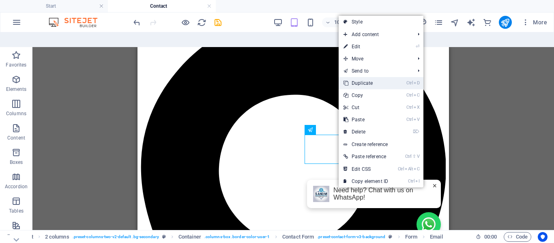
click at [371, 77] on link "Ctrl D Duplicate" at bounding box center [366, 83] width 54 height 12
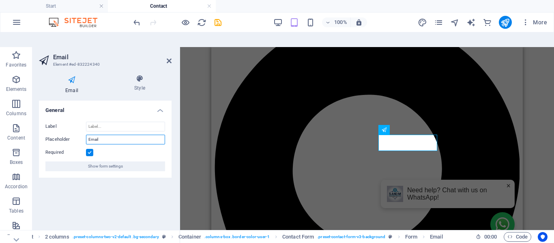
click at [98, 135] on input "Email" at bounding box center [125, 140] width 79 height 10
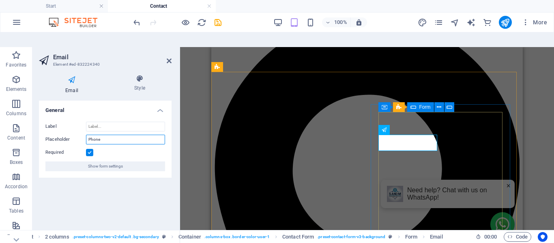
type input "Phone"
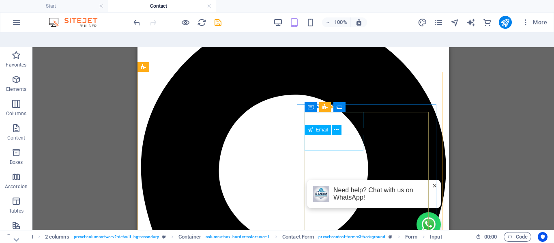
click at [327, 127] on span "Email" at bounding box center [322, 129] width 12 height 5
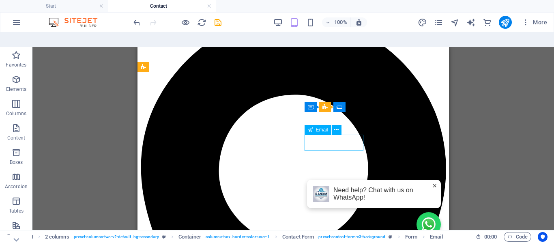
click at [326, 127] on span "Email" at bounding box center [322, 129] width 12 height 5
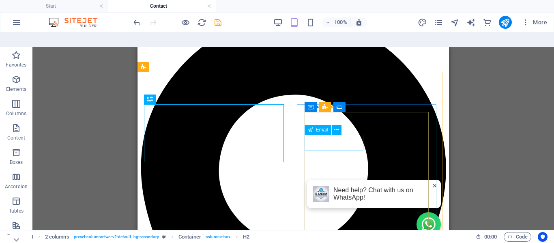
click at [326, 127] on span "Email" at bounding box center [322, 129] width 12 height 5
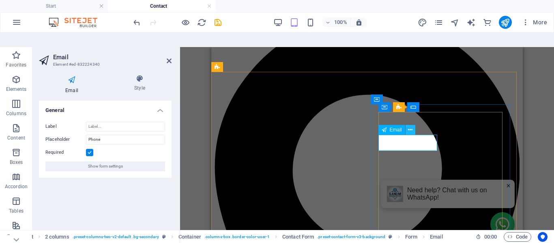
click at [409, 126] on icon at bounding box center [410, 130] width 4 height 9
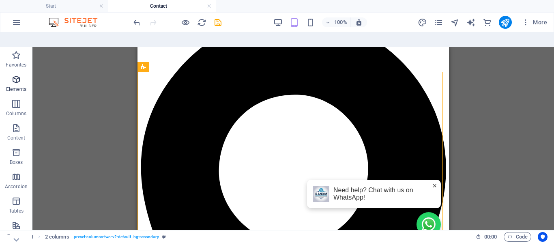
click at [9, 75] on span "Elements" at bounding box center [16, 84] width 32 height 19
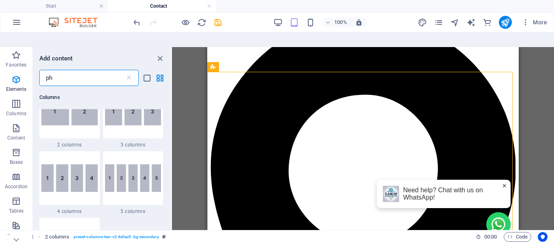
scroll to position [0, 0]
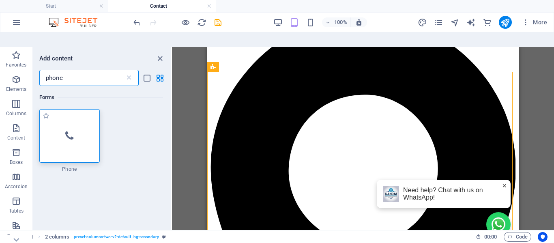
type input "phone"
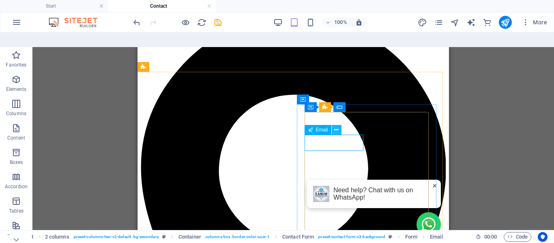
click at [335, 126] on icon at bounding box center [336, 130] width 4 height 9
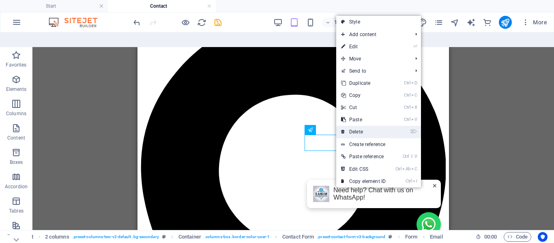
click at [353, 126] on link "⌦ Delete" at bounding box center [363, 132] width 54 height 12
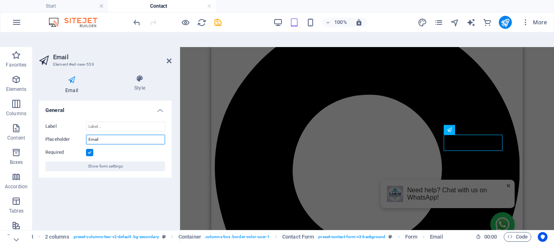
click at [93, 135] on input "Email" at bounding box center [125, 140] width 79 height 10
click at [195, 123] on div "Container H2 2 columns Container Container Container Contact Form Input Contain…" at bounding box center [367, 146] width 374 height 198
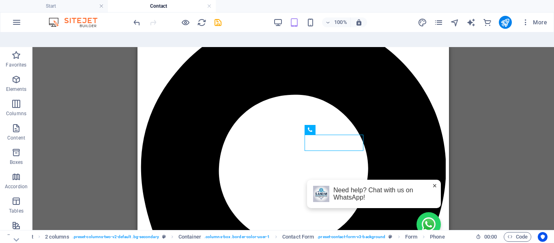
click at [495, 127] on div "Container H2 2 columns Container Container Container Contact Form Input Contain…" at bounding box center [293, 146] width 522 height 198
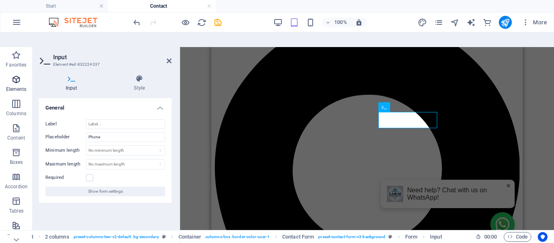
click at [13, 75] on span "Elements" at bounding box center [16, 84] width 32 height 19
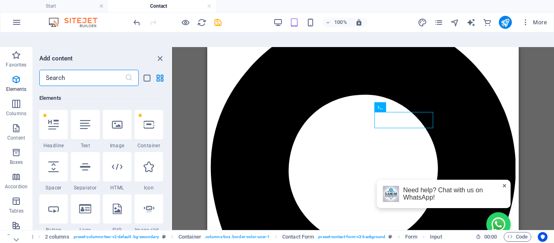
scroll to position [86, 0]
click at [52, 70] on input "text" at bounding box center [82, 78] width 86 height 16
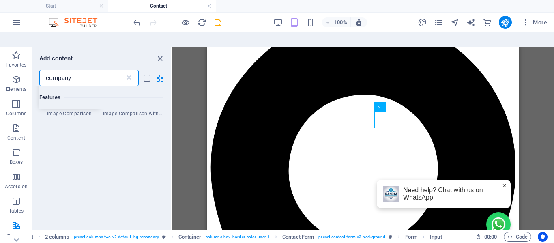
scroll to position [0, 0]
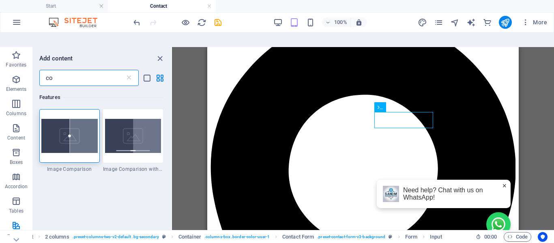
type input "c"
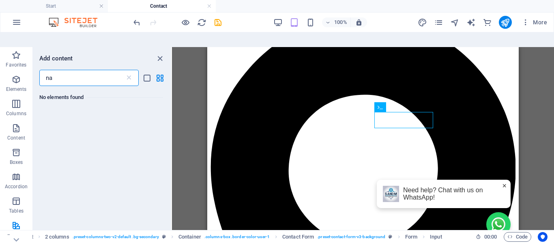
type input "n"
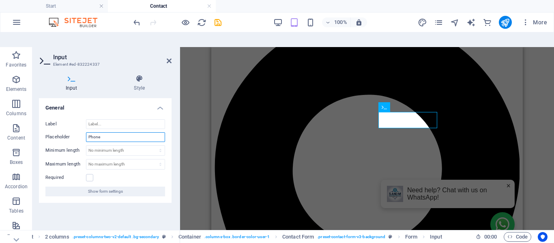
click at [95, 132] on input "Phone" at bounding box center [125, 137] width 79 height 10
click at [90, 174] on label at bounding box center [89, 177] width 7 height 7
click at [0, 0] on input "Required" at bounding box center [0, 0] width 0 height 0
click at [110, 132] on input "Placeholder" at bounding box center [125, 137] width 79 height 10
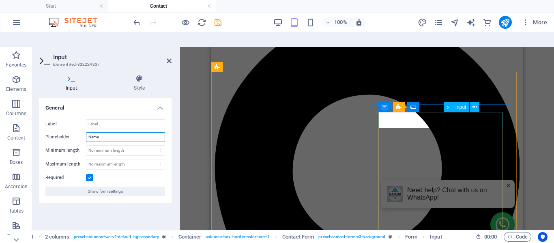
type input "Name"
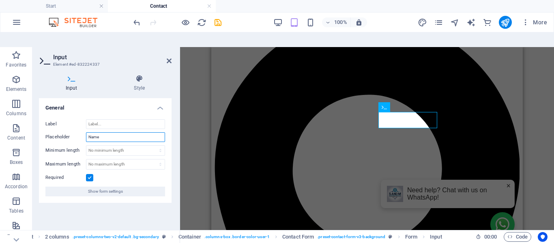
click at [92, 132] on input "Name" at bounding box center [125, 137] width 79 height 10
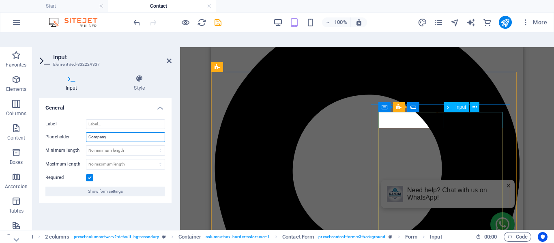
type input "Company"
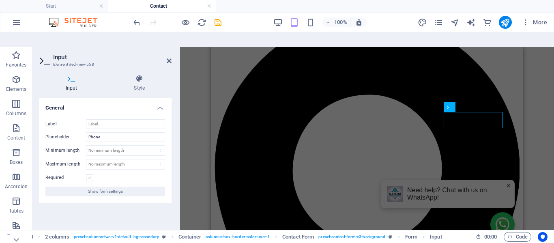
type input "Name"
click at [88, 174] on label at bounding box center [89, 177] width 7 height 7
click at [0, 0] on input "Required" at bounding box center [0, 0] width 0 height 0
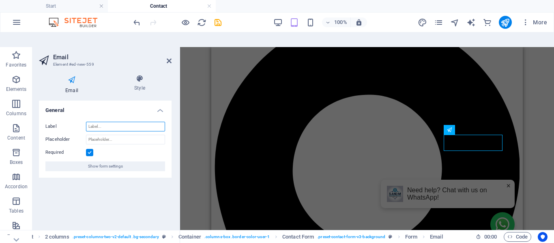
click at [105, 122] on input "Label" at bounding box center [125, 127] width 79 height 10
type input "E"
click at [117, 80] on div "Email Style General Label Placeholder Required Show form settings Contact Form …" at bounding box center [105, 156] width 133 height 163
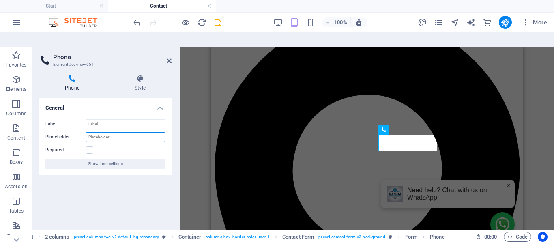
click at [103, 132] on input "Placeholder" at bounding box center [125, 137] width 79 height 10
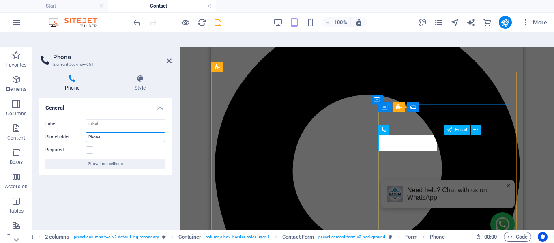
type input "Phone"
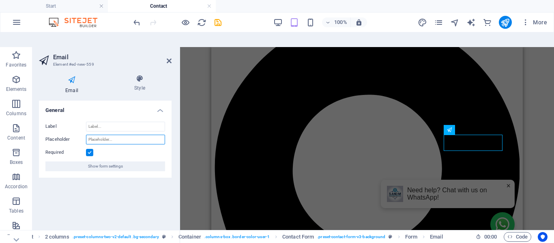
click at [105, 135] on input "Placeholder" at bounding box center [125, 140] width 79 height 10
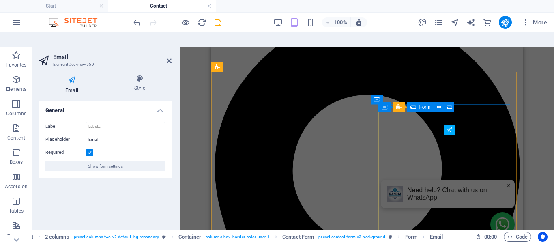
type input "Email"
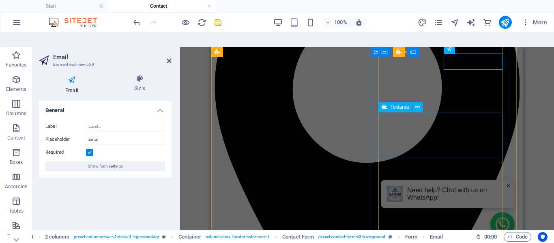
scroll to position [41, 0]
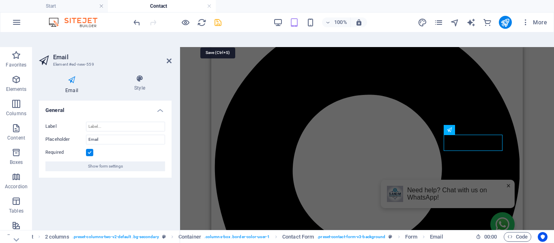
click at [217, 21] on icon "save" at bounding box center [217, 22] width 9 height 9
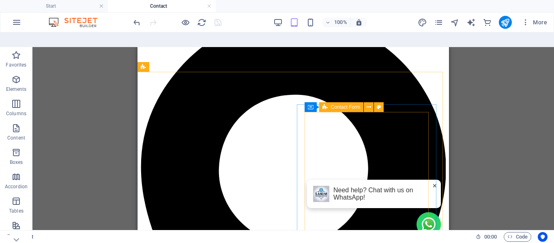
click at [338, 105] on span "Contact Form" at bounding box center [346, 107] width 30 height 5
drag, startPoint x: 338, startPoint y: 93, endPoint x: 118, endPoint y: 60, distance: 222.4
click at [338, 105] on span "Contact Form" at bounding box center [346, 107] width 30 height 5
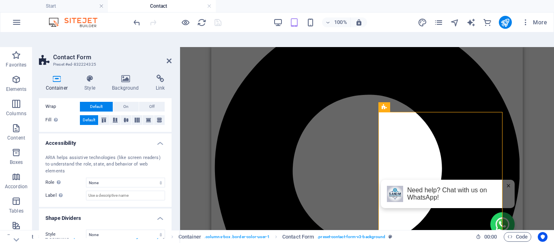
scroll to position [168, 0]
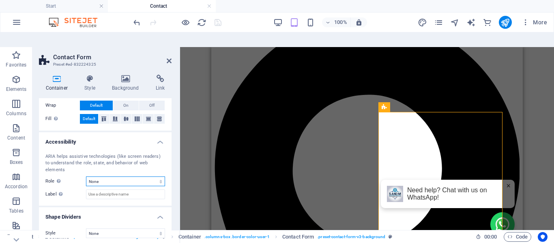
click at [143, 176] on select "None Alert Article Banner Comment Complementary Dialog Footer Header Marquee Pr…" at bounding box center [125, 181] width 79 height 10
click at [58, 153] on div "ARIA helps assistive technologies (like screen readers) to understand the role,…" at bounding box center [105, 163] width 120 height 20
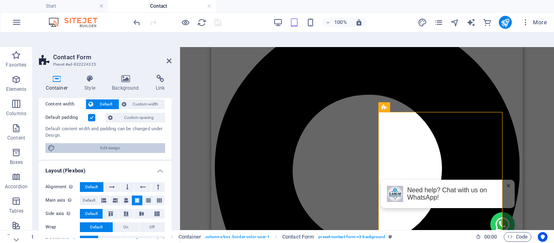
scroll to position [0, 0]
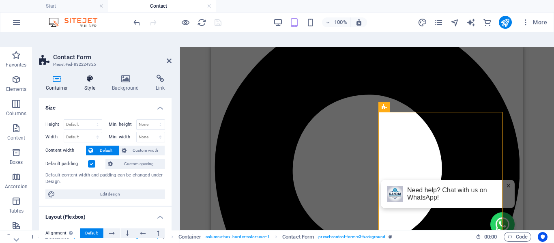
click at [88, 75] on icon at bounding box center [90, 79] width 24 height 8
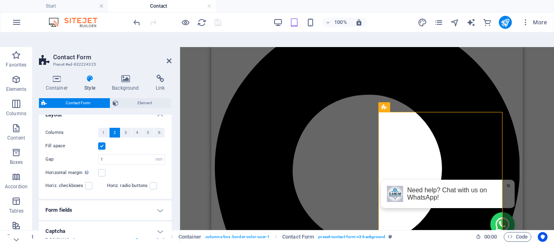
scroll to position [162, 0]
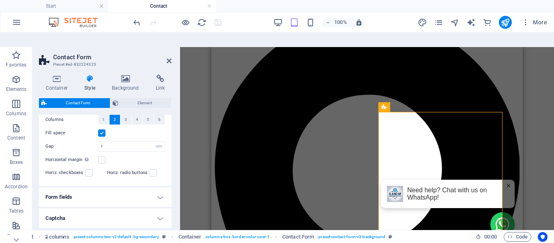
click at [104, 129] on label at bounding box center [101, 132] width 7 height 7
click at [0, 0] on input "Fill space" at bounding box center [0, 0] width 0 height 0
click at [104, 129] on label at bounding box center [101, 132] width 7 height 7
click at [0, 0] on input "Fill space" at bounding box center [0, 0] width 0 height 0
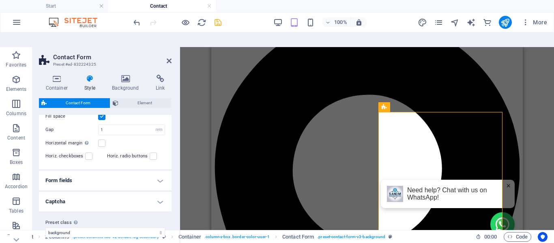
scroll to position [185, 0]
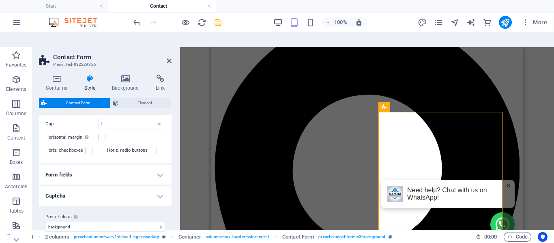
click at [161, 165] on h4 "Form fields" at bounding box center [105, 174] width 133 height 19
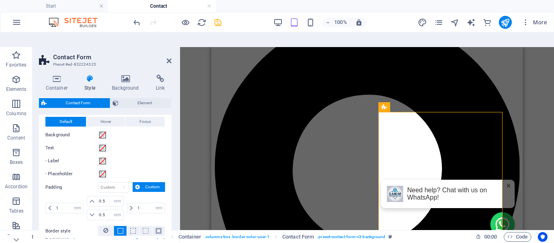
scroll to position [266, 0]
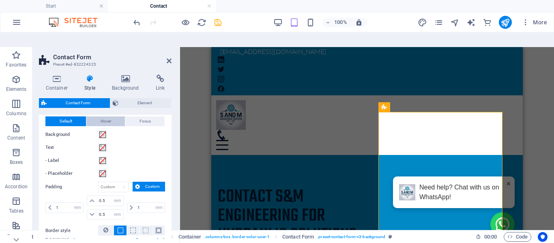
click at [95, 116] on button "Hover" at bounding box center [105, 121] width 39 height 10
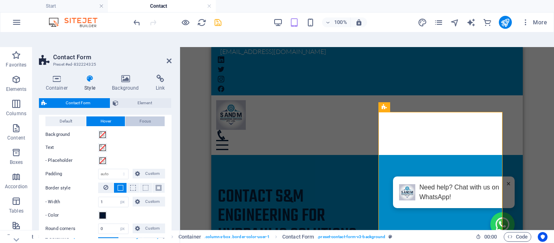
click at [129, 116] on button "Focus" at bounding box center [144, 121] width 39 height 10
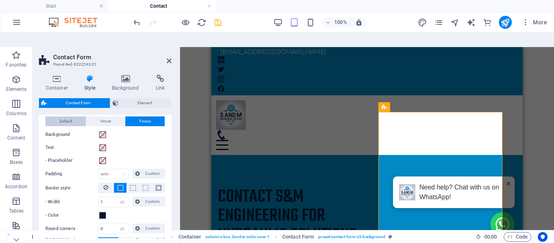
click at [69, 116] on span "Default" at bounding box center [66, 121] width 13 height 10
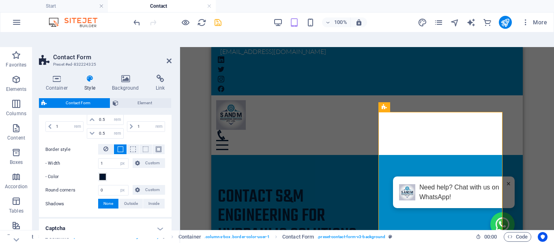
scroll to position [379, 0]
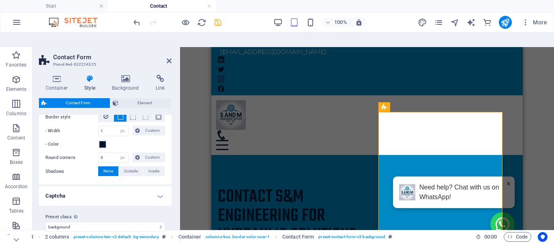
click at [157, 186] on h4 "Captcha" at bounding box center [105, 195] width 133 height 19
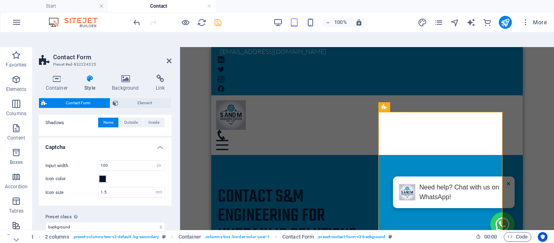
scroll to position [347, 0]
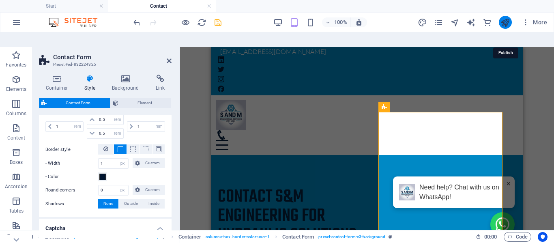
click at [502, 24] on icon "publish" at bounding box center [505, 22] width 9 height 9
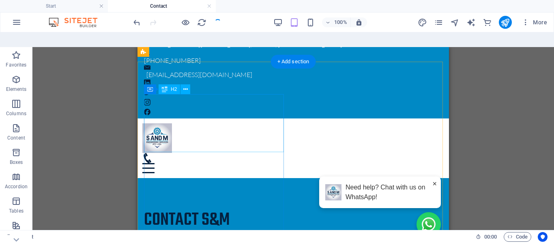
scroll to position [0, 0]
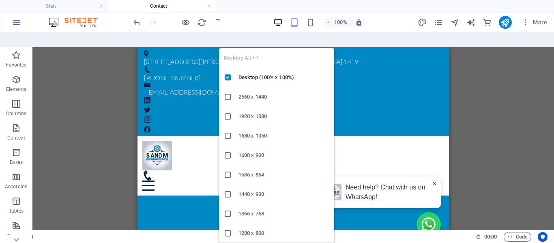
click at [279, 25] on icon "button" at bounding box center [277, 22] width 9 height 9
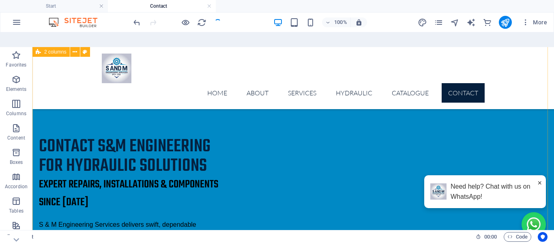
scroll to position [41, 0]
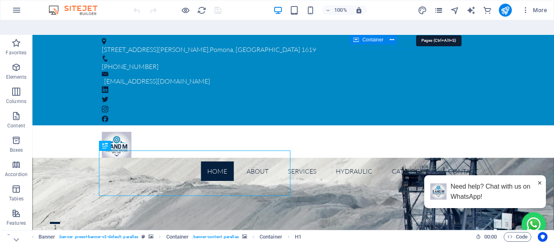
click at [442, 11] on icon "pages" at bounding box center [438, 10] width 9 height 9
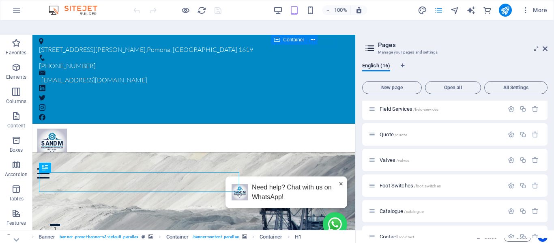
scroll to position [271, 0]
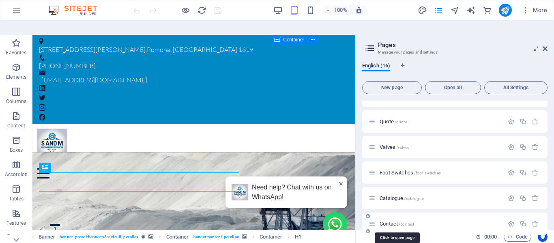
click at [389, 221] on span "Contact /contact" at bounding box center [397, 224] width 34 height 6
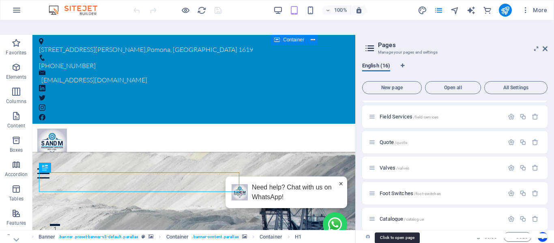
click at [389, 209] on div "Start / Subpage /subpage Legal notice /legal-notice Privacy /privacy About /abo…" at bounding box center [454, 53] width 185 height 406
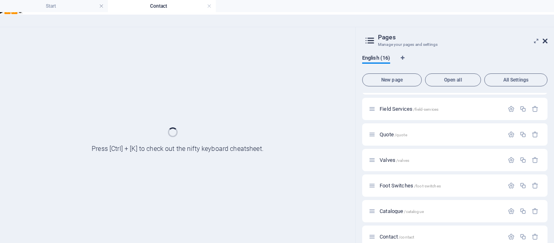
click at [544, 38] on icon at bounding box center [545, 41] width 5 height 6
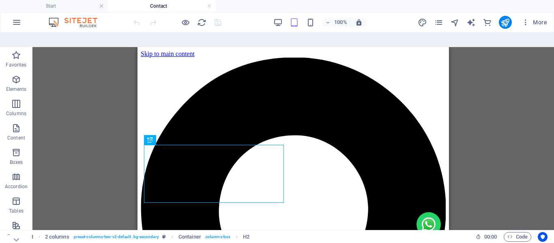
scroll to position [0, 0]
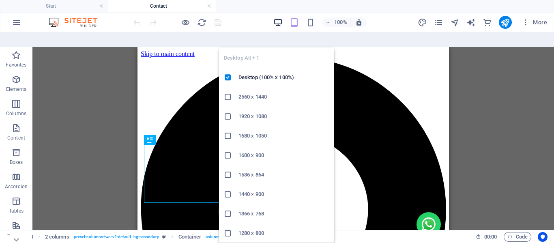
click at [277, 22] on icon "button" at bounding box center [277, 22] width 9 height 9
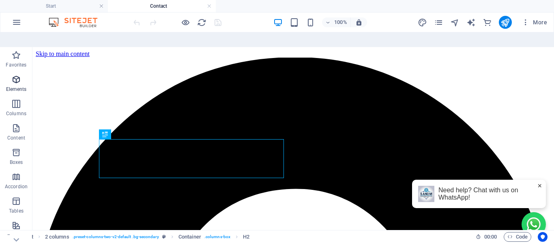
click at [16, 75] on icon "button" at bounding box center [16, 80] width 10 height 10
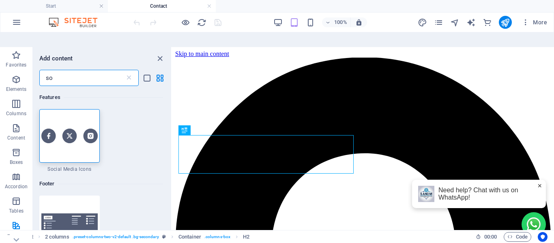
type input "s"
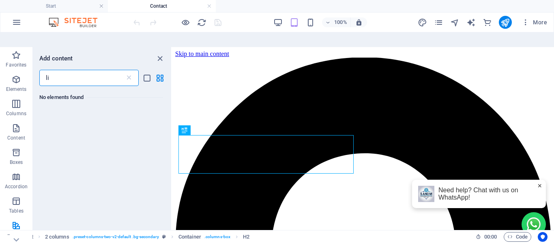
type input "l"
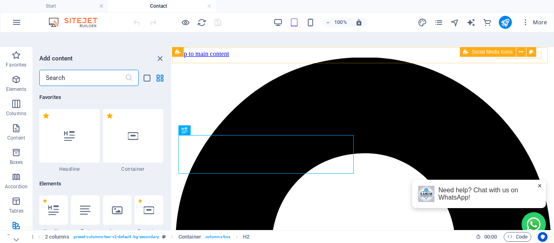
click at [505, 49] on span "Social Media Icons" at bounding box center [492, 51] width 41 height 5
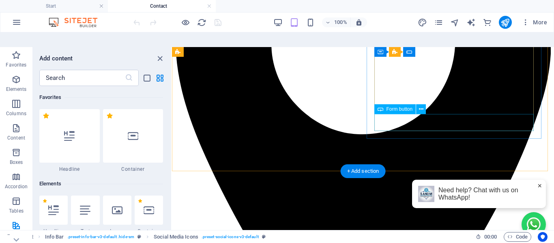
scroll to position [81, 0]
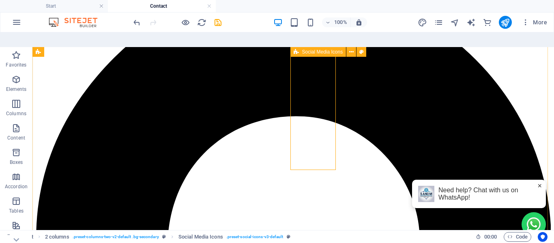
scroll to position [41, 0]
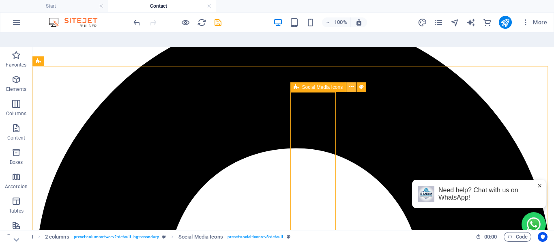
click at [350, 83] on icon at bounding box center [351, 87] width 4 height 9
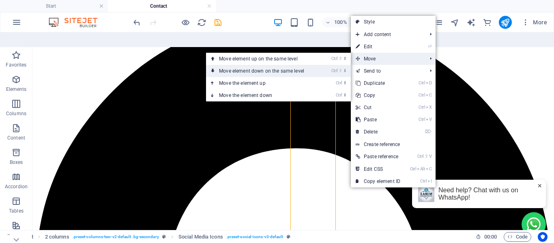
click at [259, 65] on link "Ctrl ⇧ ⬇ Move element down on the same level" at bounding box center [263, 71] width 114 height 12
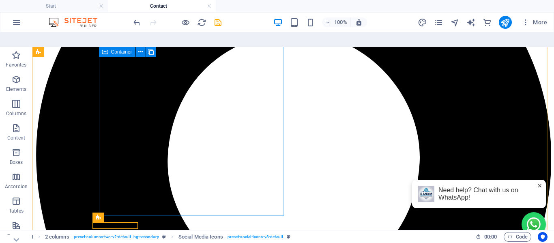
scroll to position [131, 0]
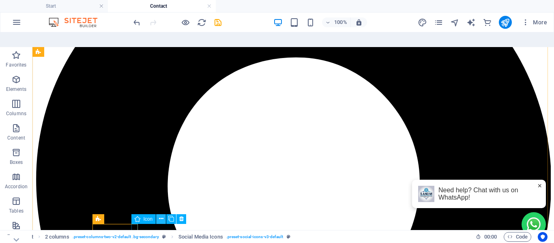
click at [163, 214] on button at bounding box center [161, 219] width 10 height 10
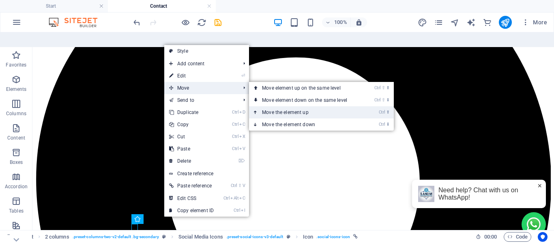
click at [270, 106] on link "Ctrl ⬆ Move the element up" at bounding box center [306, 112] width 114 height 12
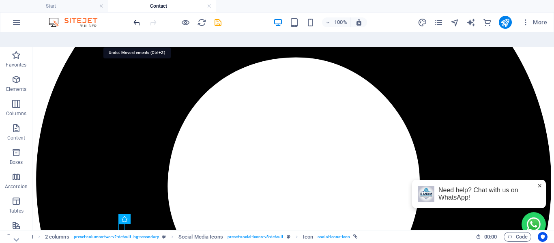
click at [135, 23] on icon "undo" at bounding box center [136, 22] width 9 height 9
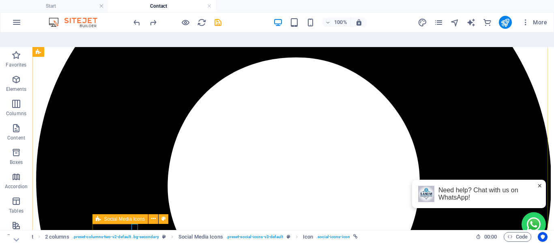
click at [101, 214] on icon at bounding box center [98, 219] width 5 height 10
click at [154, 215] on icon at bounding box center [153, 219] width 4 height 9
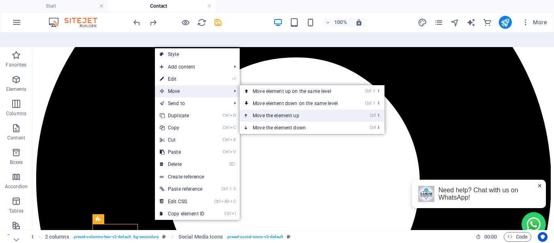
click at [258, 110] on link "Ctrl ⬆ Move the element up" at bounding box center [297, 116] width 114 height 12
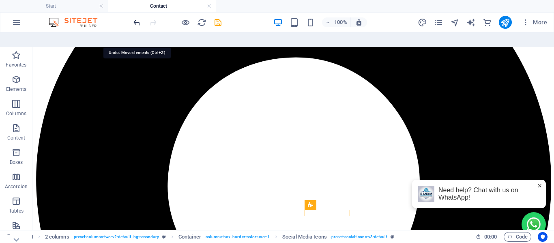
click at [133, 24] on icon "undo" at bounding box center [136, 22] width 9 height 9
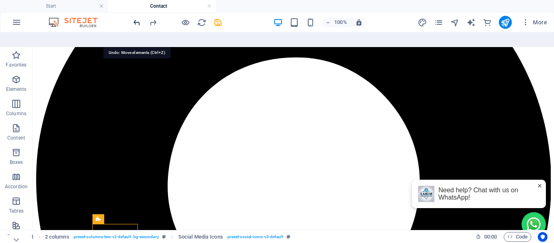
click at [133, 21] on icon "undo" at bounding box center [136, 22] width 9 height 9
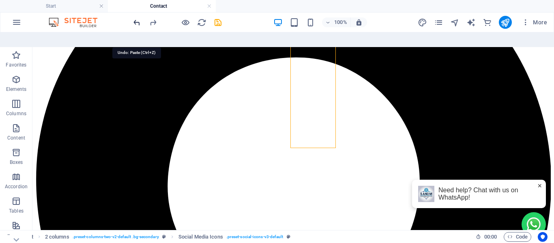
click at [133, 21] on icon "undo" at bounding box center [136, 22] width 9 height 9
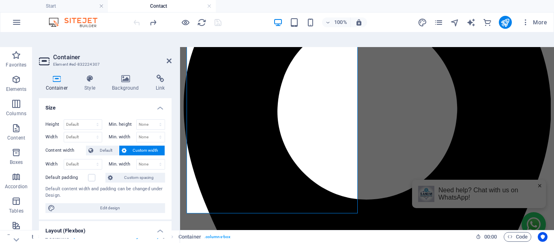
scroll to position [131, 0]
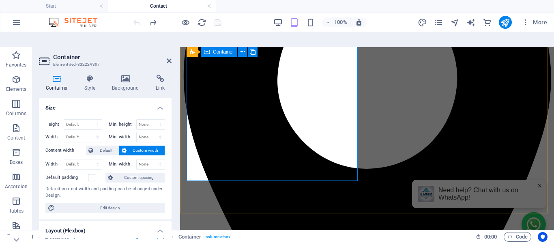
scroll to position [122, 0]
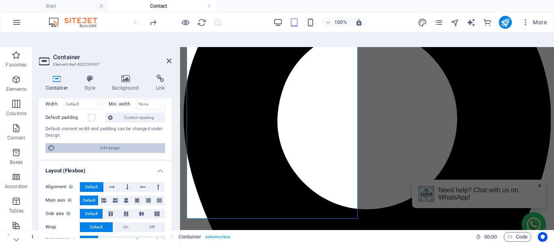
scroll to position [0, 0]
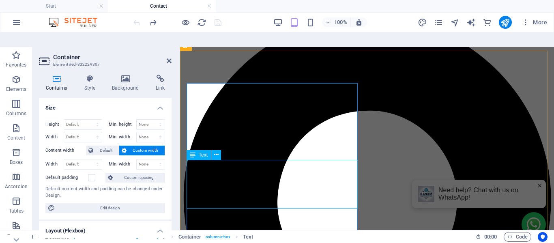
scroll to position [81, 0]
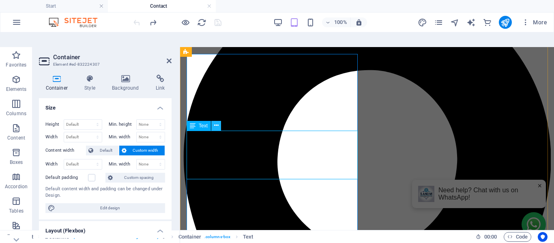
click at [215, 121] on icon at bounding box center [216, 125] width 4 height 9
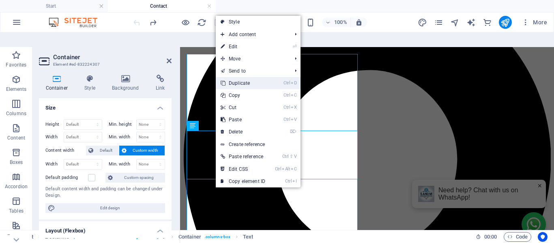
click at [244, 77] on link "Ctrl D Duplicate" at bounding box center [243, 83] width 54 height 12
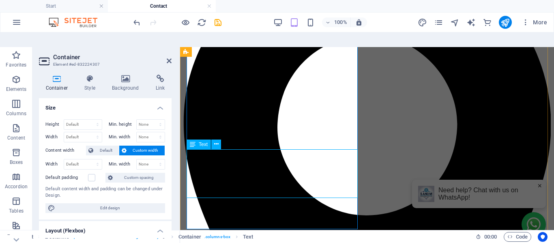
scroll to position [122, 0]
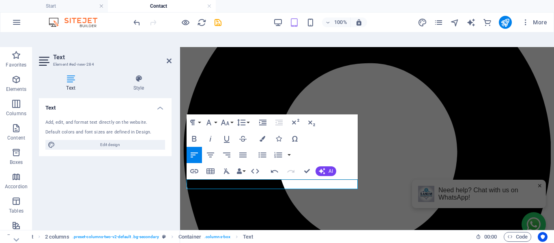
scroll to position [81, 0]
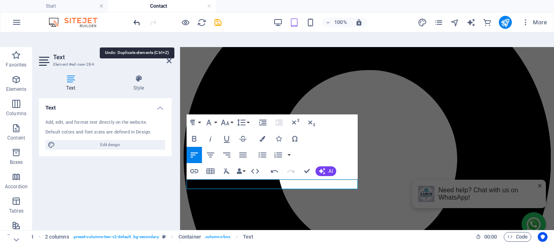
click at [136, 23] on icon "undo" at bounding box center [136, 22] width 9 height 9
click at [138, 23] on icon "undo" at bounding box center [136, 22] width 9 height 9
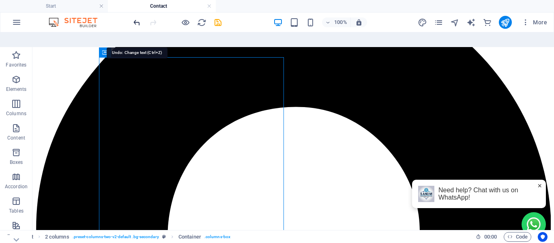
click at [138, 24] on icon "undo" at bounding box center [136, 22] width 9 height 9
click at [155, 21] on icon "redo" at bounding box center [152, 22] width 9 height 9
click at [139, 22] on icon "undo" at bounding box center [136, 22] width 9 height 9
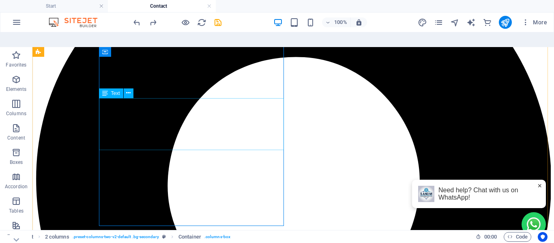
scroll to position [123, 0]
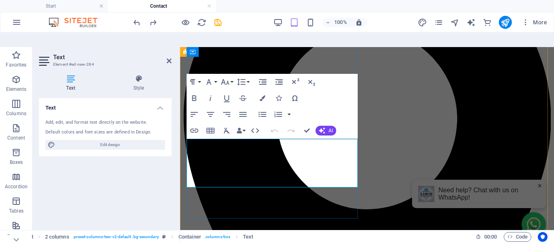
click at [169, 58] on icon at bounding box center [169, 61] width 5 height 6
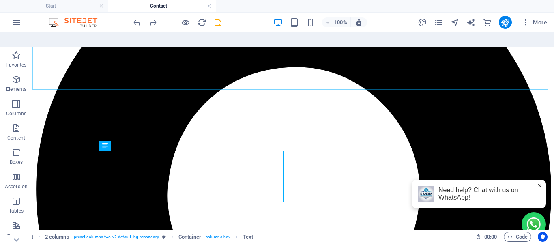
scroll to position [123, 0]
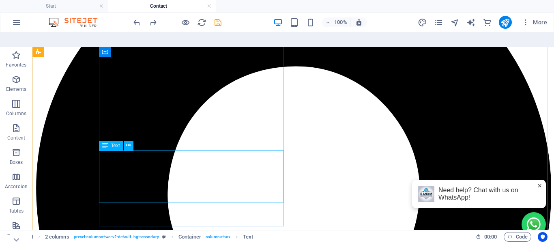
click at [113, 143] on span "Text" at bounding box center [115, 145] width 9 height 5
click at [131, 141] on icon at bounding box center [128, 145] width 4 height 9
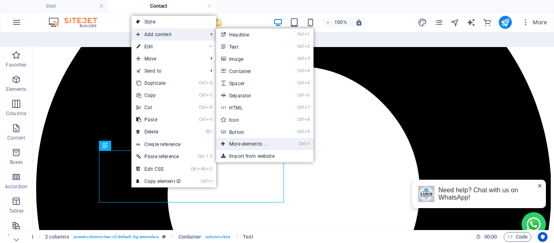
click at [243, 138] on link "Ctrl ⏎ More elements ..." at bounding box center [249, 144] width 67 height 12
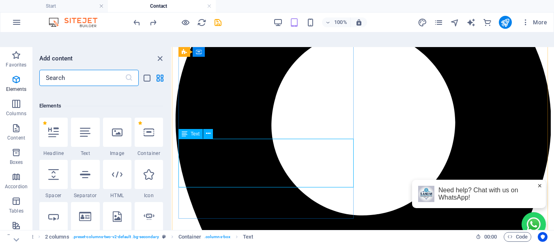
scroll to position [86, 0]
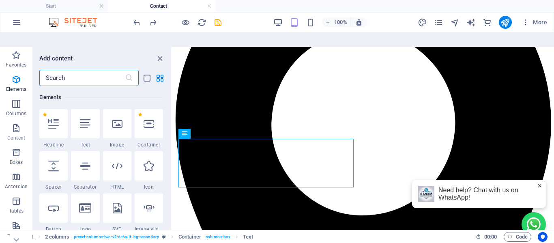
click at [69, 70] on input "text" at bounding box center [82, 78] width 86 height 16
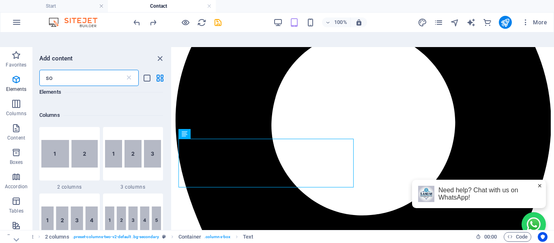
scroll to position [0, 0]
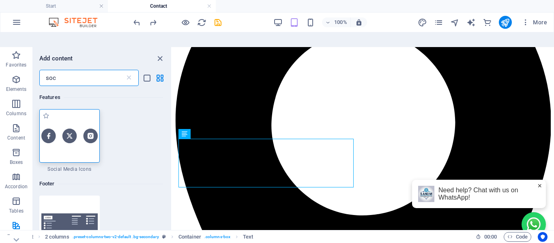
type input "soc"
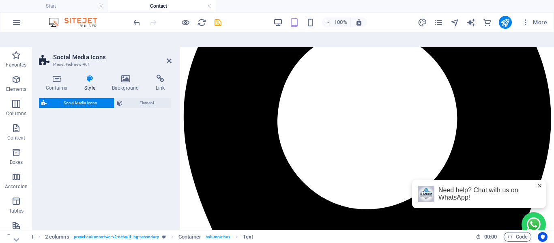
select select "rem"
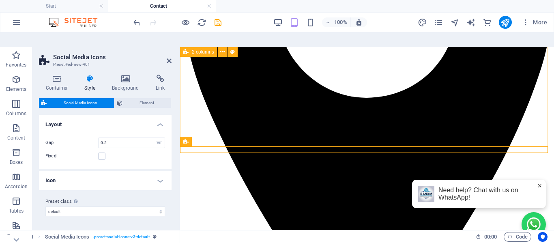
scroll to position [152, 0]
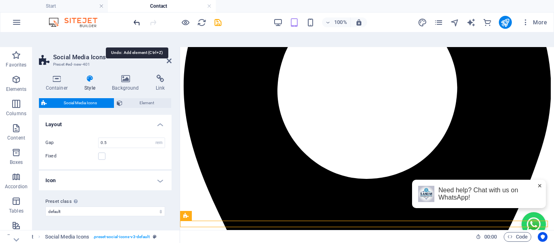
click at [135, 18] on icon "undo" at bounding box center [136, 22] width 9 height 9
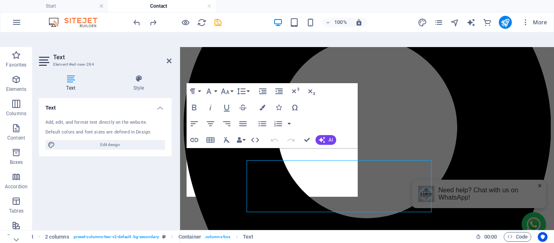
scroll to position [112, 0]
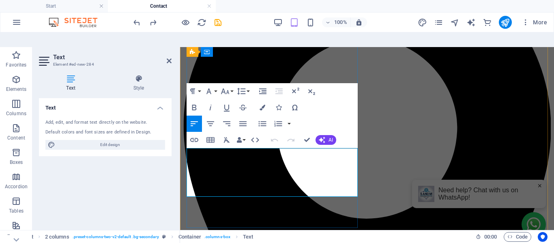
click at [138, 75] on icon at bounding box center [139, 79] width 66 height 8
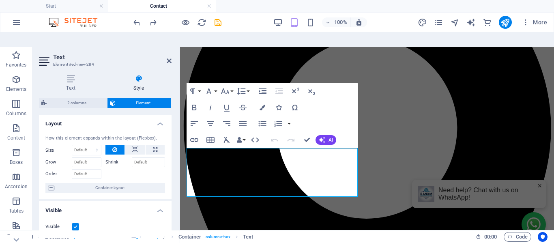
scroll to position [0, 0]
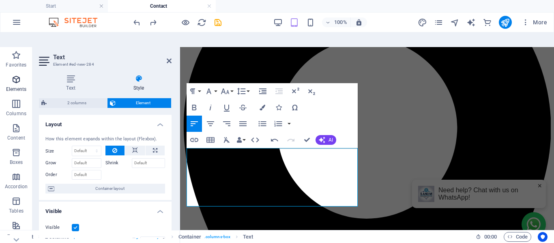
click at [11, 75] on icon "button" at bounding box center [16, 80] width 10 height 10
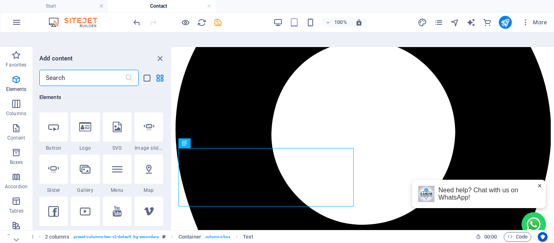
scroll to position [208, 0]
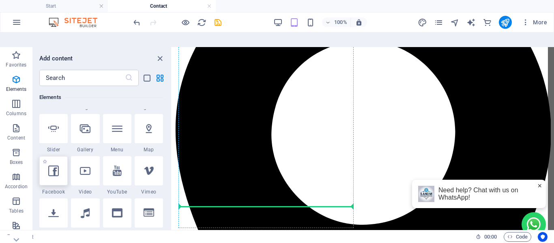
select select "%"
select select "px"
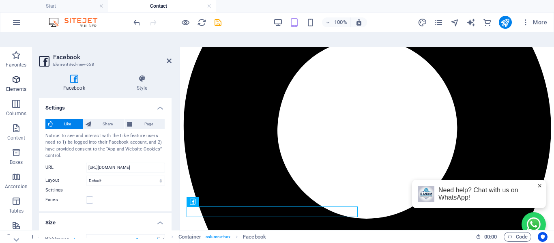
click at [17, 86] on p "Elements" at bounding box center [16, 89] width 21 height 6
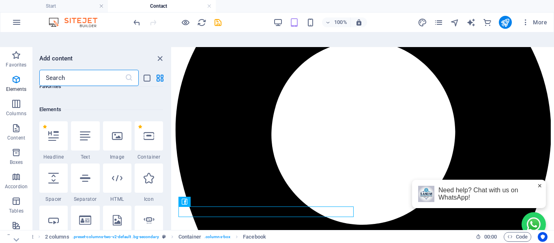
scroll to position [86, 0]
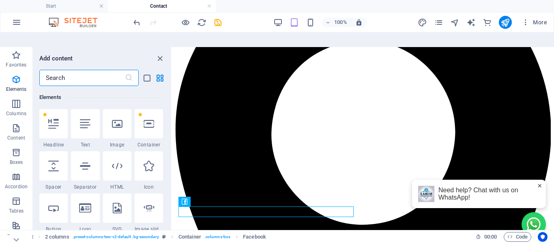
click at [90, 70] on input "text" at bounding box center [82, 78] width 86 height 16
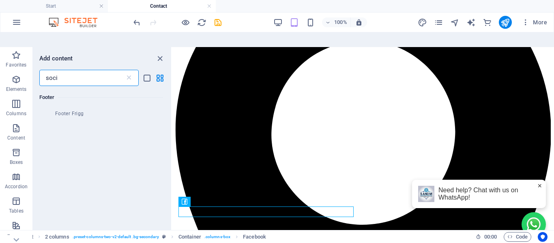
scroll to position [61, 0]
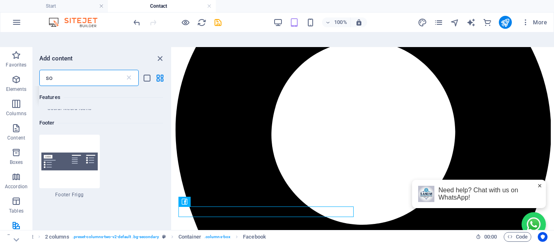
type input "s"
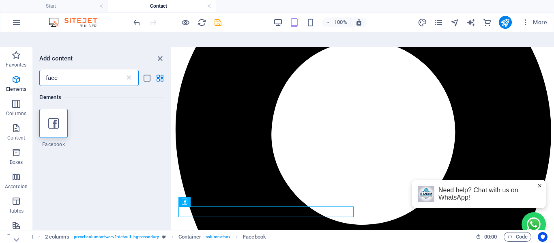
scroll to position [0, 0]
click at [59, 70] on input "face" at bounding box center [82, 78] width 86 height 16
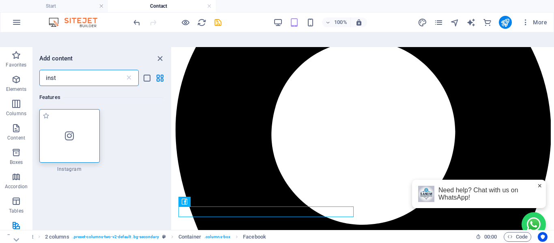
type input "inst"
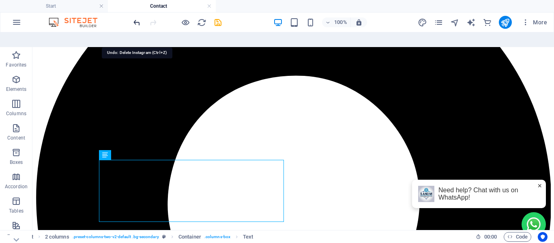
click at [136, 24] on icon "undo" at bounding box center [136, 22] width 9 height 9
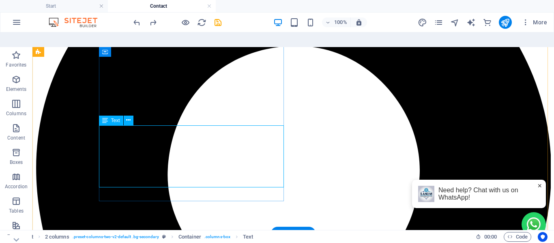
scroll to position [154, 0]
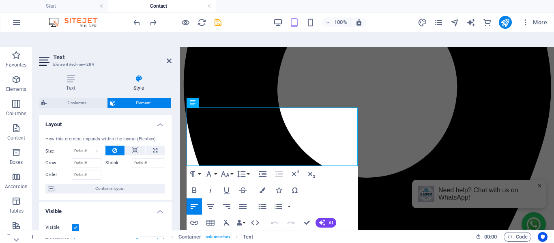
scroll to position [153, 0]
click at [19, 75] on icon "button" at bounding box center [16, 80] width 10 height 10
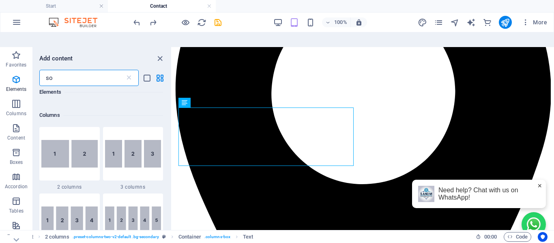
scroll to position [0, 0]
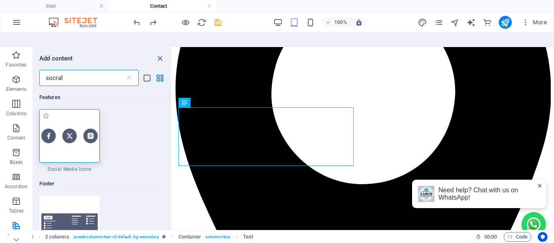
type input "social"
click at [62, 129] on img at bounding box center [69, 136] width 56 height 14
click at [172, 123] on div "Drag here to replace the existing content. Press “Ctrl” if you want to create a…" at bounding box center [363, 146] width 382 height 198
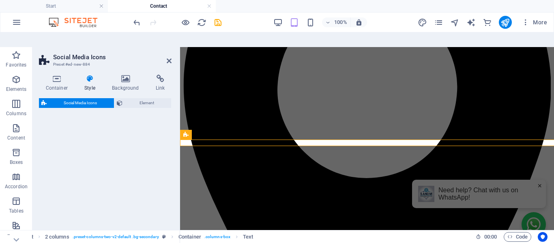
scroll to position [233, 0]
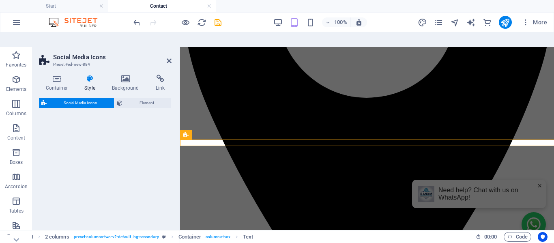
select select "rem"
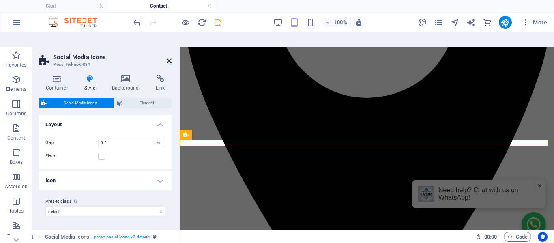
click at [167, 58] on icon at bounding box center [169, 61] width 5 height 6
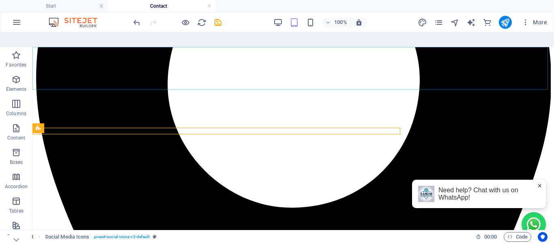
scroll to position [245, 0]
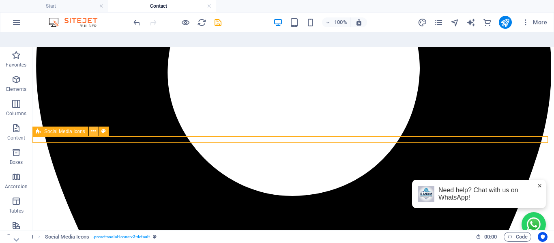
click at [97, 127] on button at bounding box center [94, 132] width 10 height 10
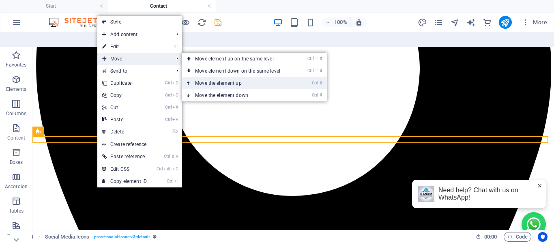
click at [213, 77] on link "Ctrl ⬆ Move the element up" at bounding box center [239, 83] width 114 height 12
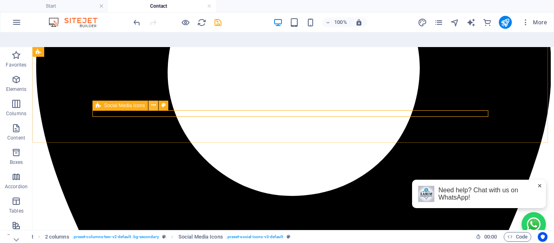
click at [151, 101] on icon at bounding box center [153, 105] width 4 height 9
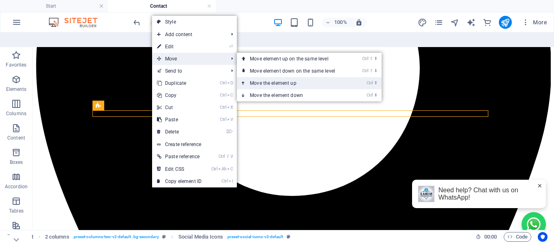
click at [249, 77] on link "Ctrl ⬆ Move the element up" at bounding box center [294, 83] width 114 height 12
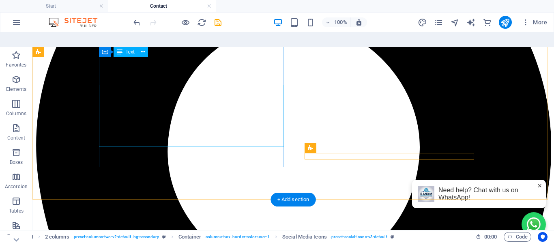
scroll to position [164, 0]
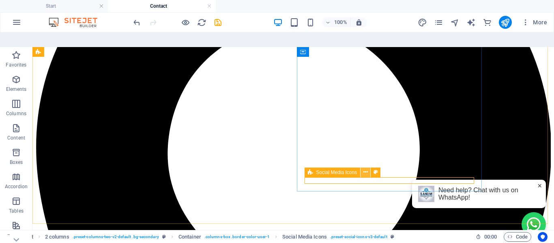
click at [363, 168] on icon at bounding box center [365, 172] width 4 height 9
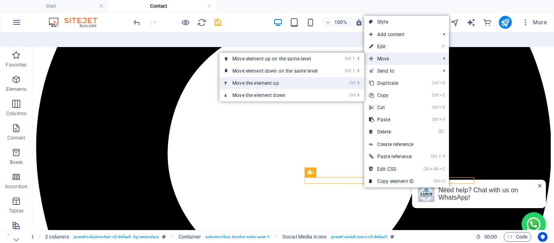
click at [228, 77] on link "Ctrl ⬆ Move the element up" at bounding box center [276, 83] width 114 height 12
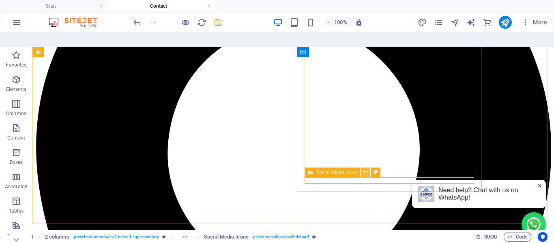
click at [365, 168] on icon at bounding box center [365, 172] width 4 height 9
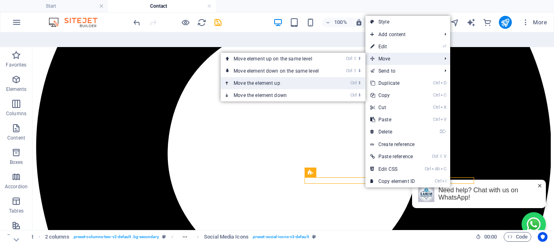
click at [283, 77] on link "Ctrl ⬆ Move the element up" at bounding box center [278, 83] width 114 height 12
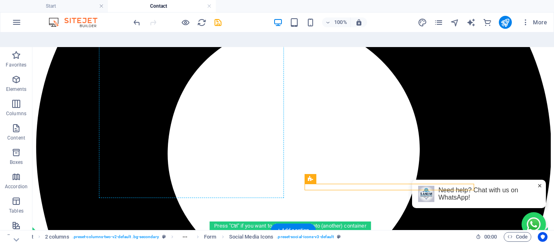
drag, startPoint x: 343, startPoint y: 214, endPoint x: 136, endPoint y: 154, distance: 215.0
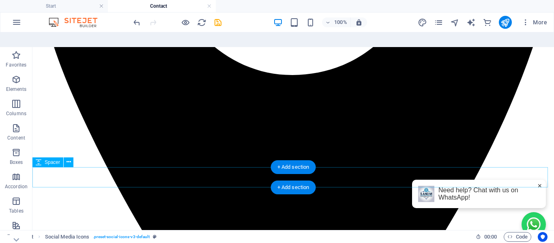
scroll to position [367, 0]
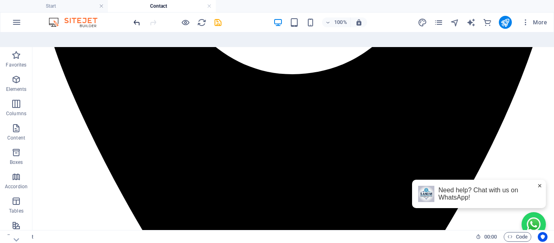
click at [137, 19] on icon "undo" at bounding box center [136, 22] width 9 height 9
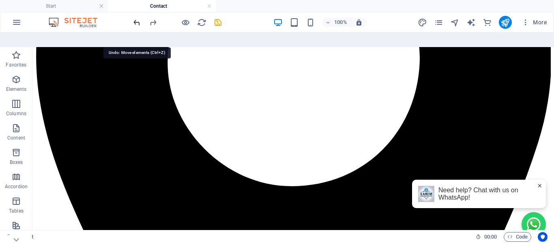
scroll to position [205, 0]
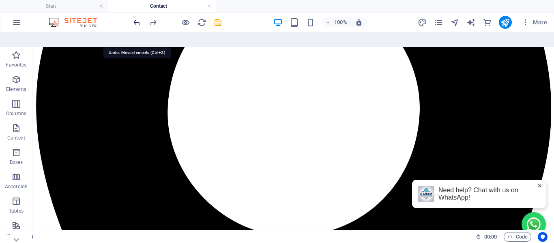
click at [137, 19] on icon "undo" at bounding box center [136, 22] width 9 height 9
click at [137, 20] on icon "undo" at bounding box center [136, 22] width 9 height 9
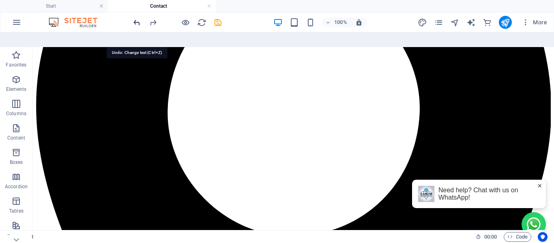
click at [137, 20] on icon "undo" at bounding box center [136, 22] width 9 height 9
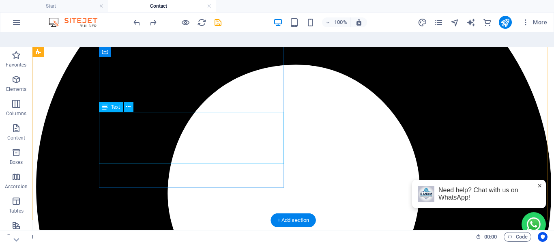
scroll to position [124, 0]
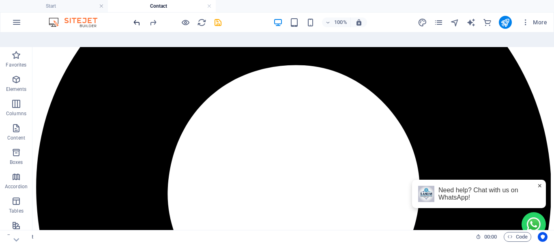
click at [136, 24] on icon "undo" at bounding box center [136, 22] width 9 height 9
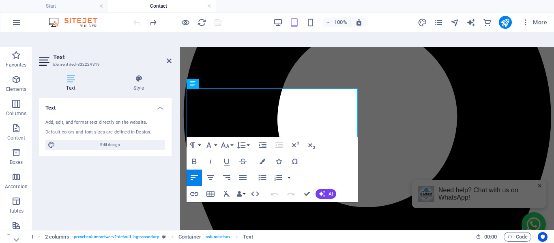
scroll to position [123, 0]
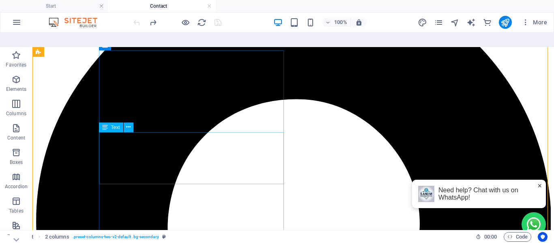
scroll to position [89, 0]
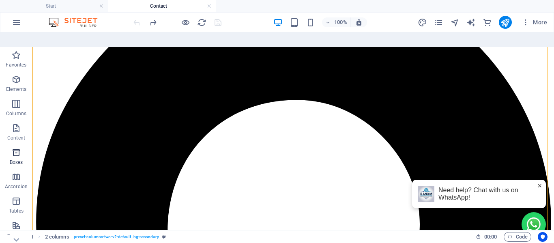
click at [12, 148] on icon "button" at bounding box center [16, 153] width 10 height 10
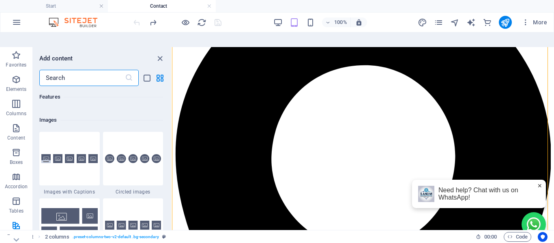
scroll to position [4104, 0]
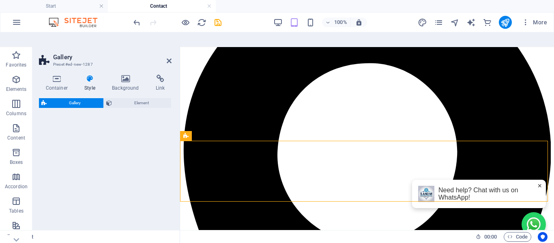
select select "rem"
select select "preset-gallery-v3-captions"
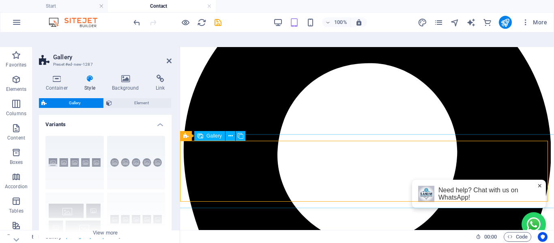
scroll to position [232, 0]
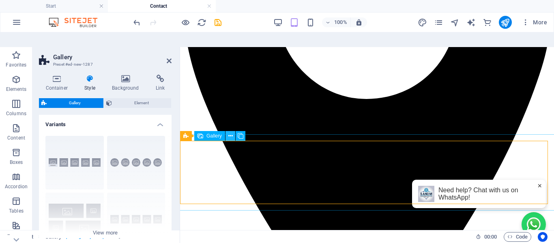
click at [231, 132] on icon at bounding box center [230, 136] width 4 height 9
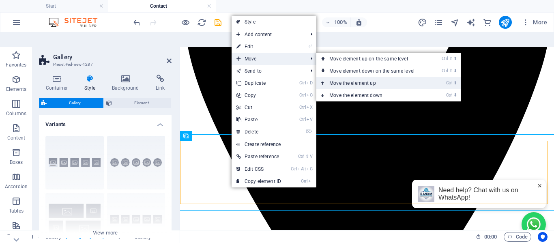
click at [335, 77] on link "Ctrl ⬆ Move the element up" at bounding box center [373, 83] width 114 height 12
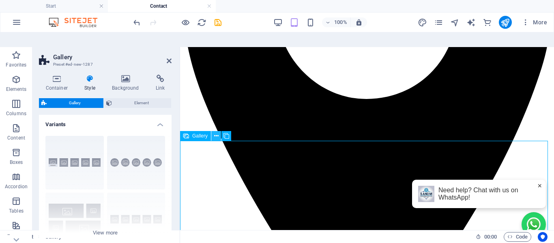
click at [215, 132] on icon at bounding box center [216, 136] width 4 height 9
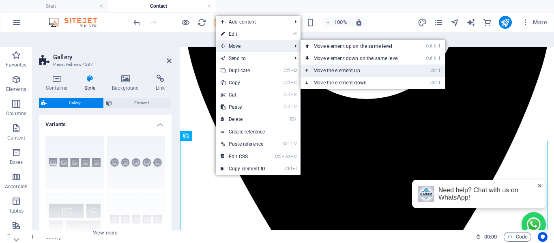
click at [318, 65] on link "Ctrl ⬆ Move the element up" at bounding box center [358, 71] width 114 height 12
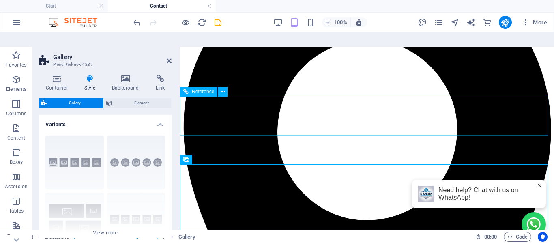
scroll to position [110, 0]
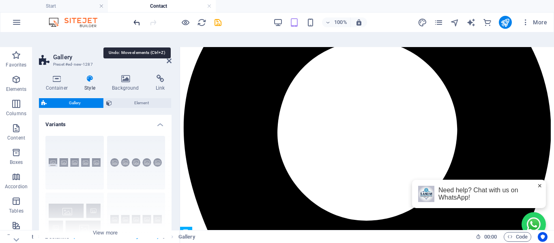
click at [134, 20] on icon "undo" at bounding box center [136, 22] width 9 height 9
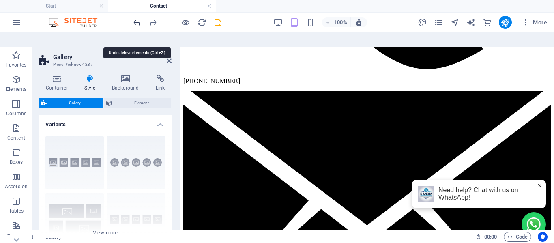
click at [134, 20] on icon "undo" at bounding box center [136, 22] width 9 height 9
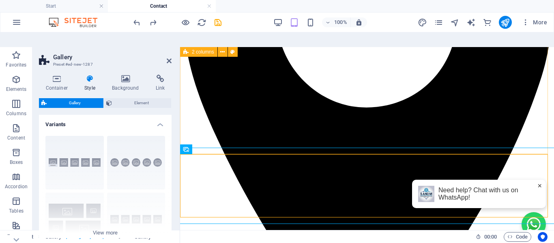
scroll to position [218, 0]
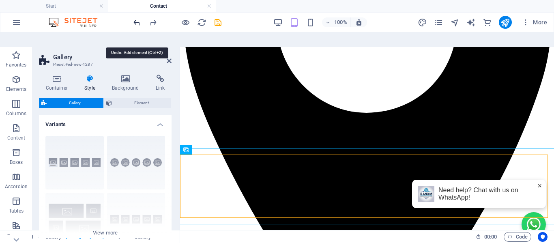
click at [133, 23] on icon "undo" at bounding box center [136, 22] width 9 height 9
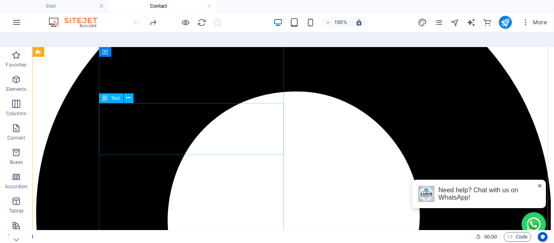
scroll to position [219, 0]
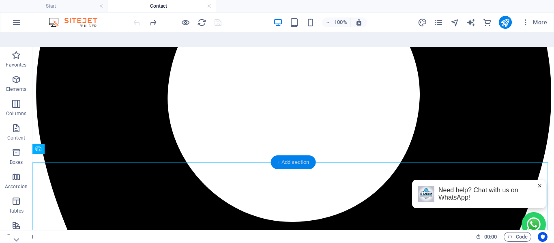
click at [277, 155] on div "+ Add section" at bounding box center [293, 162] width 45 height 14
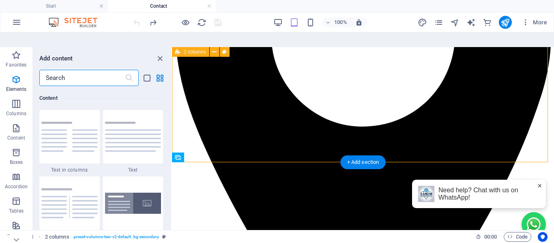
scroll to position [1419, 0]
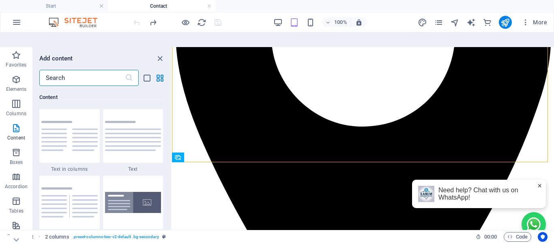
click at [87, 70] on input "text" at bounding box center [82, 78] width 86 height 16
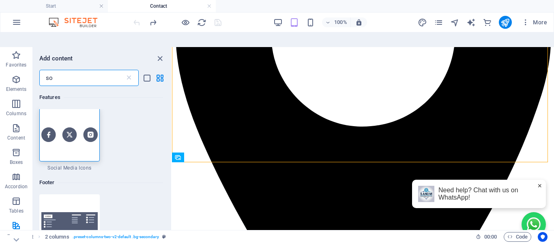
type input "s"
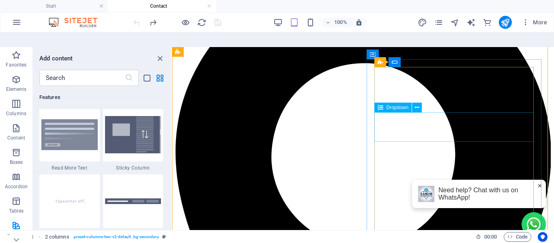
scroll to position [0, 0]
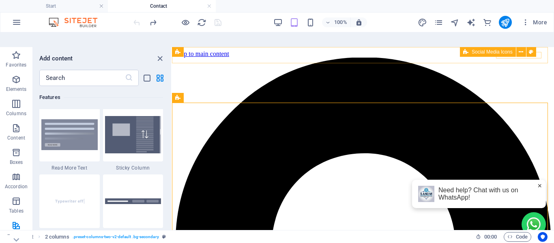
click at [500, 49] on span "Social Media Icons" at bounding box center [492, 51] width 41 height 5
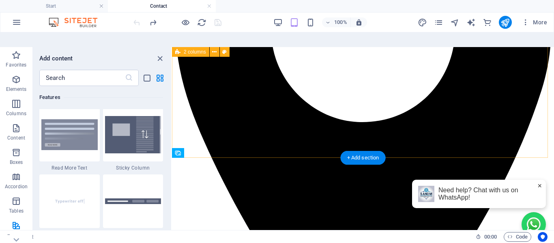
scroll to position [203, 0]
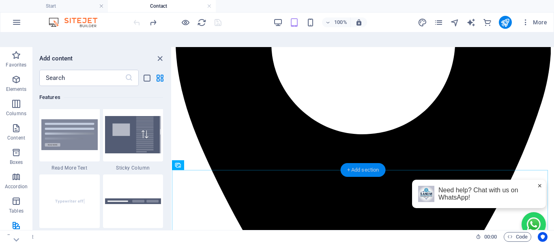
click at [350, 163] on div "+ Add section" at bounding box center [363, 170] width 45 height 14
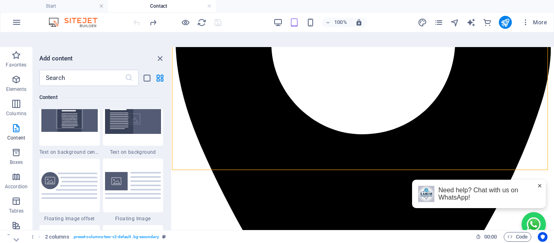
scroll to position [1703, 0]
click at [90, 70] on input "text" at bounding box center [82, 78] width 86 height 16
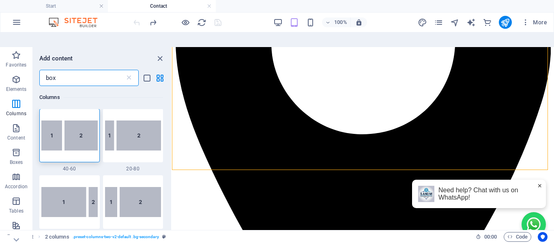
scroll to position [0, 0]
type input "b"
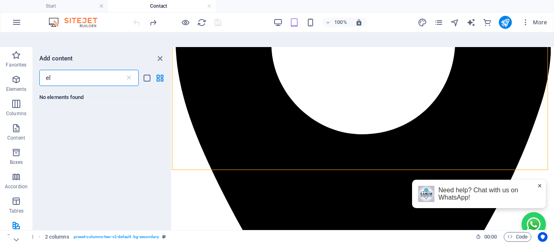
type input "e"
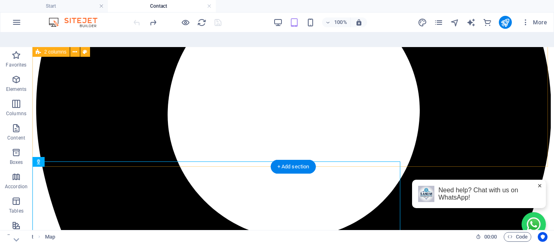
scroll to position [211, 0]
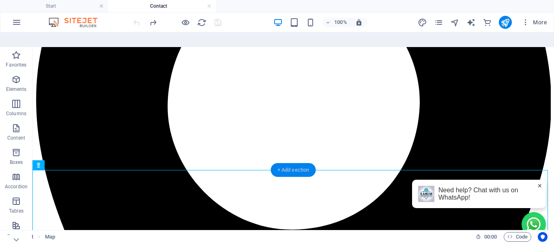
click at [303, 163] on div "+ Add section" at bounding box center [293, 170] width 45 height 14
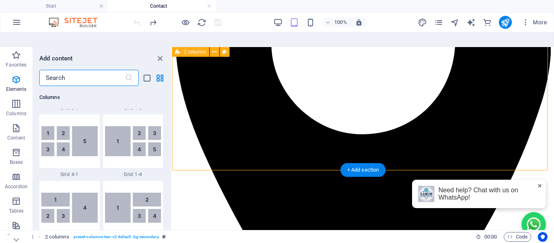
scroll to position [1419, 0]
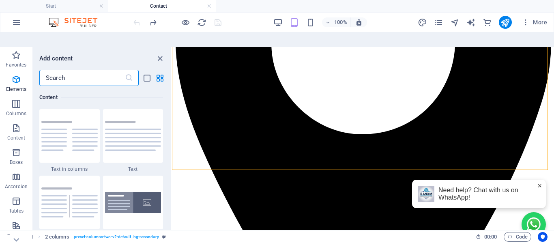
click at [56, 70] on input "text" at bounding box center [82, 78] width 86 height 16
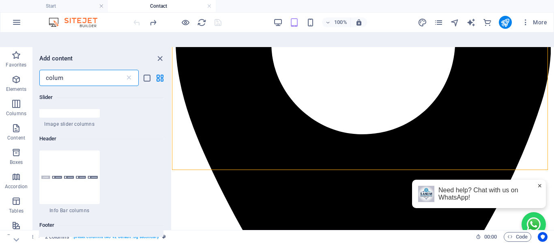
scroll to position [1582, 0]
click at [54, 70] on input "colum" at bounding box center [82, 78] width 86 height 16
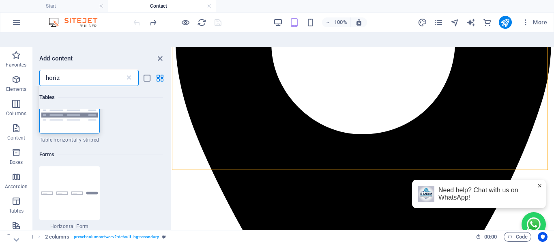
scroll to position [0, 0]
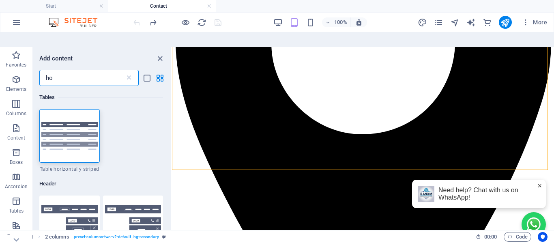
type input "h"
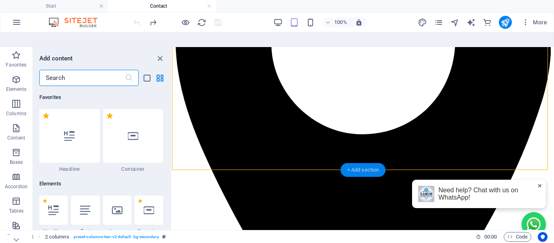
click at [365, 163] on div "+ Add section" at bounding box center [363, 170] width 45 height 14
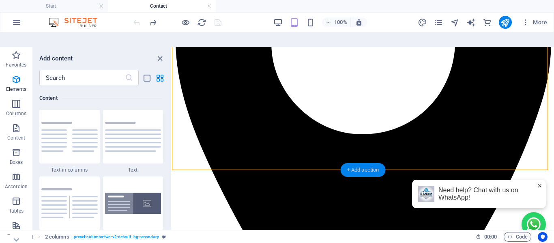
scroll to position [1419, 0]
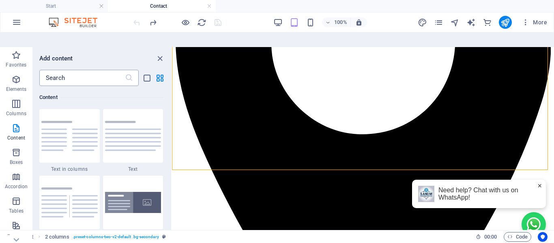
click at [62, 70] on input "text" at bounding box center [82, 78] width 86 height 16
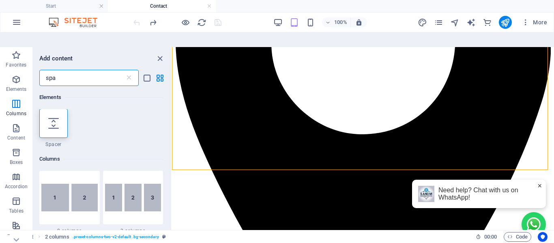
scroll to position [0, 0]
type input "s"
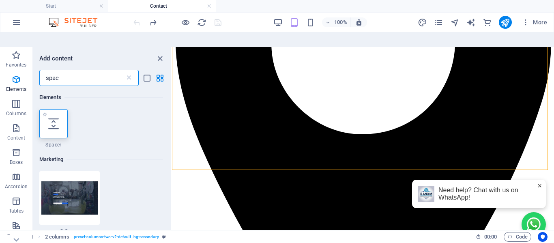
type input "spac"
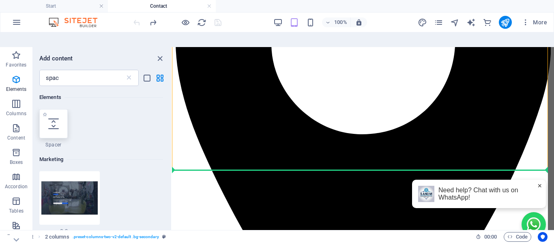
select select "px"
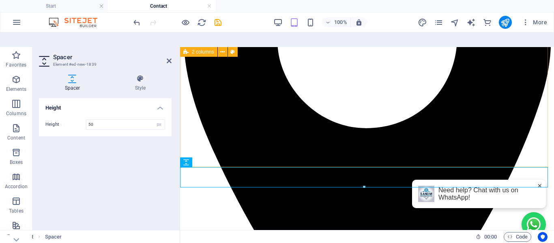
scroll to position [284, 0]
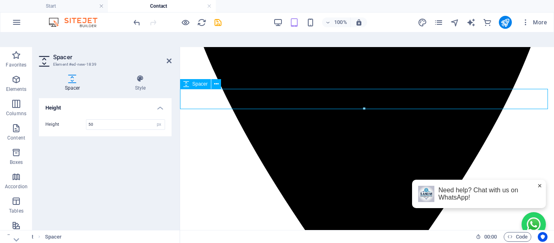
click at [170, 54] on h2 "Spacer" at bounding box center [112, 57] width 118 height 7
click at [167, 58] on icon at bounding box center [169, 61] width 5 height 6
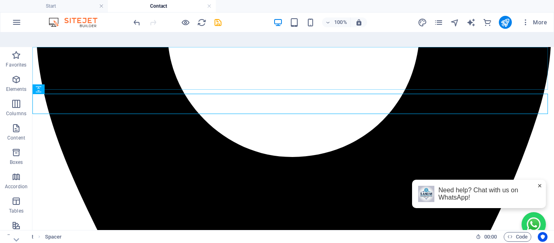
scroll to position [285, 0]
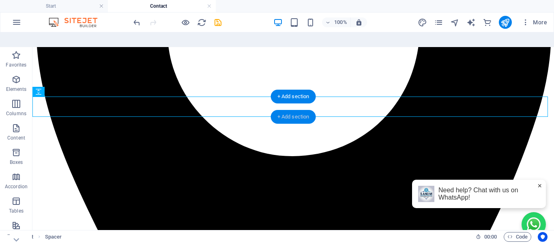
click at [286, 110] on div "+ Add section" at bounding box center [293, 117] width 45 height 14
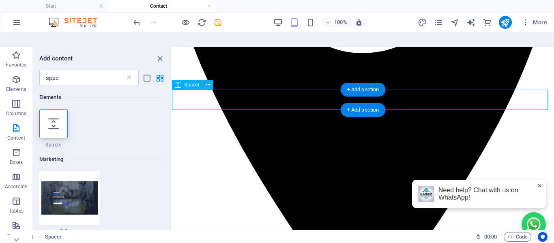
scroll to position [203, 0]
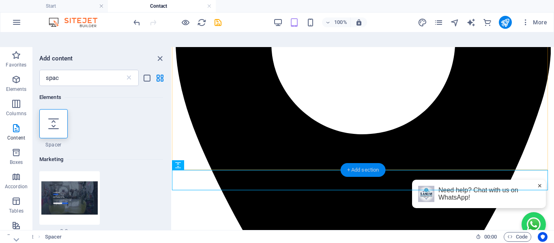
click at [360, 163] on div "+ Add section" at bounding box center [363, 170] width 45 height 14
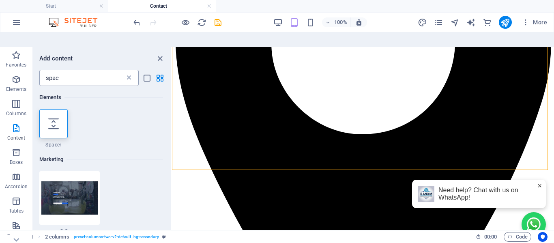
click at [127, 74] on icon at bounding box center [129, 78] width 8 height 8
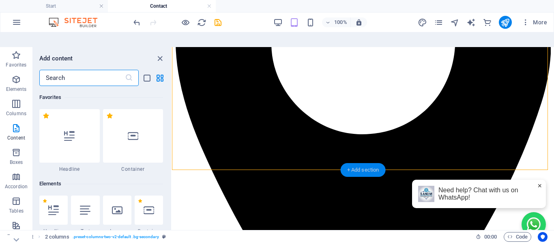
click at [351, 163] on div "+ Add section" at bounding box center [363, 170] width 45 height 14
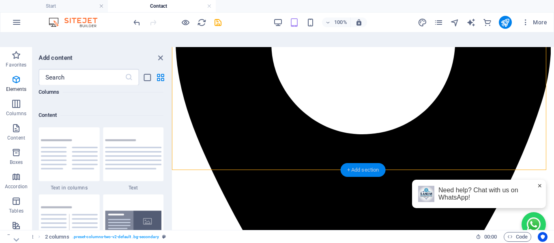
scroll to position [1419, 0]
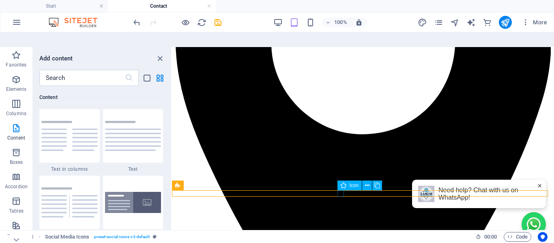
select select "xMidYMid"
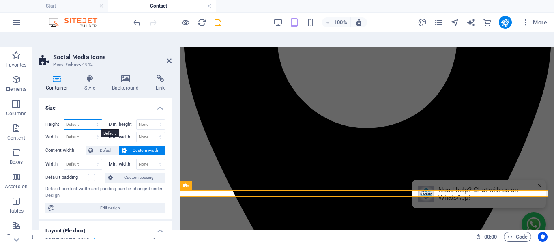
click at [86, 120] on select "Default px rem % vh vw" at bounding box center [83, 125] width 38 height 10
select select "px"
click at [89, 120] on select "Default px rem % vh vw" at bounding box center [83, 125] width 38 height 10
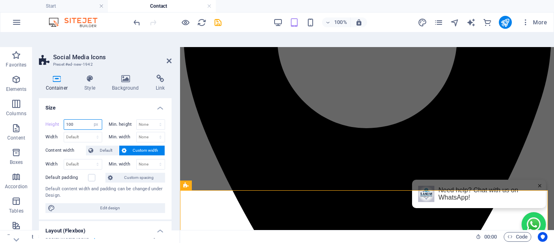
type input "100"
click at [117, 98] on h4 "Size" at bounding box center [105, 105] width 133 height 15
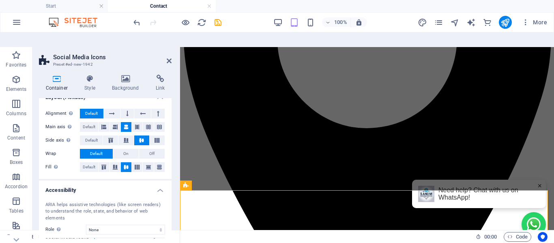
scroll to position [0, 0]
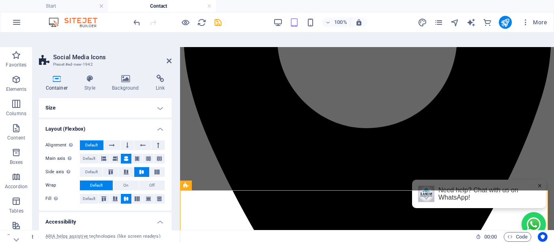
click at [158, 98] on h4 "Size" at bounding box center [105, 107] width 133 height 19
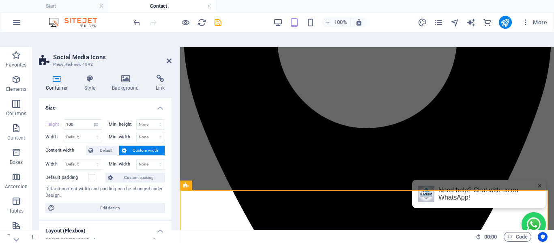
click at [158, 98] on h4 "Size" at bounding box center [105, 105] width 133 height 15
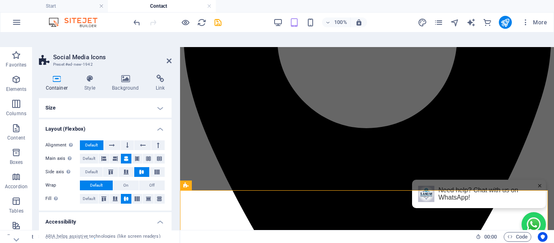
click at [158, 98] on h4 "Size" at bounding box center [105, 107] width 133 height 19
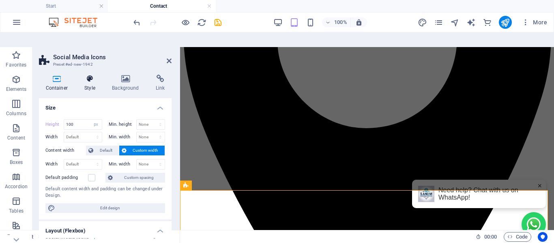
click at [89, 75] on h4 "Style" at bounding box center [92, 83] width 28 height 17
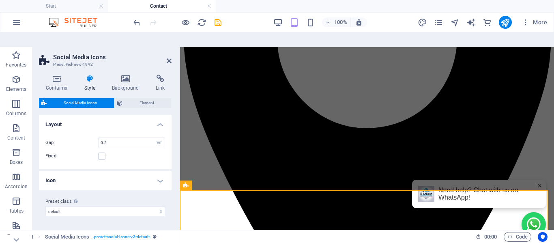
click at [163, 171] on h4 "Icon" at bounding box center [105, 180] width 133 height 19
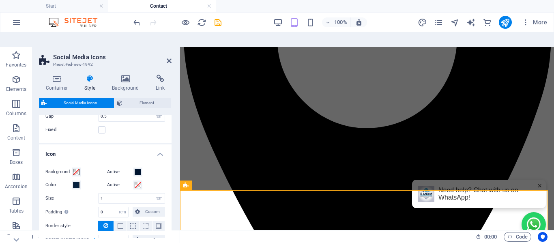
scroll to position [6, 0]
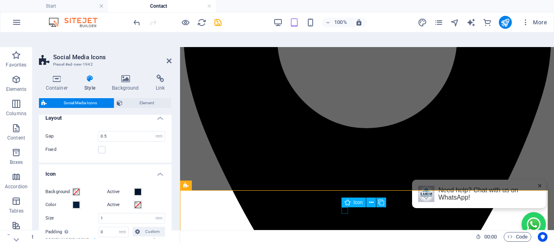
click at [370, 198] on icon at bounding box center [371, 202] width 4 height 9
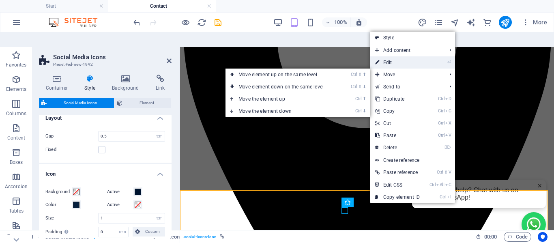
click at [399, 56] on link "⏎ Edit" at bounding box center [397, 62] width 54 height 12
select select "xMidYMid"
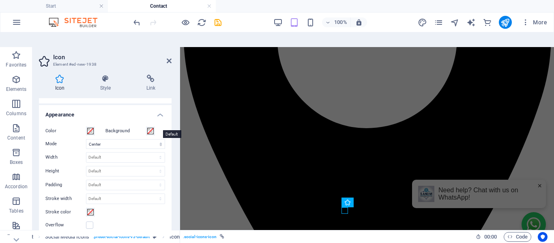
scroll to position [164, 0]
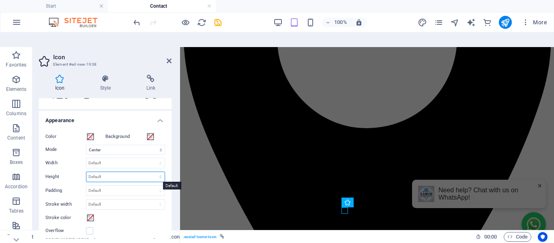
click at [112, 172] on select "Default auto px rem em vh vw" at bounding box center [125, 177] width 78 height 10
select select "px"
click at [152, 172] on select "Default auto px rem em vh vw" at bounding box center [125, 177] width 78 height 10
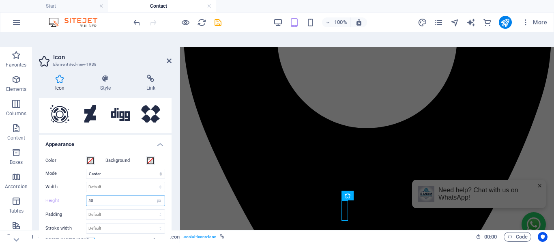
scroll to position [124, 0]
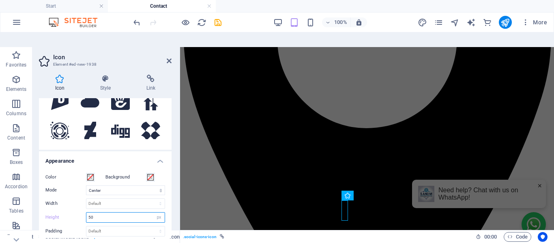
type input "50"
click at [119, 151] on h4 "Appearance" at bounding box center [105, 158] width 133 height 15
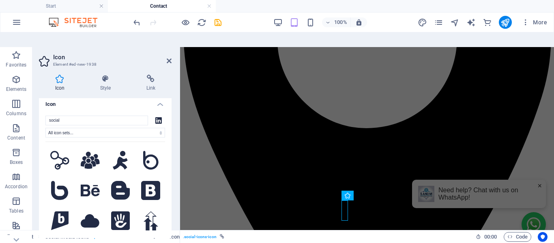
scroll to position [0, 0]
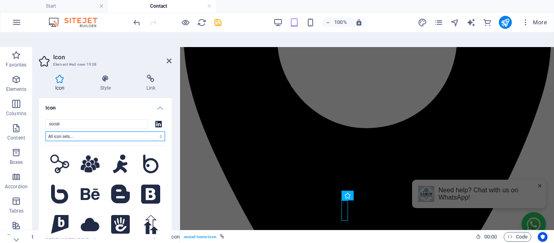
click at [116, 131] on select "All icon sets... IcoFont Ionicons FontAwesome Brands FontAwesome Duotone FontAw…" at bounding box center [105, 136] width 120 height 10
click at [357, 193] on span "Icon" at bounding box center [358, 195] width 9 height 5
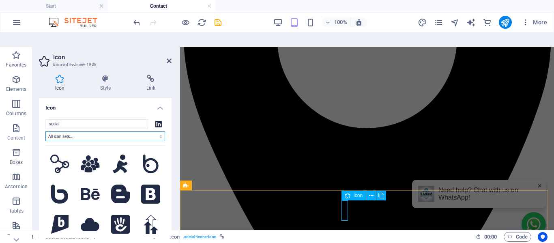
click at [357, 193] on span "Icon" at bounding box center [358, 195] width 9 height 5
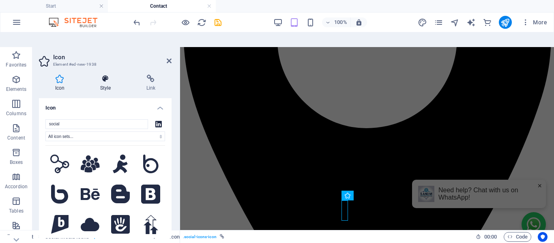
click at [105, 75] on icon at bounding box center [105, 79] width 43 height 8
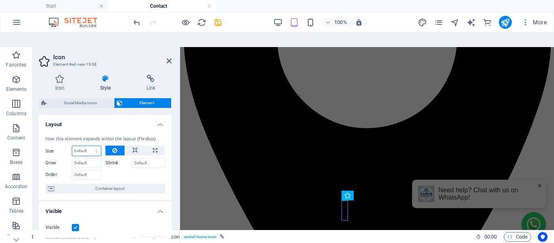
click at [87, 146] on select "Default auto px % 1/1 1/2 1/3 1/4 1/5 1/6 1/7 1/8 1/9 1/10" at bounding box center [86, 151] width 29 height 10
select select "px"
click at [88, 146] on select "Default auto px % 1/1 1/2 1/3 1/4 1/5 1/6 1/7 1/8 1/9 1/10" at bounding box center [86, 151] width 29 height 10
type input "50"
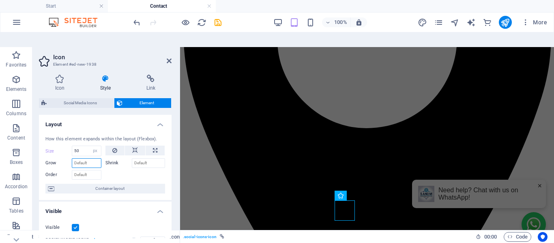
click at [84, 158] on input "Grow" at bounding box center [87, 163] width 30 height 10
click at [133, 146] on icon at bounding box center [135, 151] width 6 height 10
select select "DISABLED_OPTION_VALUE"
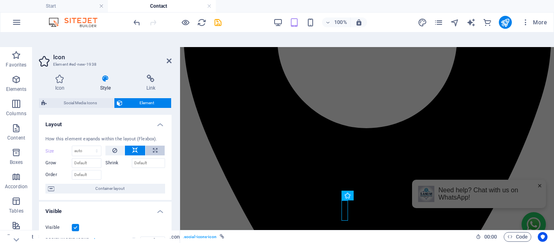
click at [150, 146] on button at bounding box center [155, 151] width 19 height 10
type input "100"
select select "%"
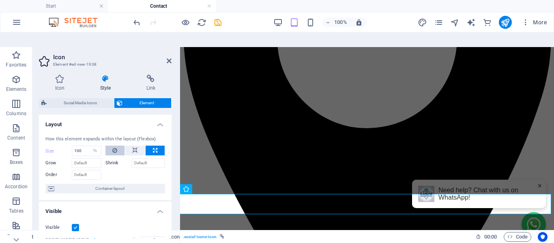
click at [121, 146] on button at bounding box center [114, 151] width 19 height 10
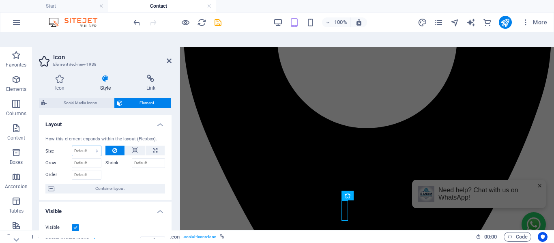
click at [77, 146] on select "Default auto px % 1/1 1/2 1/3 1/4 1/5 1/6 1/7 1/8 1/9 1/10" at bounding box center [86, 151] width 29 height 10
click at [94, 146] on select "Default auto px % 1/1 1/2 1/3 1/4 1/5 1/6 1/7 1/8 1/9 1/10" at bounding box center [86, 151] width 29 height 10
click at [95, 146] on select "Default auto px % 1/1 1/2 1/3 1/4 1/5 1/6 1/7 1/8 1/9 1/10" at bounding box center [86, 151] width 29 height 10
click at [92, 146] on select "Default auto px % 1/1 1/2 1/3 1/4 1/5 1/6 1/7 1/8 1/9 1/10" at bounding box center [86, 151] width 29 height 10
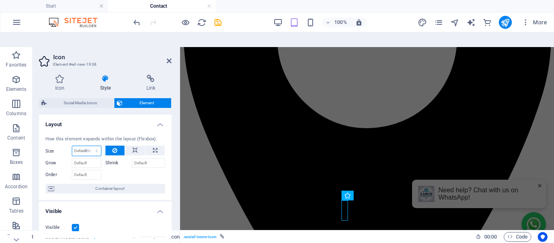
click at [72, 146] on select "Default auto px % 1/1 1/2 1/3 1/4 1/5 1/6 1/7 1/8 1/9 1/10" at bounding box center [86, 151] width 29 height 10
click at [85, 146] on select "Default auto px % 1/1 1/2 1/3 1/4 1/5 1/6 1/7 1/8 1/9 1/10" at bounding box center [86, 151] width 29 height 10
select select "px"
click at [88, 146] on select "Default auto px % 1/1 1/2 1/3 1/4 1/5 1/6 1/7 1/8 1/9 1/10" at bounding box center [86, 151] width 29 height 10
type input "50"
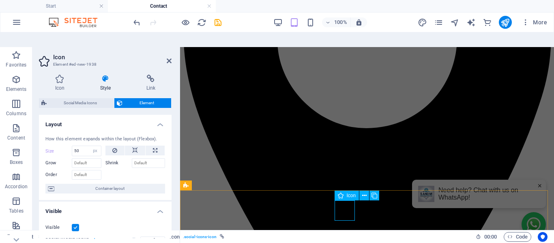
click at [128, 168] on div at bounding box center [135, 174] width 60 height 12
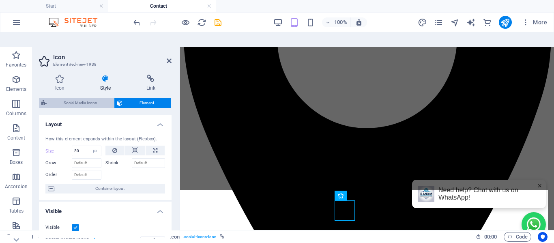
click at [80, 98] on span "Social Media Icons" at bounding box center [80, 103] width 62 height 10
select select "rem"
select select "%"
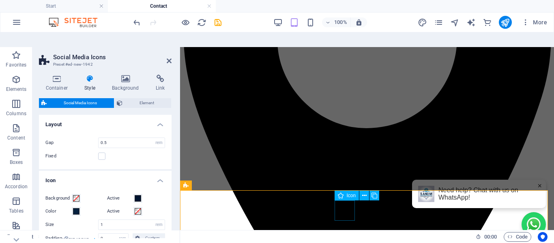
select select "px"
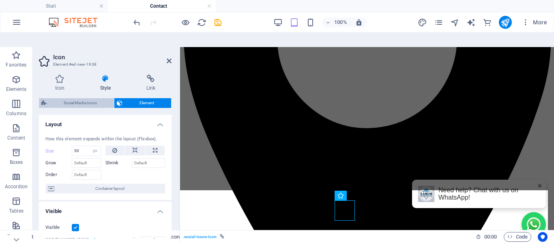
click at [72, 98] on span "Social Media Icons" at bounding box center [80, 103] width 62 height 10
select select "rem"
select select "%"
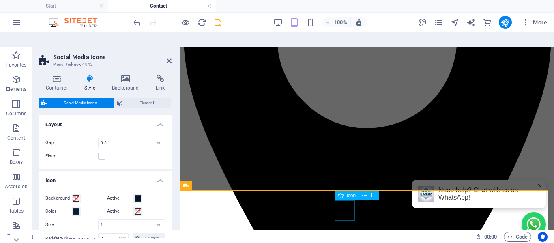
select select "px"
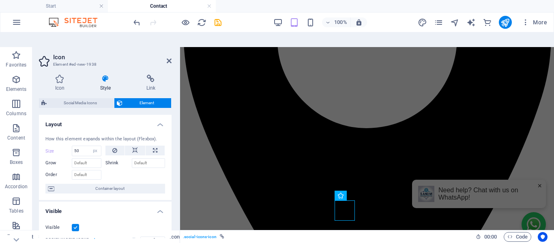
click at [108, 75] on h4 "Style" at bounding box center [107, 83] width 46 height 17
click at [107, 75] on icon at bounding box center [105, 79] width 43 height 8
click at [55, 75] on h4 "Icon" at bounding box center [61, 83] width 45 height 17
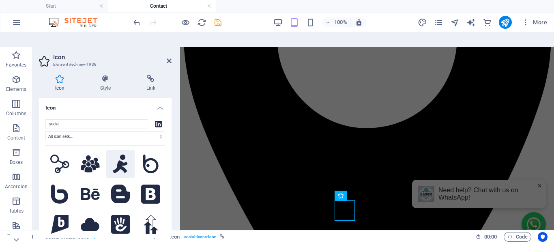
scroll to position [41, 0]
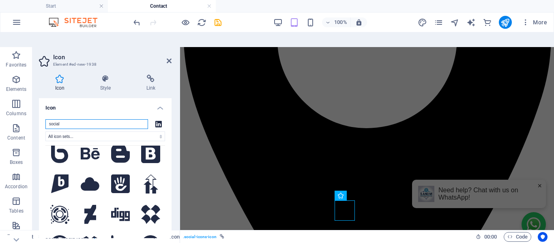
click at [85, 119] on input "social" at bounding box center [96, 124] width 103 height 10
type input "s"
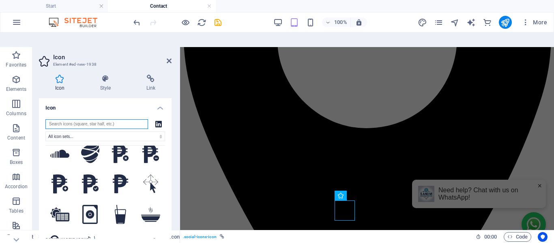
scroll to position [0, 0]
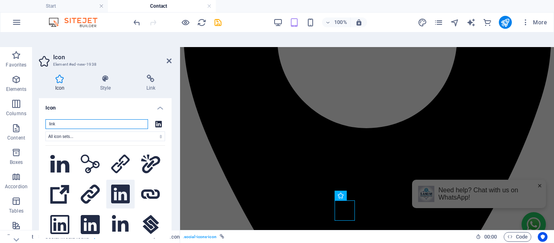
type input "link"
click at [119, 185] on icon at bounding box center [120, 194] width 19 height 19
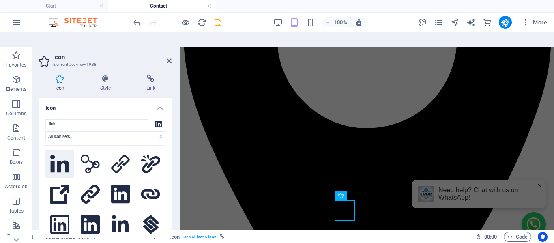
click at [60, 155] on icon at bounding box center [59, 163] width 19 height 17
click at [119, 185] on icon at bounding box center [120, 194] width 19 height 19
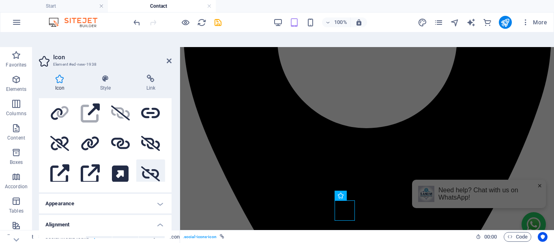
scroll to position [122, 0]
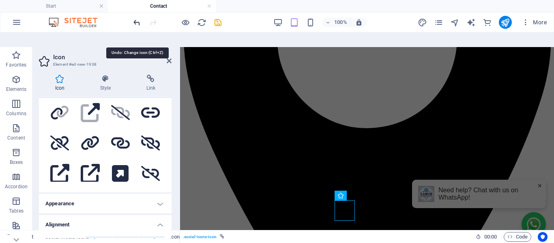
click at [141, 19] on icon "undo" at bounding box center [136, 22] width 9 height 9
click at [138, 20] on icon "undo" at bounding box center [136, 22] width 9 height 9
click at [156, 21] on icon "redo" at bounding box center [152, 22] width 9 height 9
click at [159, 194] on h4 "Appearance" at bounding box center [105, 203] width 133 height 19
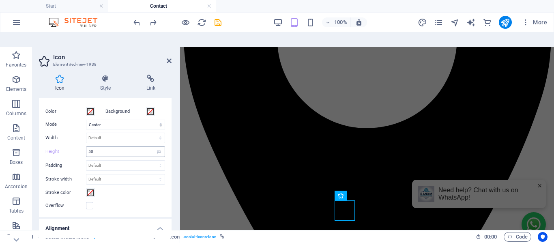
scroll to position [203, 0]
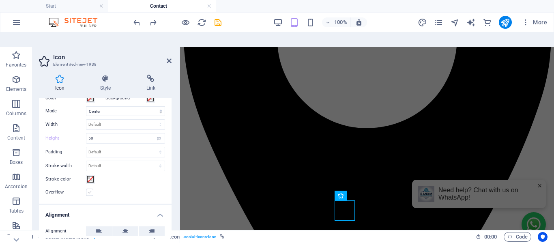
click at [88, 189] on label at bounding box center [89, 192] width 7 height 7
click at [0, 0] on input "Overflow" at bounding box center [0, 0] width 0 height 0
click at [89, 189] on label at bounding box center [89, 192] width 7 height 7
click at [0, 0] on input "Overflow" at bounding box center [0, 0] width 0 height 0
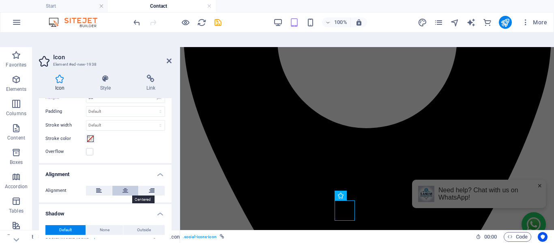
click at [123, 186] on icon at bounding box center [126, 191] width 6 height 10
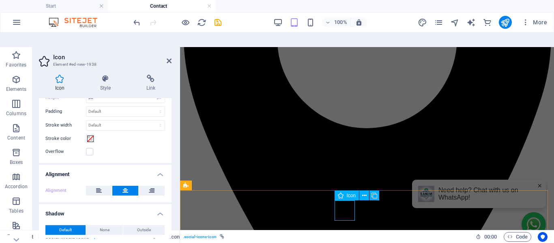
click at [110, 179] on div "Alignment" at bounding box center [105, 190] width 133 height 23
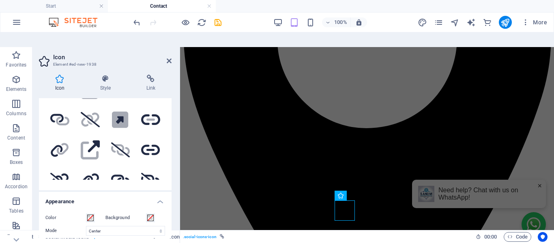
scroll to position [81, 0]
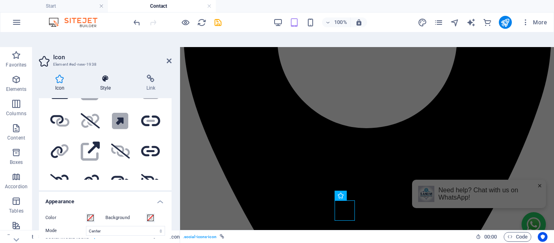
click at [104, 75] on icon at bounding box center [105, 79] width 43 height 8
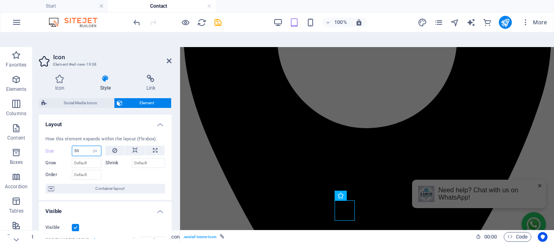
click at [74, 146] on input "50" at bounding box center [86, 151] width 29 height 10
type input "100"
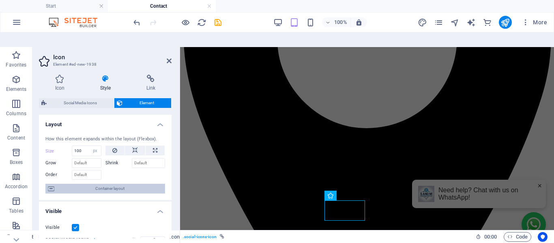
click at [98, 184] on span "Container layout" at bounding box center [110, 189] width 106 height 10
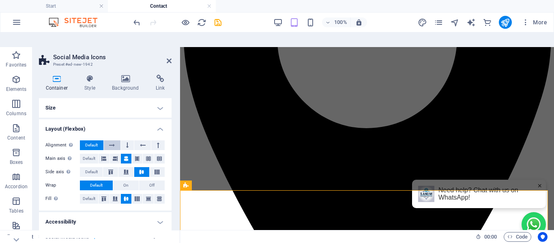
scroll to position [15, 0]
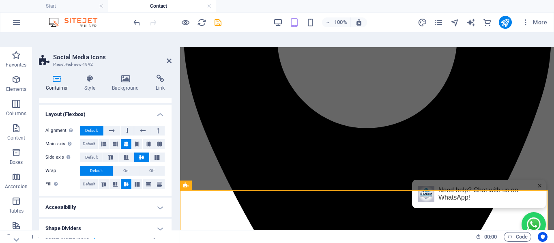
click at [160, 219] on h4 "Shape Dividers" at bounding box center [105, 228] width 133 height 19
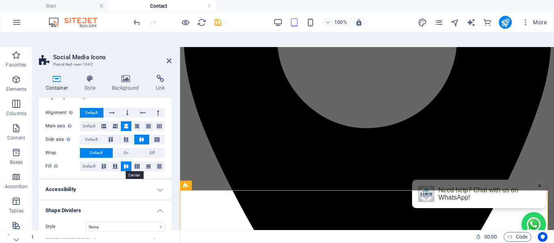
scroll to position [0, 0]
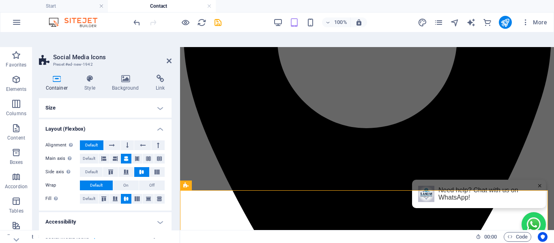
click at [156, 119] on h4 "Layout (Flexbox)" at bounding box center [105, 126] width 133 height 15
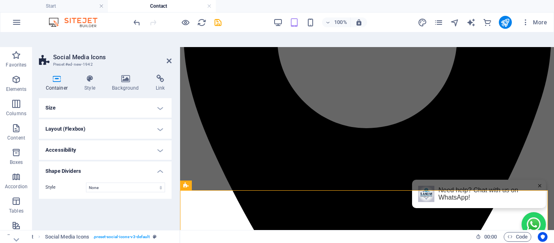
click at [157, 98] on h4 "Size" at bounding box center [105, 107] width 133 height 19
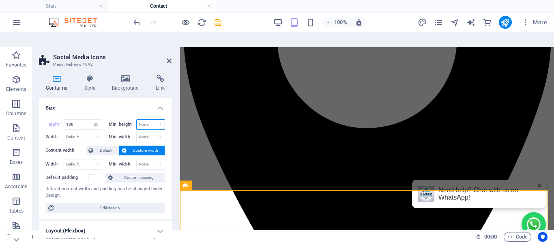
click at [146, 120] on select "None px rem % vh vw" at bounding box center [151, 125] width 28 height 10
select select "px"
click at [152, 120] on select "None px rem % vh vw" at bounding box center [151, 125] width 28 height 10
click at [151, 129] on div "Height 100 Default px rem % vh vw Min. height None px rem % vh vw Width Default…" at bounding box center [105, 166] width 133 height 107
type input "50"
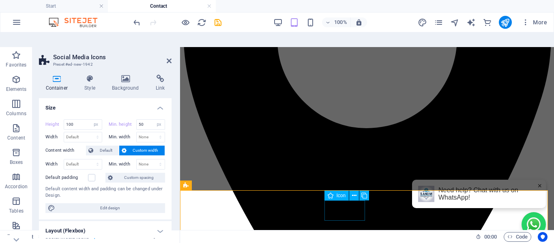
select select "px"
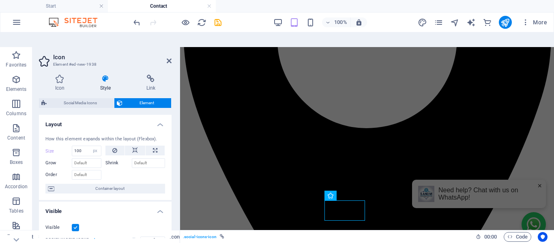
click at [103, 75] on icon at bounding box center [105, 79] width 43 height 8
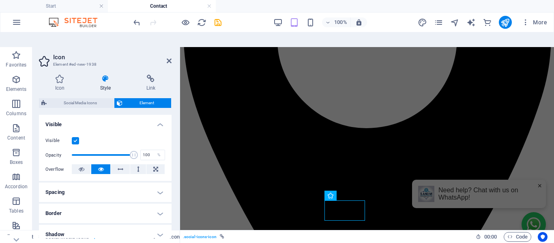
click at [105, 168] on div "Visible Opacity 100 % Overflow" at bounding box center [105, 155] width 133 height 52
click at [105, 169] on ul "Layout How this element expands within the layout (Flexbox). Size 100 Default a…" at bounding box center [105, 199] width 133 height 343
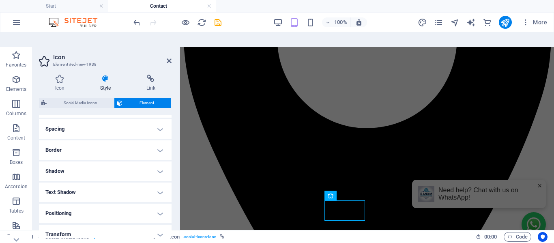
scroll to position [122, 0]
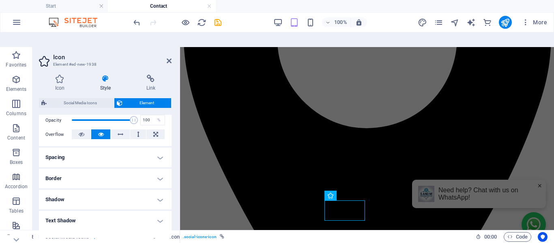
drag, startPoint x: 62, startPoint y: 202, endPoint x: 127, endPoint y: 211, distance: 65.6
click at [127, 211] on h4 "Text Shadow" at bounding box center [105, 220] width 133 height 19
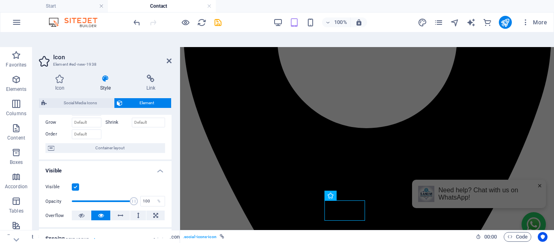
scroll to position [81, 0]
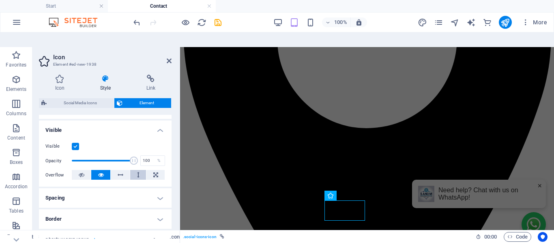
drag, startPoint x: 133, startPoint y: 160, endPoint x: 133, endPoint y: 164, distance: 4.5
click at [133, 164] on div "Visible Opacity 100 % Overflow" at bounding box center [105, 161] width 133 height 52
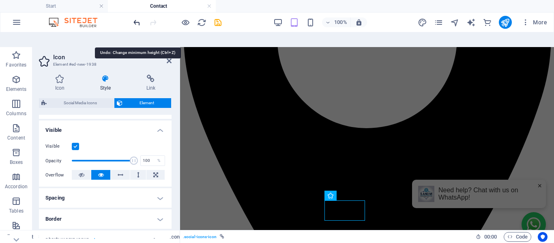
click at [139, 22] on icon "undo" at bounding box center [136, 22] width 9 height 9
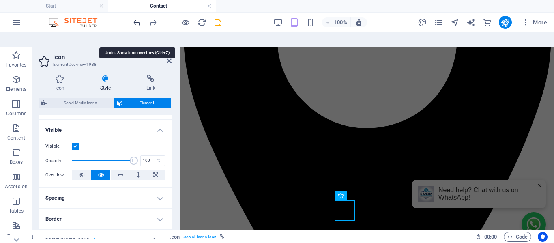
click at [139, 22] on icon "undo" at bounding box center [136, 22] width 9 height 9
type input "0"
click at [139, 22] on icon "undo" at bounding box center [136, 22] width 9 height 9
select select "DISABLED_OPTION_VALUE"
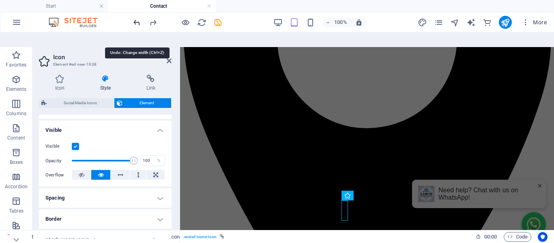
click at [139, 22] on icon "undo" at bounding box center [136, 22] width 9 height 9
type input "100"
select select "%"
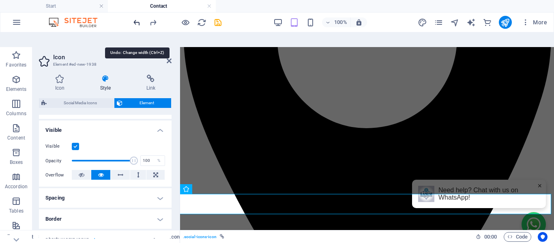
click at [139, 22] on icon "undo" at bounding box center [136, 22] width 9 height 9
select select "DISABLED_OPTION_VALUE"
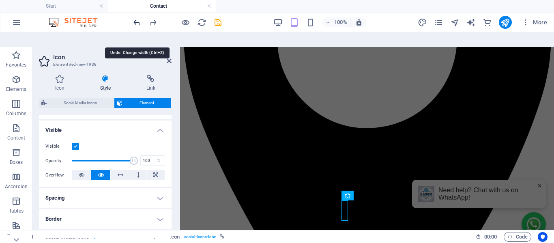
click at [139, 22] on icon "undo" at bounding box center [136, 22] width 9 height 9
type input "50"
select select "px"
click at [139, 22] on icon "undo" at bounding box center [136, 22] width 9 height 9
type input "0"
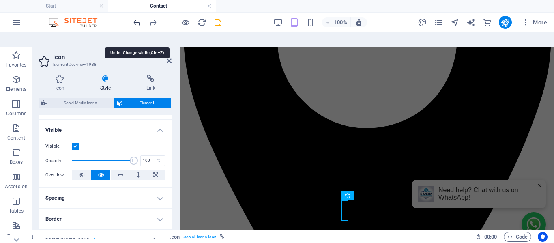
click at [139, 22] on icon "undo" at bounding box center [136, 22] width 9 height 9
select select "DISABLED_OPTION_VALUE"
click at [139, 22] on icon "undo" at bounding box center [136, 22] width 9 height 9
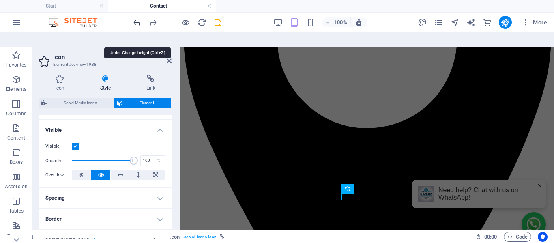
click at [139, 22] on icon "undo" at bounding box center [136, 22] width 9 height 9
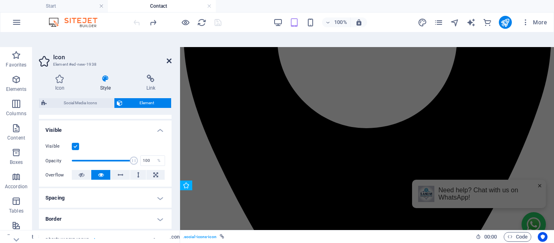
click at [169, 58] on icon at bounding box center [169, 61] width 5 height 6
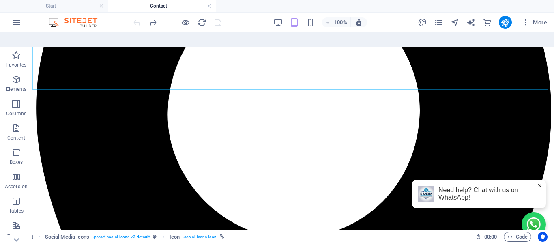
scroll to position [211, 0]
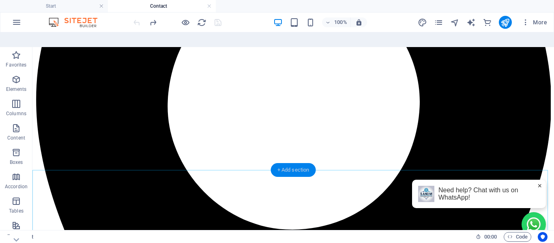
click at [295, 163] on div "+ Add section" at bounding box center [293, 170] width 45 height 14
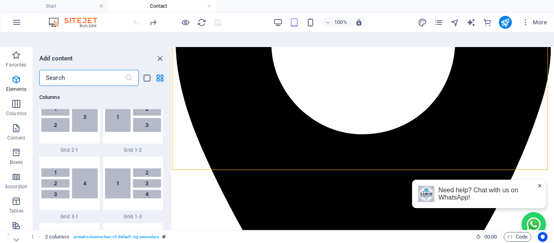
scroll to position [1419, 0]
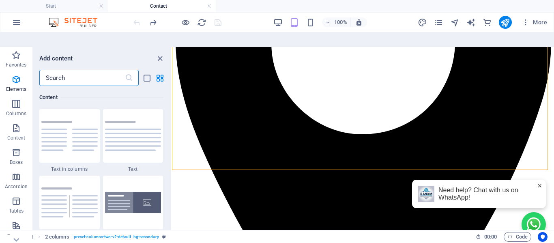
click at [72, 70] on input "text" at bounding box center [82, 78] width 86 height 16
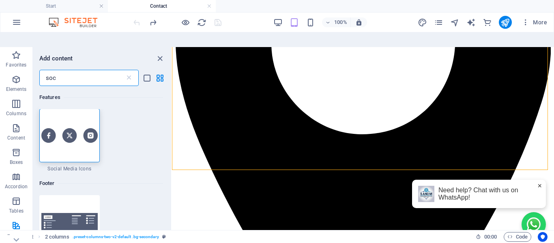
scroll to position [0, 0]
type input "soc"
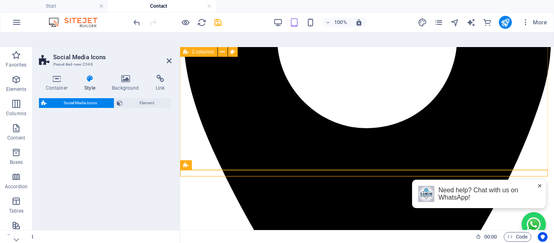
select select "rem"
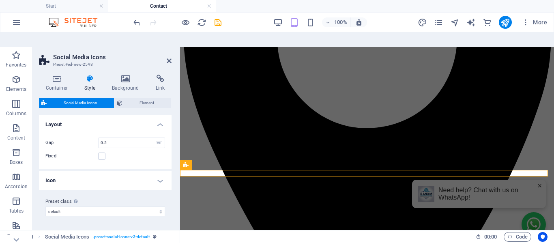
click at [86, 75] on icon at bounding box center [90, 79] width 24 height 8
click at [185, 160] on icon at bounding box center [185, 165] width 5 height 10
click at [135, 98] on span "Element" at bounding box center [147, 103] width 44 height 10
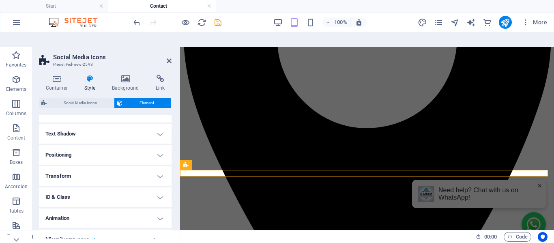
scroll to position [133, 0]
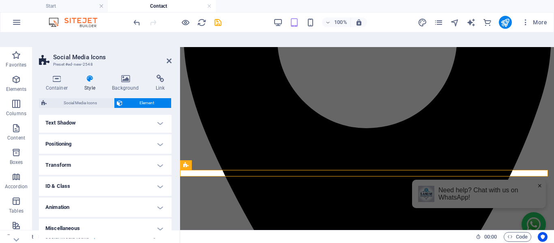
click at [159, 219] on h4 "Miscellaneous" at bounding box center [105, 228] width 133 height 19
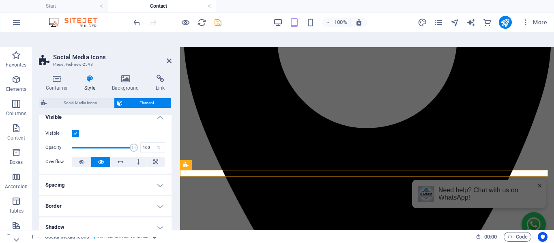
scroll to position [0, 0]
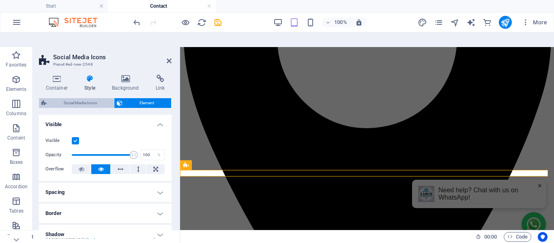
click at [99, 98] on span "Social Media Icons" at bounding box center [80, 103] width 62 height 10
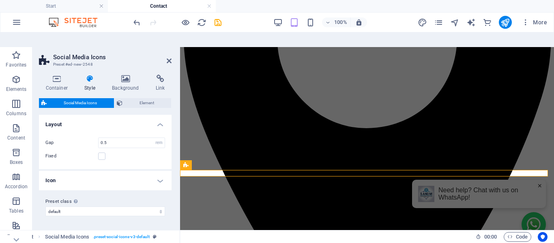
click at [92, 75] on icon at bounding box center [90, 79] width 24 height 8
click at [60, 75] on h4 "Container" at bounding box center [58, 83] width 39 height 17
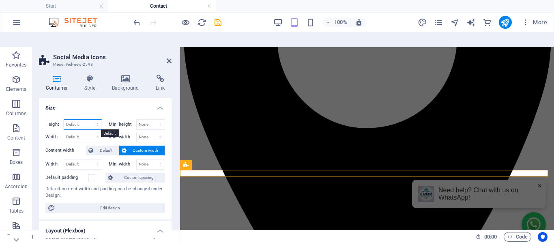
click at [81, 120] on select "Default px rem % vh vw" at bounding box center [83, 125] width 38 height 10
select select "px"
click at [89, 120] on select "Default px rem % vh vw" at bounding box center [83, 125] width 38 height 10
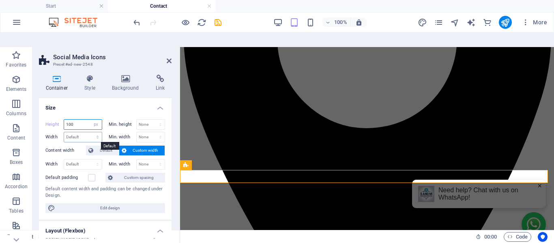
type input "100"
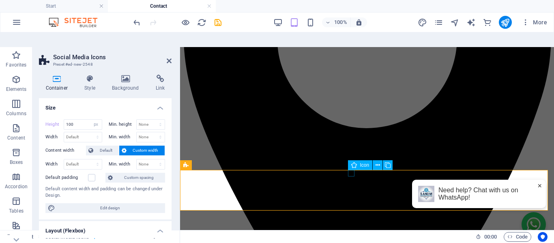
select select "xMidYMid"
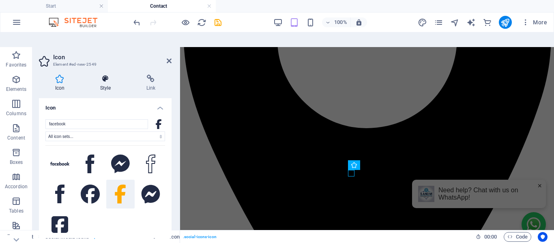
click at [99, 75] on icon at bounding box center [105, 79] width 43 height 8
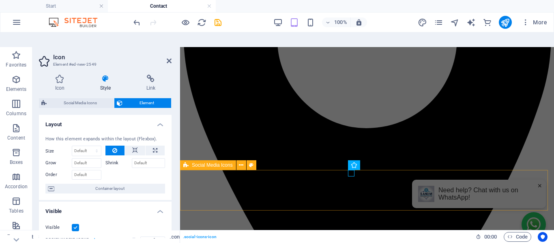
drag, startPoint x: 351, startPoint y: 175, endPoint x: 348, endPoint y: 180, distance: 6.4
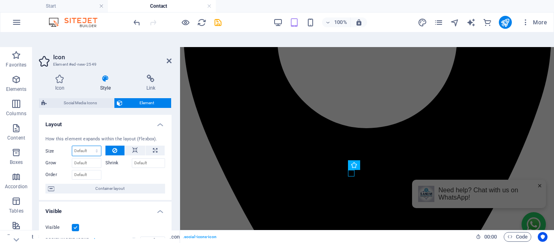
click at [80, 146] on select "Default auto px % 1/1 1/2 1/3 1/4 1/5 1/6 1/7 1/8 1/9 1/10" at bounding box center [86, 151] width 29 height 10
select select "px"
click at [88, 146] on select "Default auto px % 1/1 1/2 1/3 1/4 1/5 1/6 1/7 1/8 1/9 1/10" at bounding box center [86, 151] width 29 height 10
type input "100"
click at [60, 75] on h4 "Icon" at bounding box center [61, 83] width 45 height 17
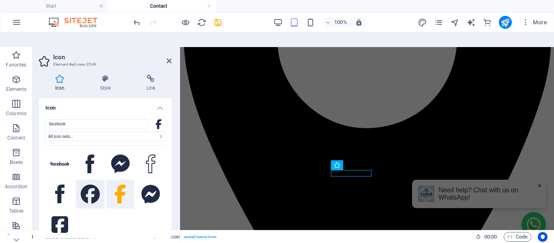
click at [92, 185] on icon at bounding box center [90, 194] width 19 height 19
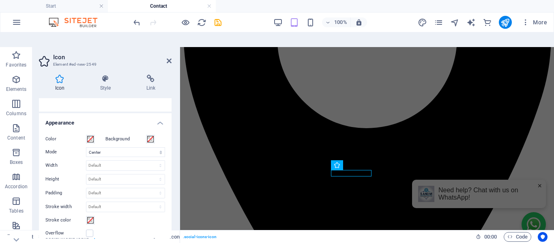
scroll to position [162, 0]
click at [106, 160] on select "Default auto px rem % em vh vw" at bounding box center [125, 165] width 78 height 10
select select "px"
click at [152, 160] on select "Default auto px rem % em vh vw" at bounding box center [125, 165] width 78 height 10
type input "50"
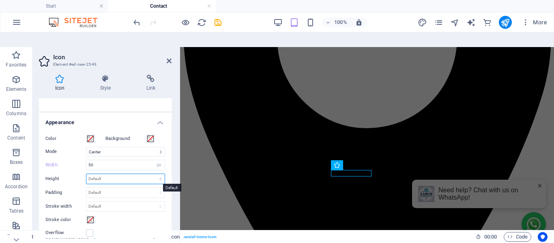
click at [116, 174] on select "Default auto px rem em vh vw" at bounding box center [125, 179] width 78 height 10
select select "px"
click at [152, 174] on select "Default auto px rem em vh vw" at bounding box center [125, 179] width 78 height 10
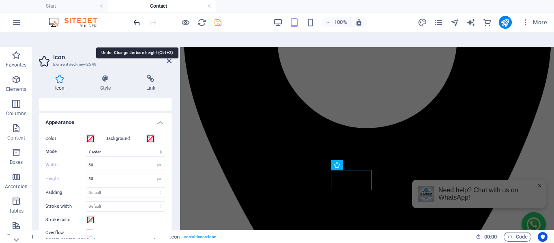
click at [139, 18] on icon "undo" at bounding box center [136, 22] width 9 height 9
type input "16"
click at [135, 19] on icon "undo" at bounding box center [136, 22] width 9 height 9
select select "DISABLED_OPTION_VALUE"
click at [135, 19] on icon "undo" at bounding box center [136, 22] width 9 height 9
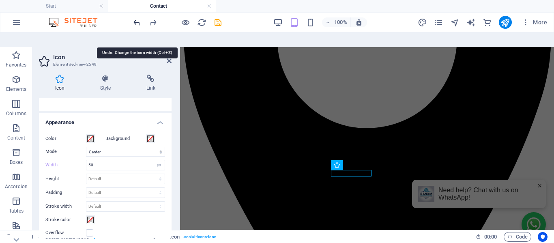
type input "16"
click at [135, 19] on icon "undo" at bounding box center [136, 22] width 9 height 9
select select "DISABLED_OPTION_VALUE"
click at [135, 19] on icon "undo" at bounding box center [136, 22] width 9 height 9
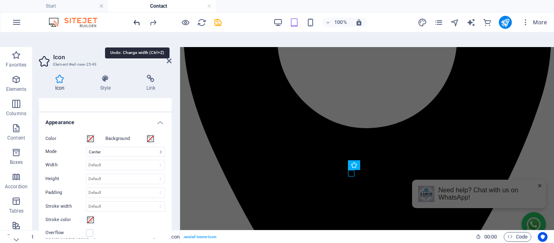
click at [135, 19] on icon "undo" at bounding box center [136, 22] width 9 height 9
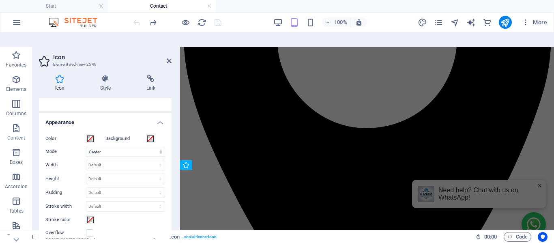
click at [135, 19] on div at bounding box center [177, 22] width 91 height 13
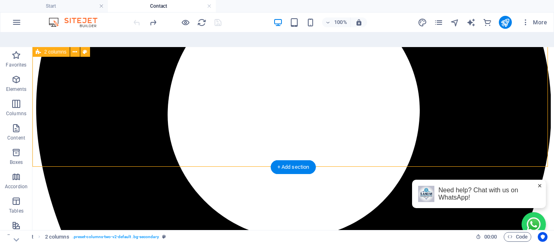
scroll to position [211, 0]
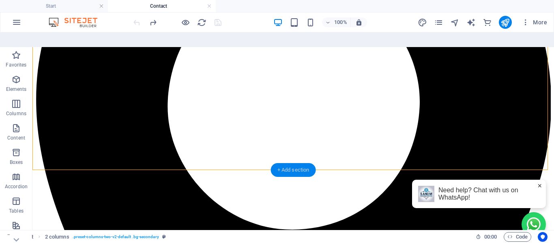
click at [291, 163] on div "+ Add section" at bounding box center [293, 170] width 45 height 14
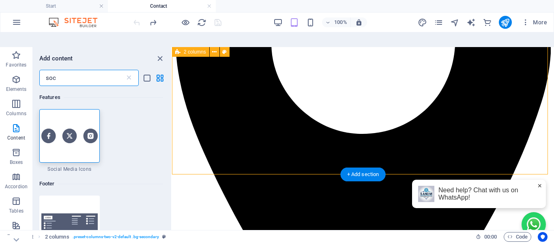
scroll to position [203, 0]
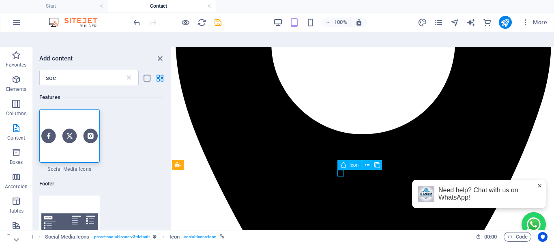
select select "xMidYMid"
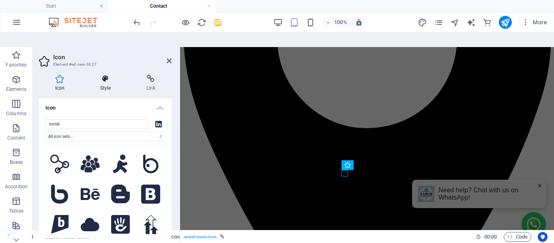
click at [102, 75] on icon at bounding box center [105, 79] width 43 height 8
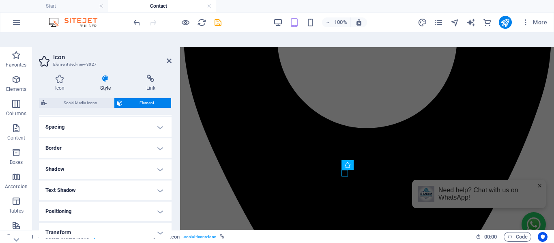
scroll to position [138, 0]
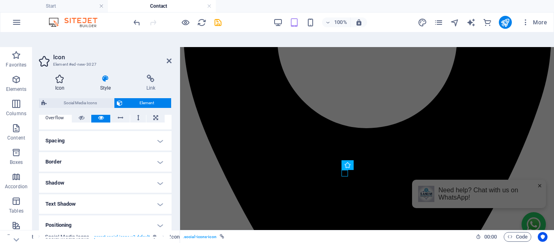
click at [63, 75] on h4 "Icon" at bounding box center [61, 83] width 45 height 17
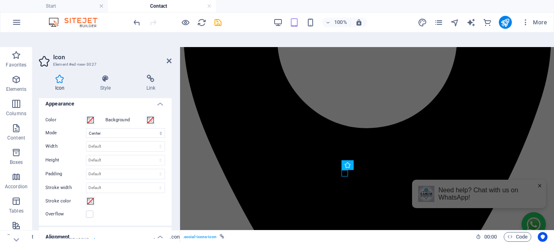
scroll to position [162, 0]
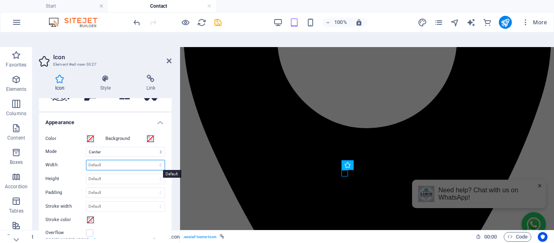
click at [112, 160] on select "Default auto px rem % em vh vw" at bounding box center [125, 165] width 78 height 10
select select "px"
click at [152, 160] on select "Default auto px rem % em vh vw" at bounding box center [125, 165] width 78 height 10
type input "50"
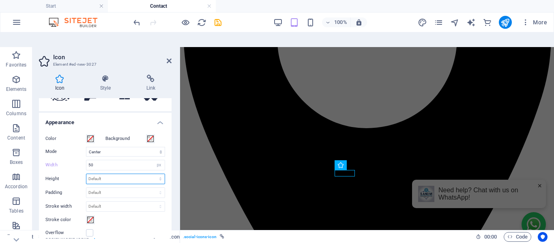
click at [103, 174] on select "Default auto px rem em vh vw" at bounding box center [125, 179] width 78 height 10
select select "px"
click at [152, 174] on select "Default auto px rem em vh vw" at bounding box center [125, 179] width 78 height 10
type input "50"
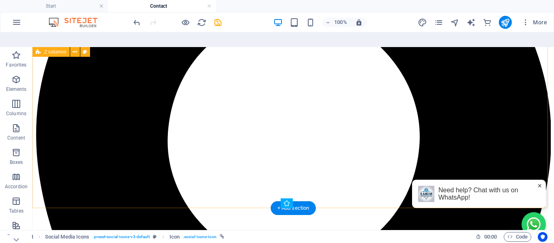
scroll to position [171, 0]
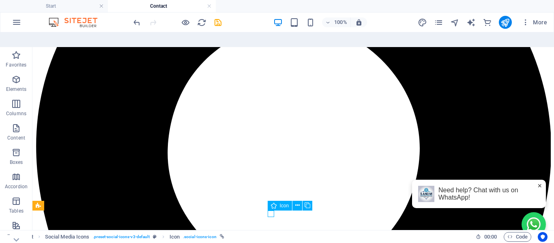
select select "xMidYMid"
select select "px"
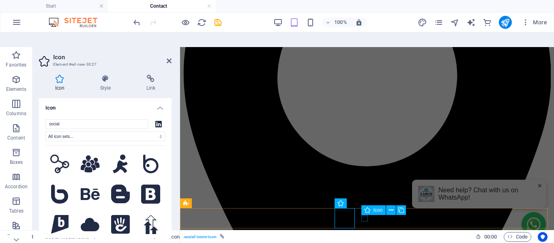
select select "xMidYMid"
select select "px"
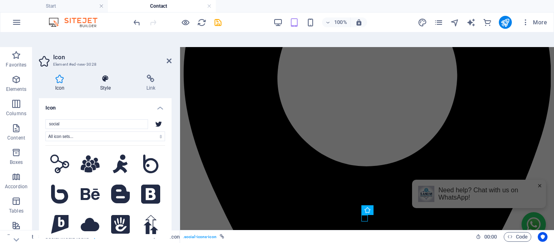
click at [103, 75] on h4 "Style" at bounding box center [107, 83] width 46 height 17
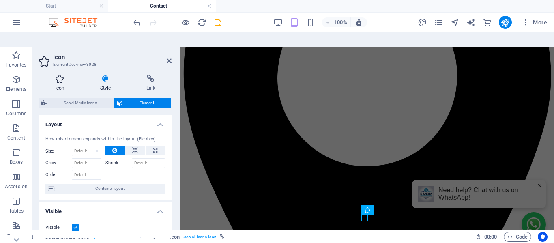
click at [65, 75] on icon at bounding box center [60, 79] width 42 height 8
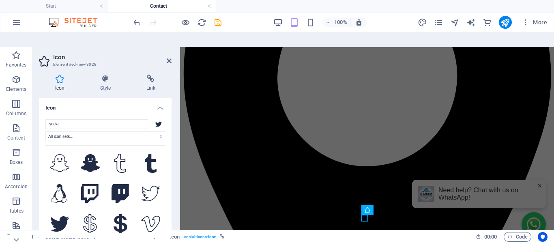
scroll to position [1361, 0]
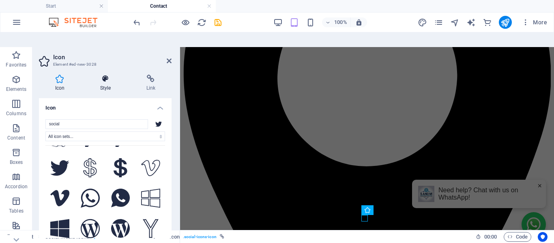
click at [97, 75] on icon at bounding box center [105, 79] width 43 height 8
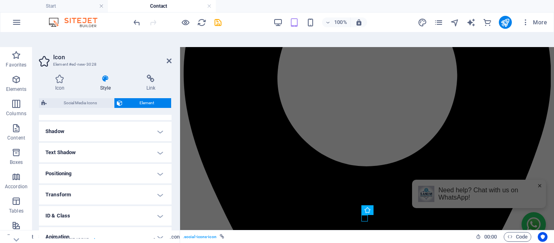
scroll to position [219, 0]
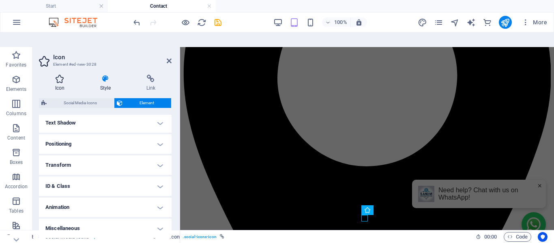
click at [56, 75] on icon at bounding box center [60, 79] width 42 height 8
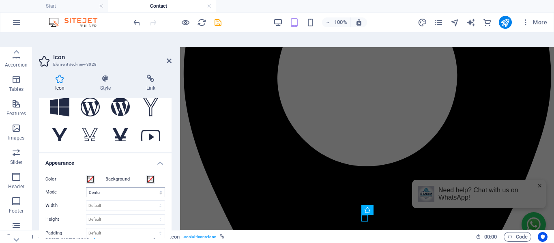
scroll to position [203, 0]
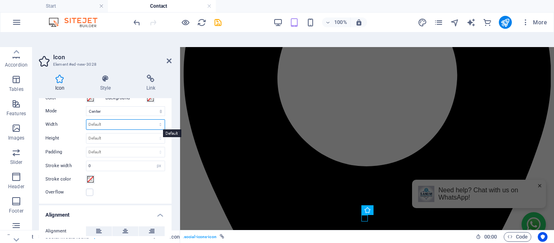
click at [102, 120] on select "Default auto px rem % em vh vw" at bounding box center [125, 125] width 78 height 10
select select "px"
click at [152, 120] on select "Default auto px rem % em vh vw" at bounding box center [125, 125] width 78 height 10
type input "50"
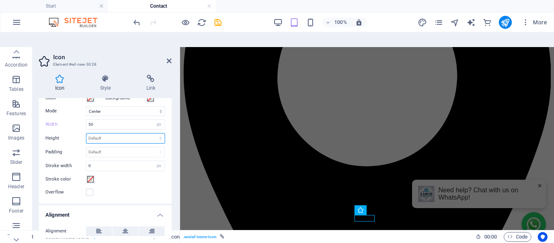
click at [106, 133] on select "Default auto px rem em vh vw" at bounding box center [125, 138] width 78 height 10
select select "px"
click at [152, 133] on select "Default auto px rem em vh vw" at bounding box center [125, 138] width 78 height 10
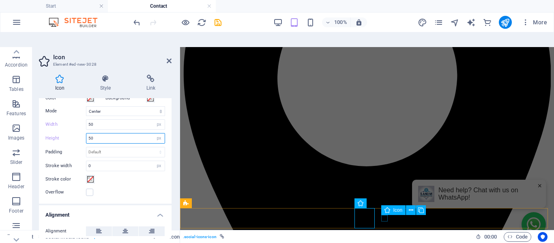
type input "50"
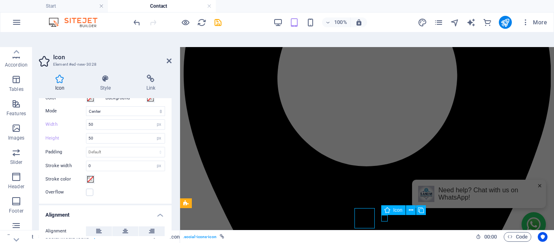
select select "xMidYMid"
select select "px"
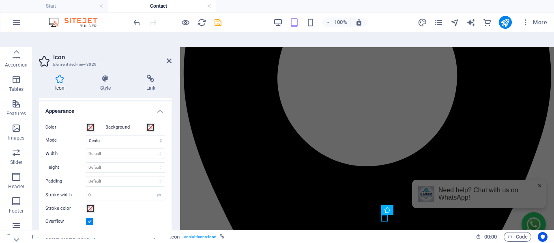
scroll to position [162, 0]
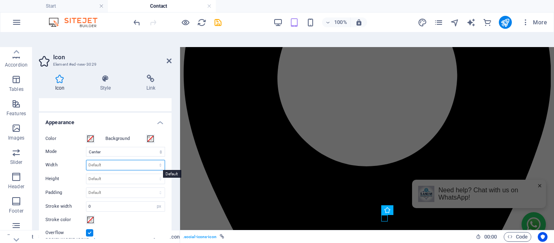
click at [97, 160] on select "Default auto px rem % em vh vw" at bounding box center [125, 165] width 78 height 10
select select "px"
click at [152, 160] on select "Default auto px rem % em vh vw" at bounding box center [125, 165] width 78 height 10
type input "50"
click at [109, 174] on select "Default auto px rem em vh vw" at bounding box center [125, 179] width 78 height 10
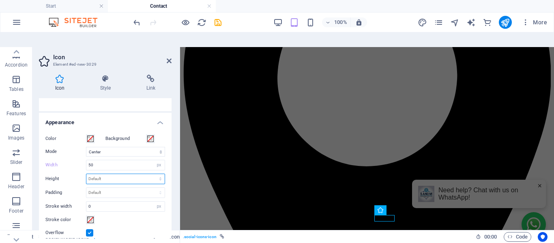
select select "px"
click at [152, 174] on select "Default auto px rem em vh vw" at bounding box center [125, 179] width 78 height 10
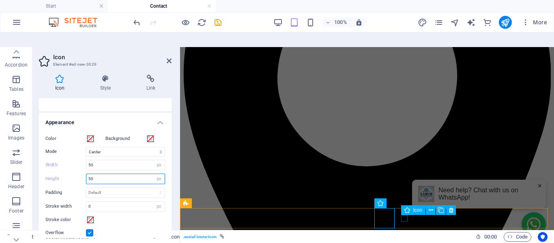
type input "50"
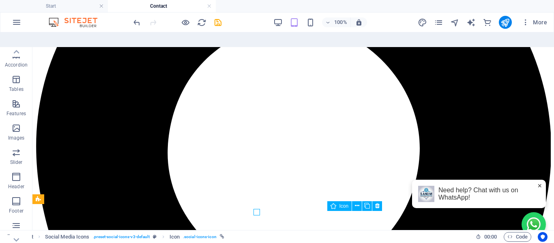
scroll to position [171, 0]
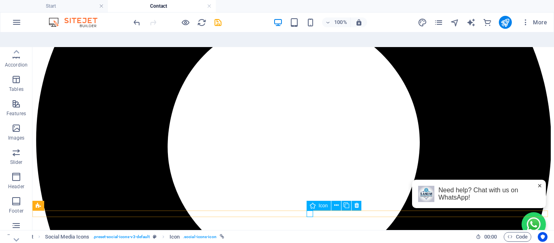
select select "xMidYMid"
select select "px"
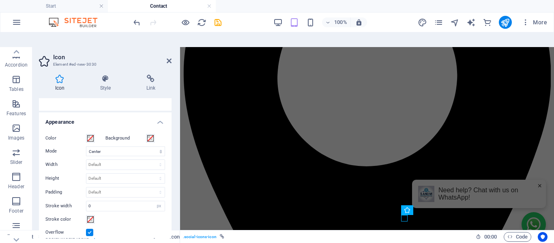
scroll to position [162, 0]
click at [106, 160] on select "Default auto px rem % em vh vw" at bounding box center [125, 165] width 78 height 10
select select "px"
click at [152, 160] on select "Default auto px rem % em vh vw" at bounding box center [125, 165] width 78 height 10
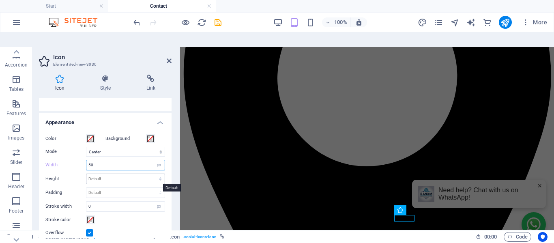
type input "50"
click at [118, 174] on select "Default auto px rem em vh vw" at bounding box center [125, 179] width 78 height 10
select select "px"
click at [152, 174] on select "Default auto px rem em vh vw" at bounding box center [125, 179] width 78 height 10
type input "50"
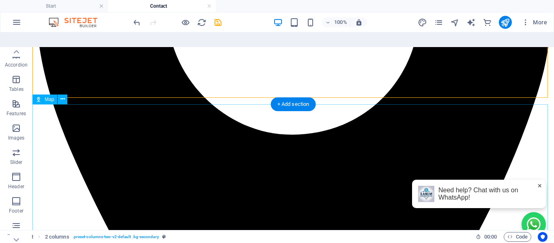
scroll to position [325, 0]
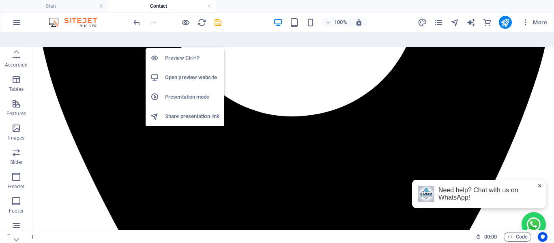
click at [181, 53] on h6 "Preview Ctrl+P" at bounding box center [192, 58] width 54 height 10
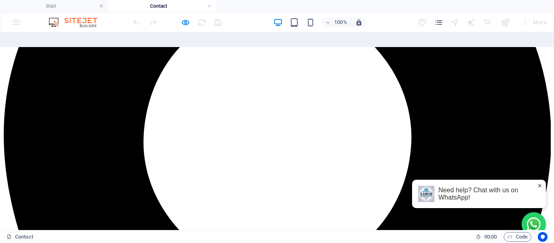
scroll to position [192, 0]
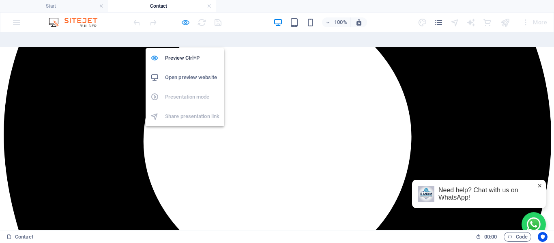
click at [189, 19] on icon "button" at bounding box center [185, 22] width 9 height 9
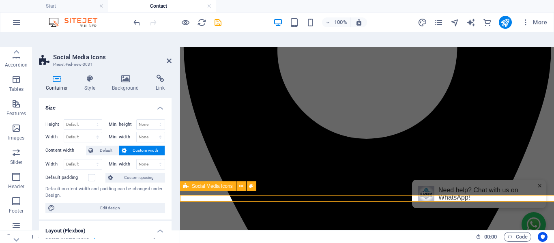
scroll to position [186, 0]
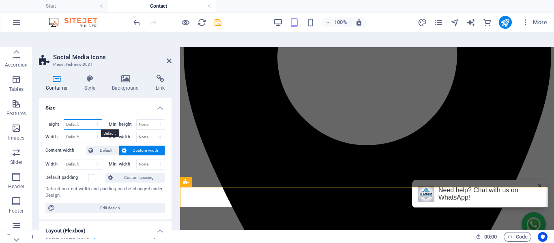
click at [77, 120] on select "Default px rem % vh vw" at bounding box center [83, 125] width 38 height 10
select select "px"
click at [89, 120] on select "Default px rem % vh vw" at bounding box center [83, 125] width 38 height 10
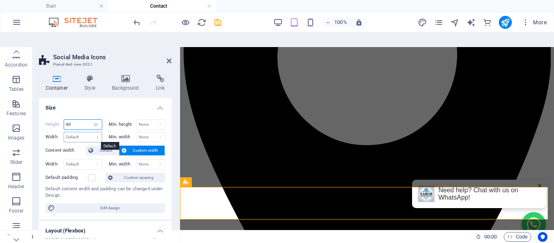
type input "80"
click at [0, 0] on select "Default px rem % em vh vw" at bounding box center [0, 0] width 0 height 0
click at [0, 0] on h4 "Size" at bounding box center [0, 0] width 0 height 0
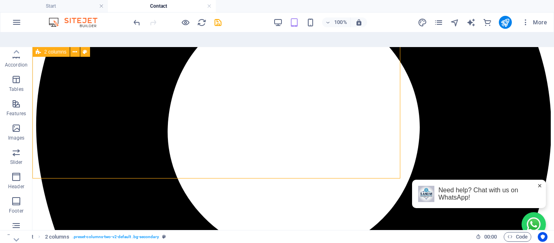
scroll to position [194, 0]
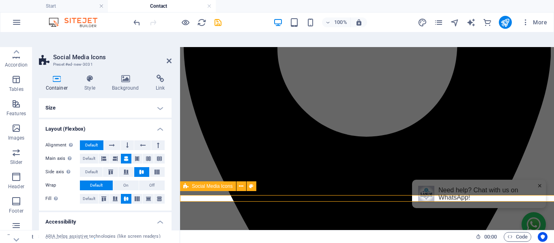
scroll to position [186, 0]
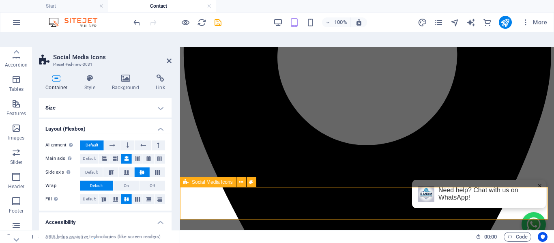
click at [56, 75] on h4 "Container" at bounding box center [58, 83] width 39 height 17
click at [155, 98] on h4 "Size" at bounding box center [105, 107] width 133 height 19
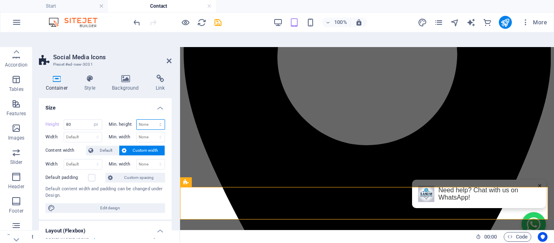
click at [144, 120] on select "None px rem % vh vw" at bounding box center [151, 125] width 28 height 10
select select "px"
click at [152, 120] on select "None px rem % vh vw" at bounding box center [151, 125] width 28 height 10
type input "80"
click at [103, 146] on span "Default" at bounding box center [106, 151] width 21 height 10
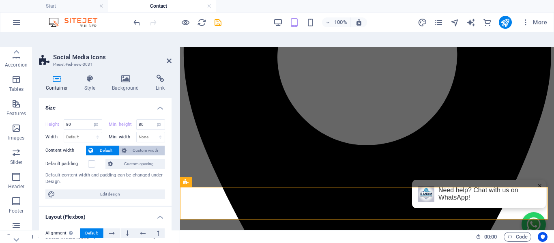
click at [139, 146] on span "Custom width" at bounding box center [146, 151] width 34 height 10
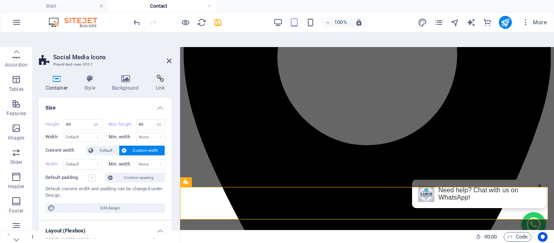
click at [92, 174] on label at bounding box center [91, 177] width 7 height 7
click at [0, 0] on input "Default padding" at bounding box center [0, 0] width 0 height 0
click at [92, 174] on label at bounding box center [91, 177] width 7 height 7
click at [0, 0] on input "Default padding" at bounding box center [0, 0] width 0 height 0
click at [92, 174] on label at bounding box center [91, 177] width 7 height 7
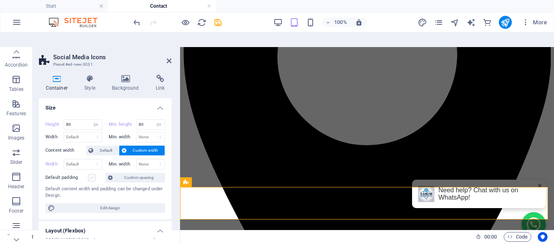
click at [0, 0] on input "Default padding" at bounding box center [0, 0] width 0 height 0
click at [92, 174] on label at bounding box center [91, 177] width 7 height 7
click at [0, 0] on input "Default padding" at bounding box center [0, 0] width 0 height 0
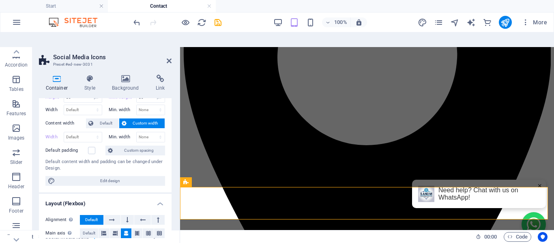
scroll to position [41, 0]
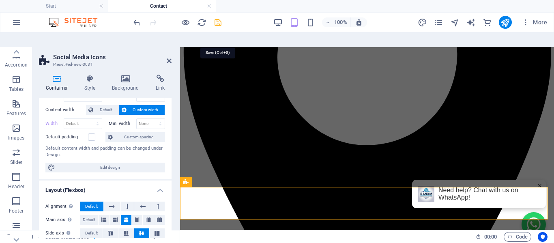
click at [217, 21] on icon "save" at bounding box center [217, 22] width 9 height 9
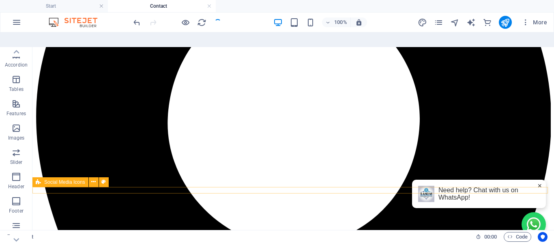
select select "px"
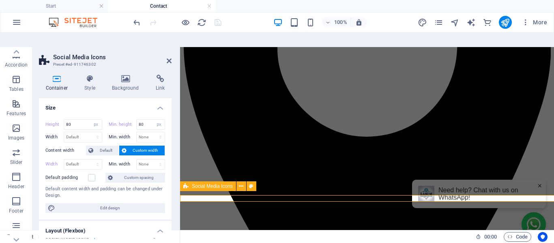
scroll to position [186, 0]
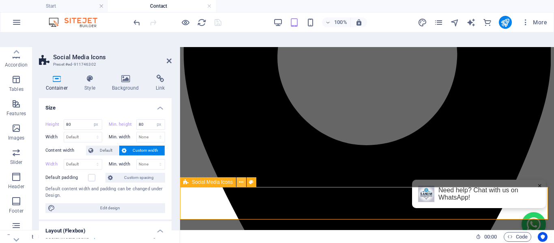
click at [241, 178] on icon at bounding box center [241, 182] width 4 height 9
click at [197, 180] on span "Social Media Icons" at bounding box center [212, 182] width 41 height 5
click at [240, 178] on icon at bounding box center [241, 182] width 4 height 9
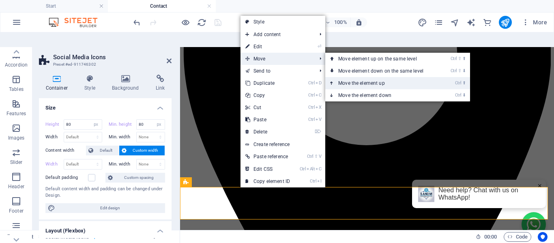
click at [341, 77] on link "Ctrl ⬆ Move the element up" at bounding box center [382, 83] width 114 height 12
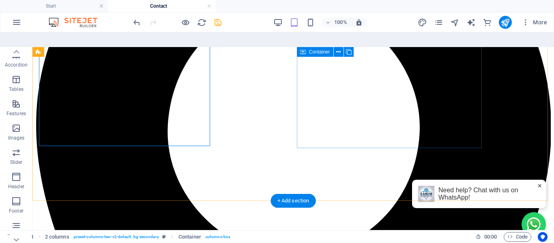
scroll to position [194, 0]
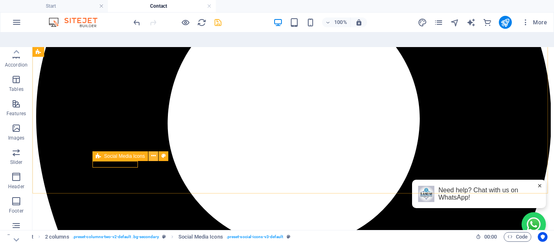
click at [152, 152] on icon at bounding box center [153, 156] width 4 height 9
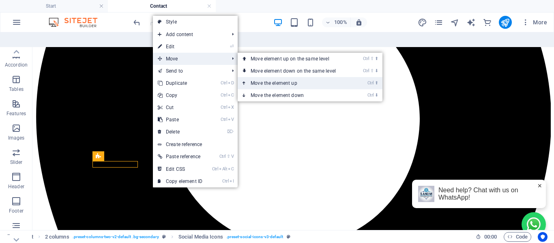
click at [254, 77] on link "Ctrl ⬆ Move the element up" at bounding box center [295, 83] width 114 height 12
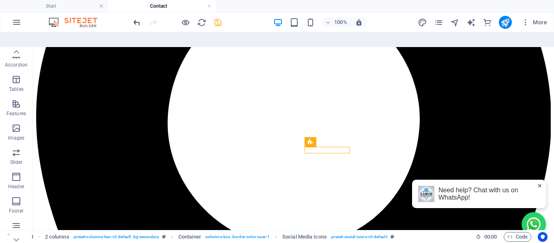
click at [132, 19] on icon "undo" at bounding box center [136, 22] width 9 height 9
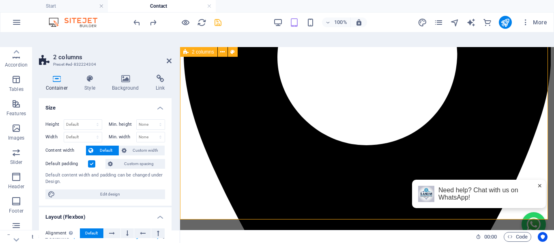
click at [91, 160] on label at bounding box center [91, 163] width 7 height 7
click at [0, 0] on input "Default padding" at bounding box center [0, 0] width 0 height 0
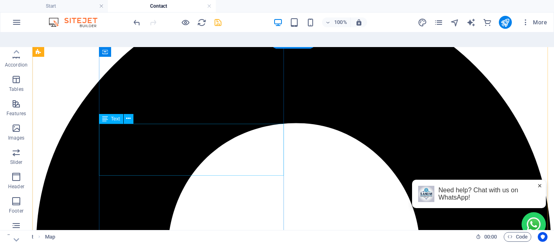
scroll to position [65, 0]
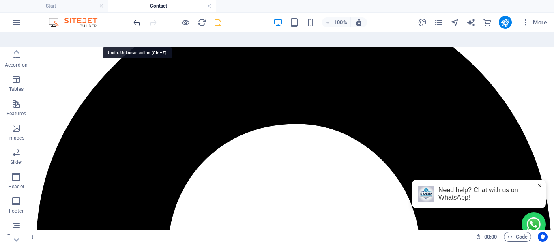
click at [134, 22] on icon "undo" at bounding box center [136, 22] width 9 height 9
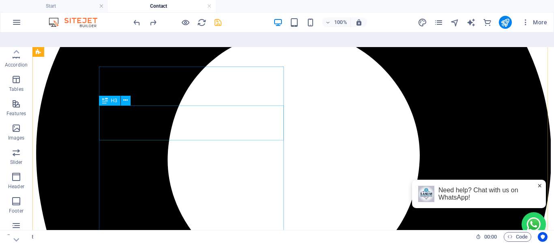
scroll to position [187, 0]
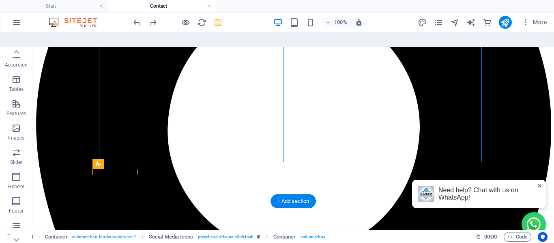
drag, startPoint x: 145, startPoint y: 199, endPoint x: 161, endPoint y: 147, distance: 54.4
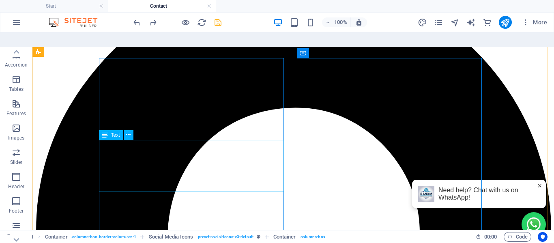
scroll to position [203, 0]
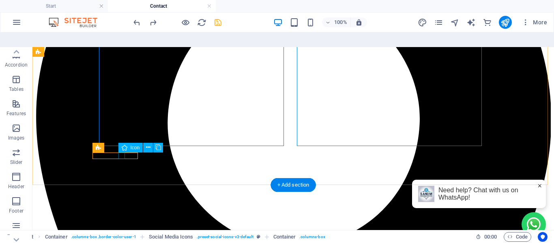
select select "xMidYMid"
select select "px"
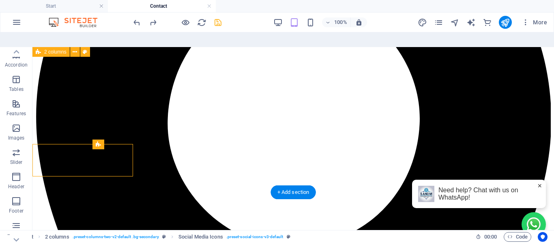
scroll to position [203, 0]
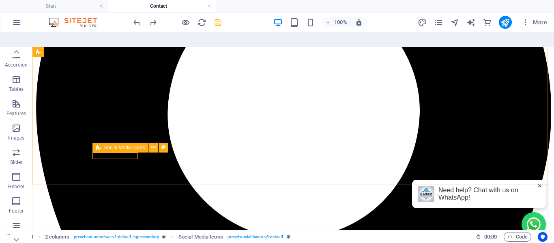
click at [128, 145] on span "Social Media Icons" at bounding box center [124, 147] width 41 height 5
select select "px"
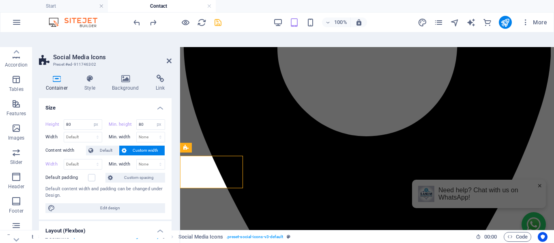
scroll to position [194, 0]
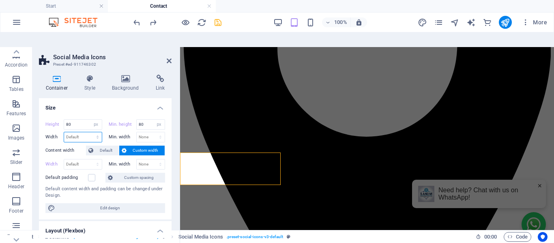
click at [79, 132] on select "Default px rem % em vh vw" at bounding box center [83, 137] width 38 height 10
select select "px"
click at [89, 132] on select "Default px rem % em vh vw" at bounding box center [83, 137] width 38 height 10
type input "400"
click at [143, 132] on select "None px rem % vh vw" at bounding box center [151, 137] width 28 height 10
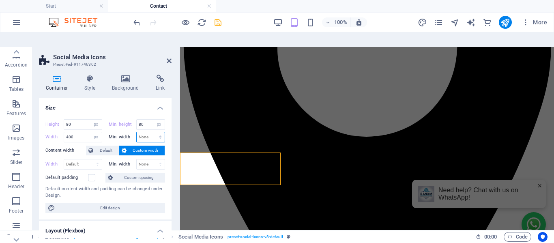
select select "px"
click at [152, 132] on select "None px rem % vh vw" at bounding box center [151, 137] width 28 height 10
type input "400"
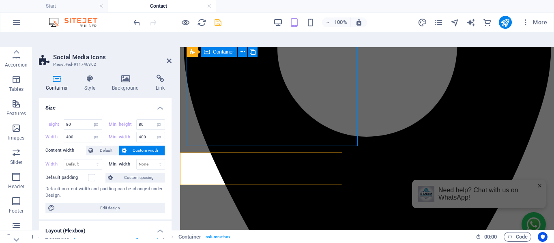
scroll to position [203, 0]
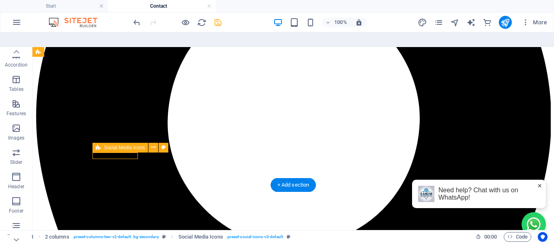
select select "px"
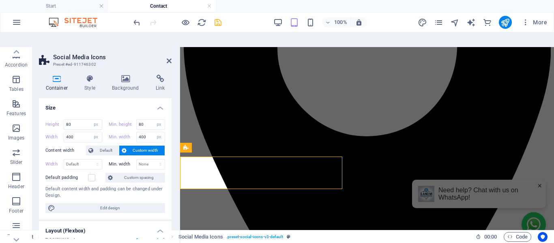
scroll to position [194, 0]
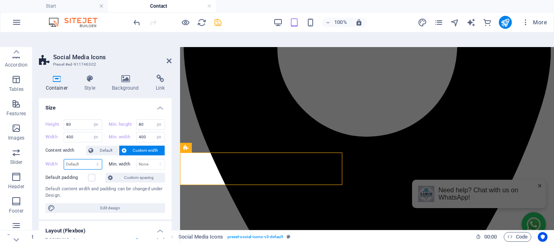
click at [82, 159] on select "Default px rem % em vh vw" at bounding box center [83, 164] width 38 height 10
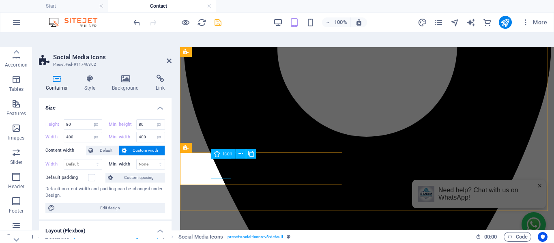
select select "xMidYMid"
select select "px"
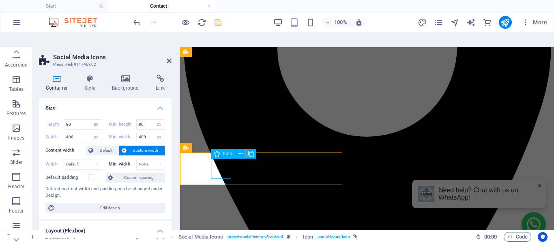
select select "px"
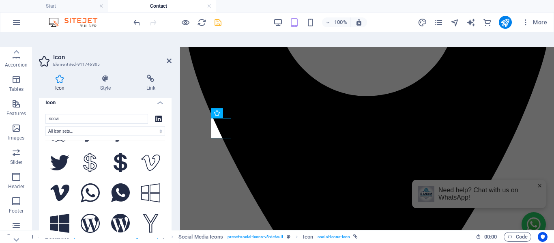
scroll to position [0, 0]
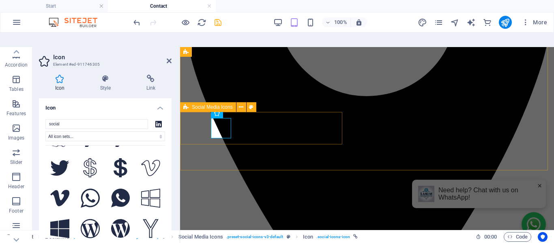
select select "px"
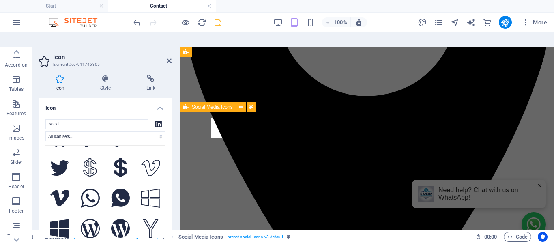
select select "px"
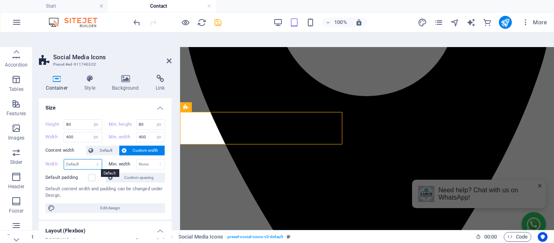
click at [76, 159] on select "Default px rem % em vh vw" at bounding box center [83, 164] width 38 height 10
select select "px"
click at [89, 159] on select "Default px rem % em vh vw" at bounding box center [83, 164] width 38 height 10
type input "600"
click at [145, 159] on select "None px rem % vh vw" at bounding box center [151, 164] width 28 height 10
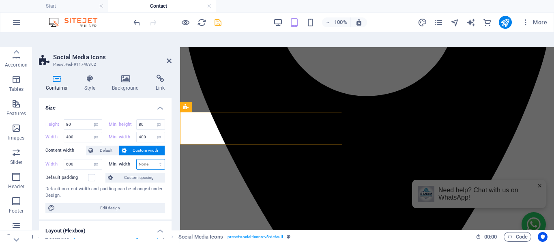
select select "px"
click at [152, 159] on select "None px rem % vh vw" at bounding box center [151, 164] width 28 height 10
type input "600"
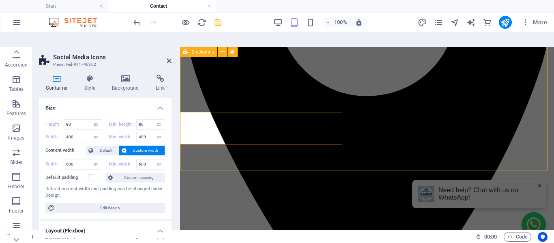
scroll to position [236, 0]
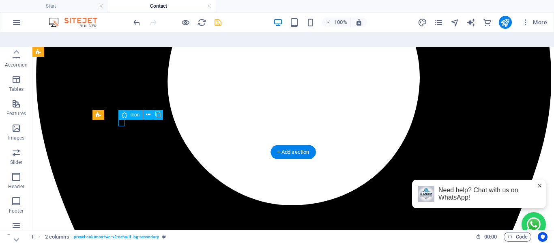
select select "xMidYMid"
select select "px"
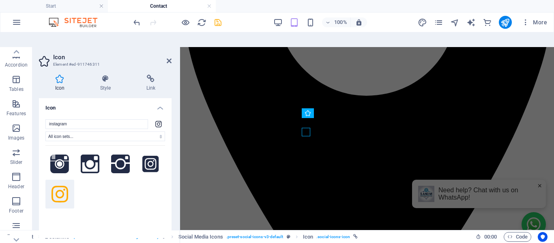
scroll to position [235, 0]
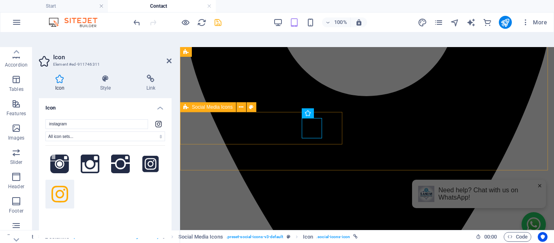
select select "px"
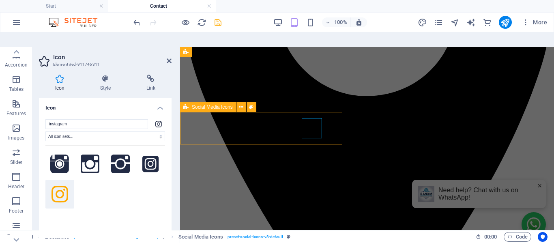
select select "px"
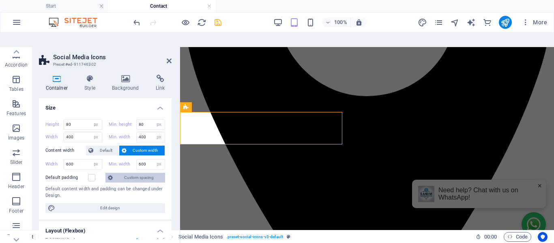
click at [144, 173] on span "Custom spacing" at bounding box center [138, 178] width 47 height 10
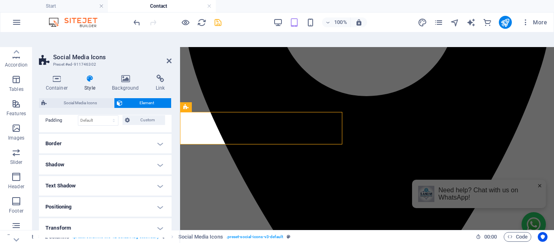
scroll to position [81, 0]
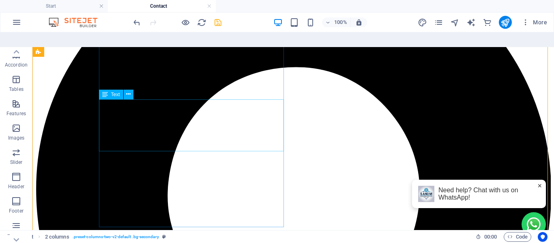
scroll to position [41, 0]
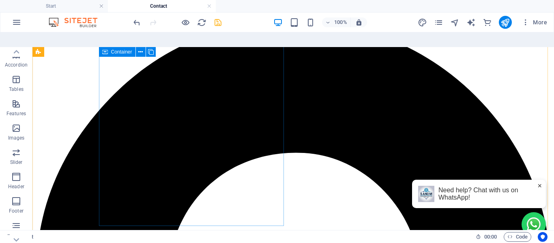
scroll to position [0, 0]
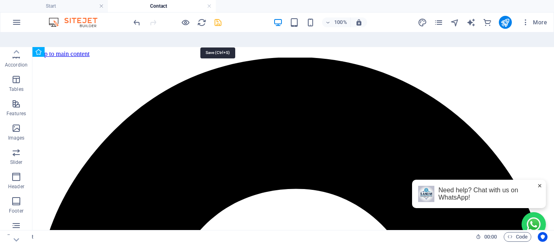
click at [215, 18] on icon "save" at bounding box center [217, 22] width 9 height 9
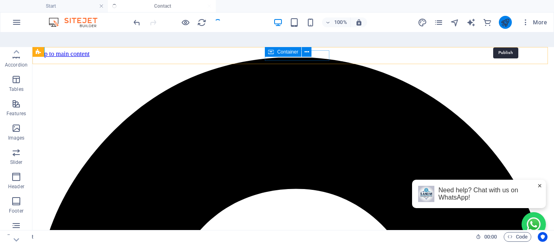
click at [503, 19] on icon "publish" at bounding box center [505, 22] width 9 height 9
